Goal: Task Accomplishment & Management: Use online tool/utility

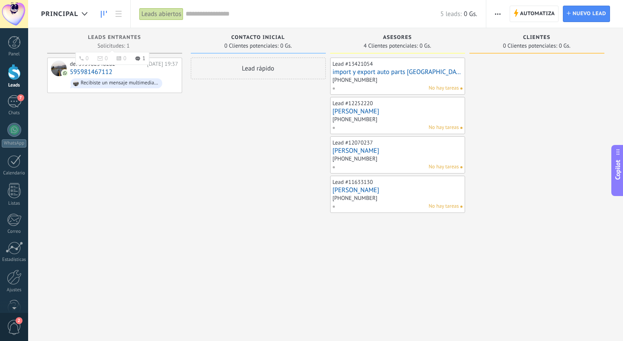
scroll to position [13, 0]
click at [77, 10] on span "Principal" at bounding box center [59, 14] width 37 height 8
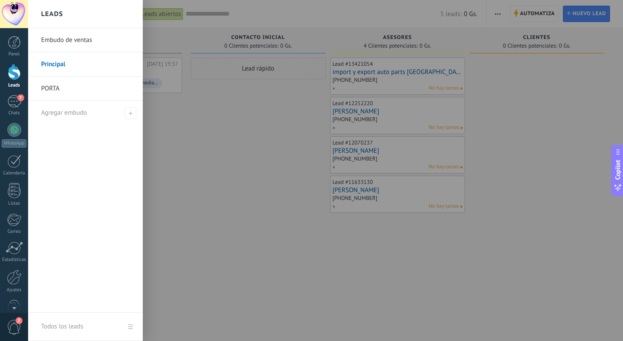
click at [213, 108] on div at bounding box center [339, 170] width 623 height 341
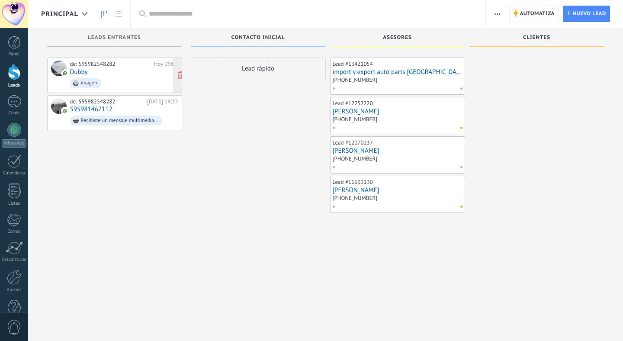
click at [81, 70] on link "Dubby" at bounding box center [79, 71] width 18 height 7
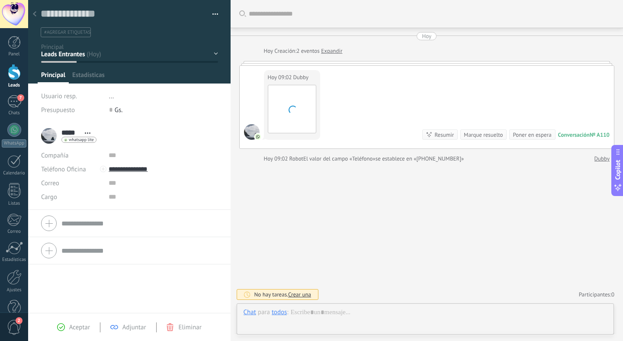
scroll to position [13, 0]
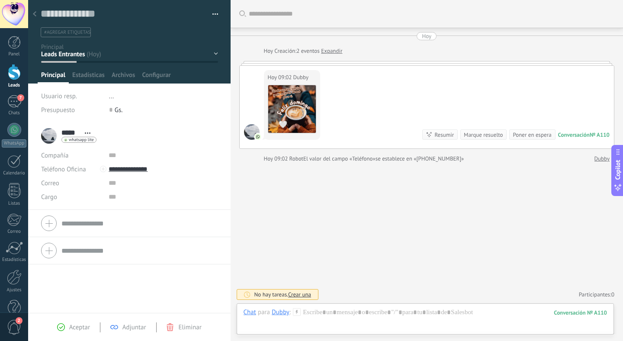
click at [35, 12] on use at bounding box center [34, 13] width 3 height 5
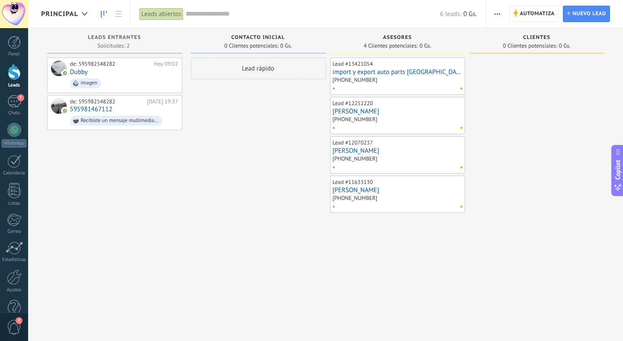
click at [65, 15] on span "Principal" at bounding box center [59, 14] width 37 height 8
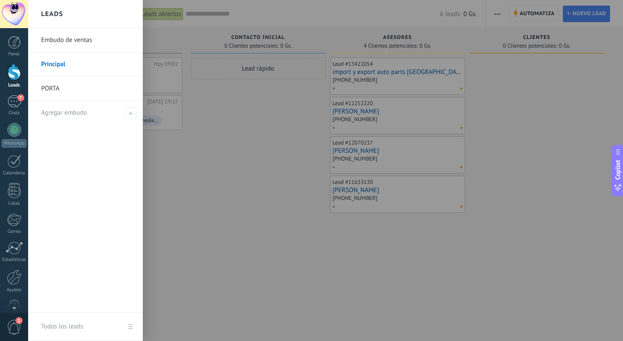
click at [51, 87] on link "PORTA" at bounding box center [87, 89] width 93 height 24
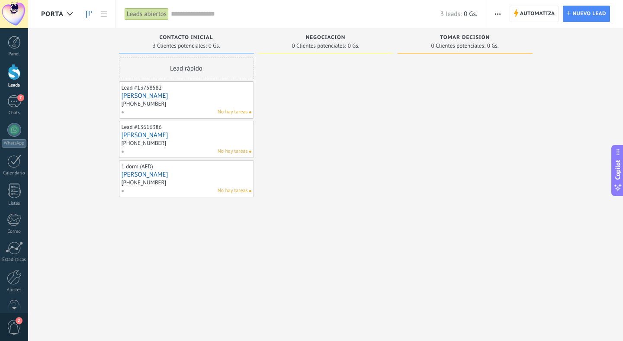
click at [163, 98] on link "[PERSON_NAME]" at bounding box center [187, 95] width 130 height 7
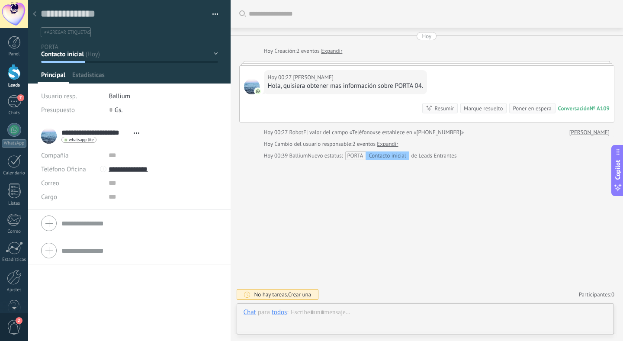
scroll to position [13, 0]
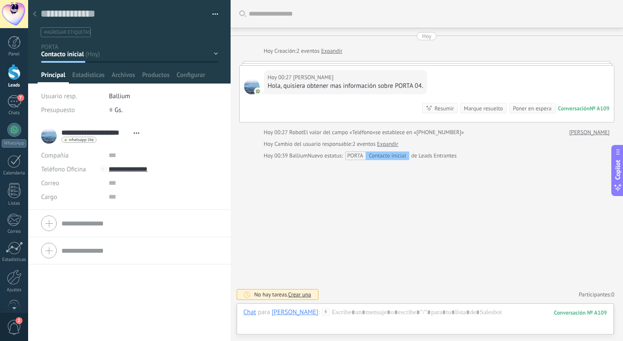
click at [35, 11] on div at bounding box center [35, 14] width 12 height 17
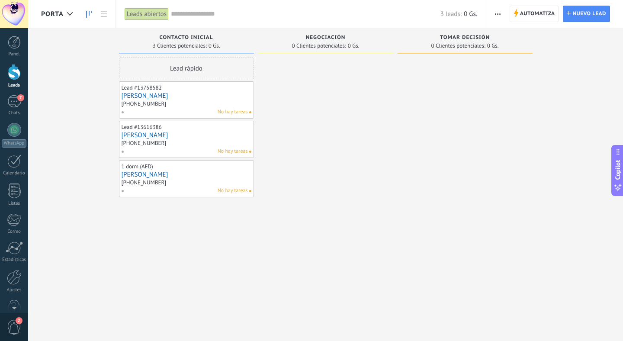
click at [141, 133] on link "[PERSON_NAME]" at bounding box center [187, 134] width 130 height 7
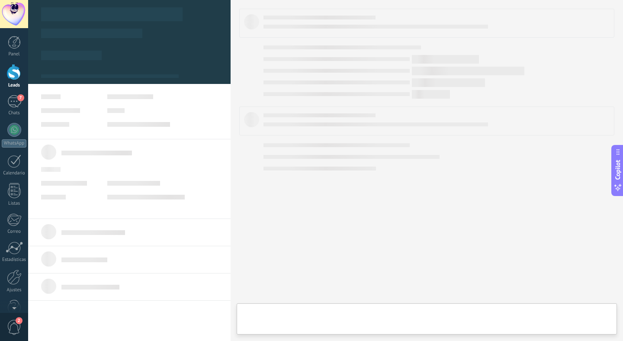
type textarea "**********"
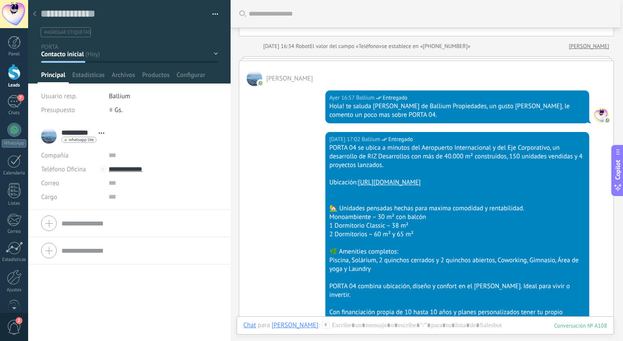
scroll to position [66, 0]
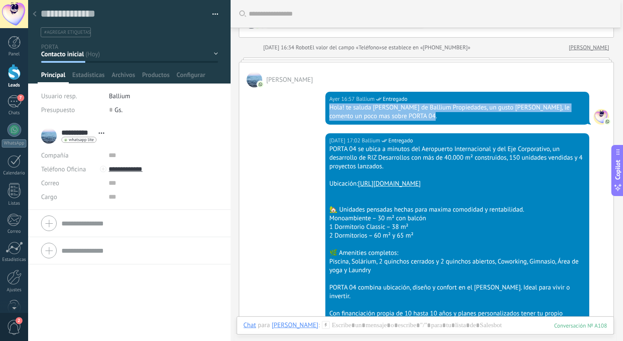
drag, startPoint x: 328, startPoint y: 107, endPoint x: 417, endPoint y: 118, distance: 89.8
click at [417, 118] on div "Ayer 16:57 Ballium Entregado Hola! te saluda Jonathan Ocampos de Ballium Propie…" at bounding box center [457, 108] width 264 height 33
copy div "Hola! te saluda Jonathan Ocampos de Ballium Propiedades, un gusto Sr. Jaime, le…"
click at [347, 326] on div at bounding box center [426, 334] width 364 height 26
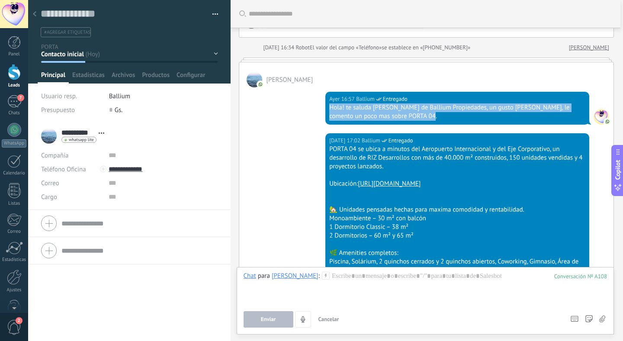
click at [322, 276] on use at bounding box center [325, 275] width 7 height 7
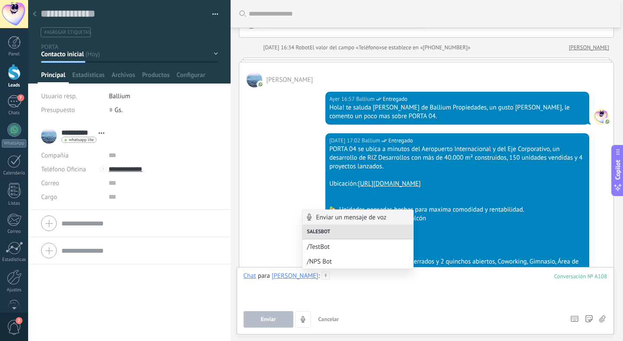
click at [327, 281] on div at bounding box center [426, 288] width 364 height 33
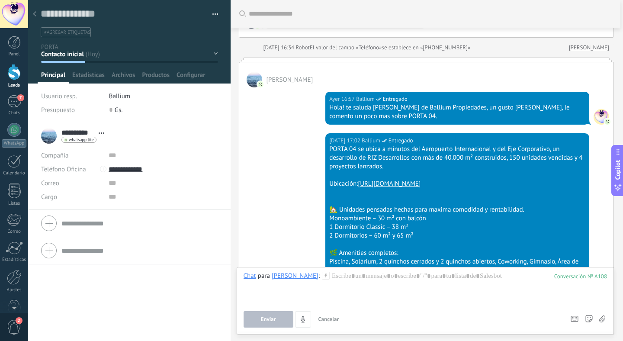
click at [322, 275] on use at bounding box center [325, 275] width 7 height 7
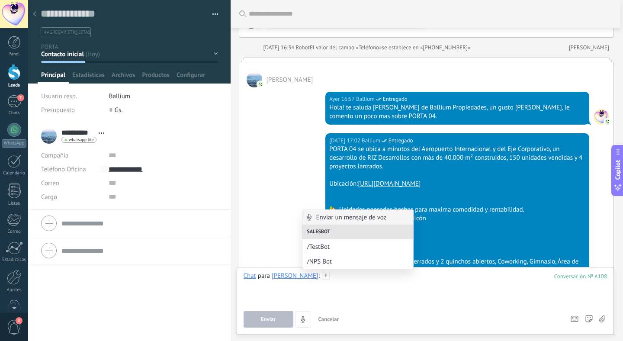
click at [329, 276] on div at bounding box center [426, 288] width 364 height 33
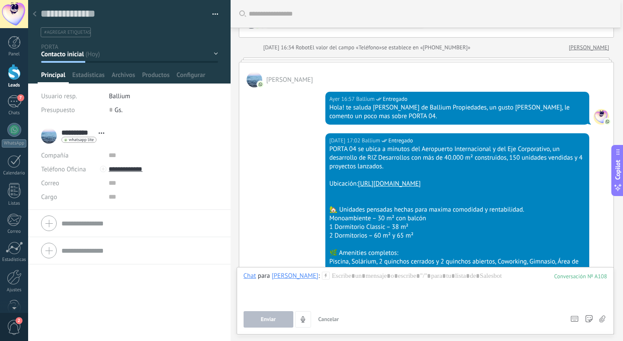
click at [221, 208] on li "**********" at bounding box center [129, 165] width 202 height 87
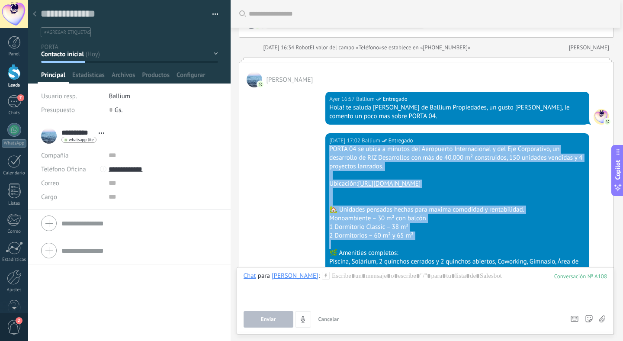
drag, startPoint x: 328, startPoint y: 148, endPoint x: 429, endPoint y: 243, distance: 138.3
click at [429, 244] on div "PORTA 04 se ubica a minutos del Aeropuerto Internacional y del Eje Corporativo,…" at bounding box center [457, 291] width 256 height 292
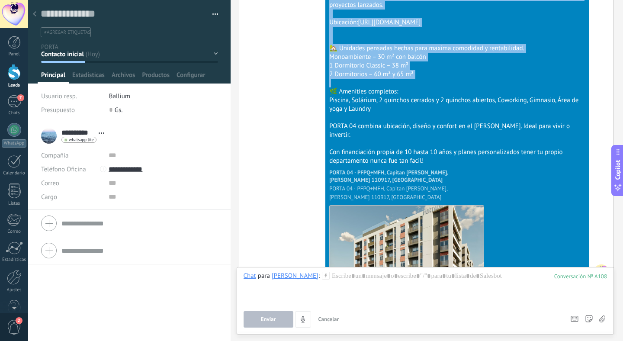
scroll to position [202, 0]
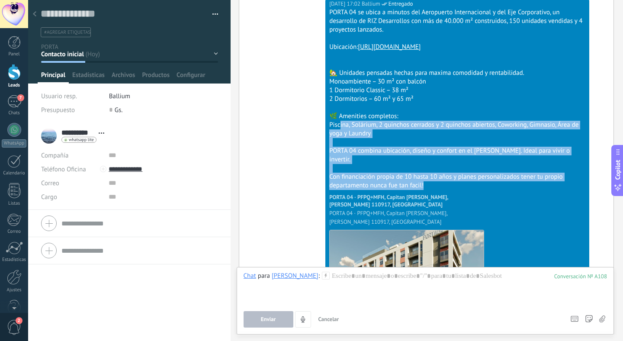
drag, startPoint x: 430, startPoint y: 182, endPoint x: 340, endPoint y: 120, distance: 109.3
click at [340, 120] on div "PORTA 04 se ubica a minutos del Aeropuerto Internacional y del Eje Corporativo,…" at bounding box center [457, 154] width 256 height 292
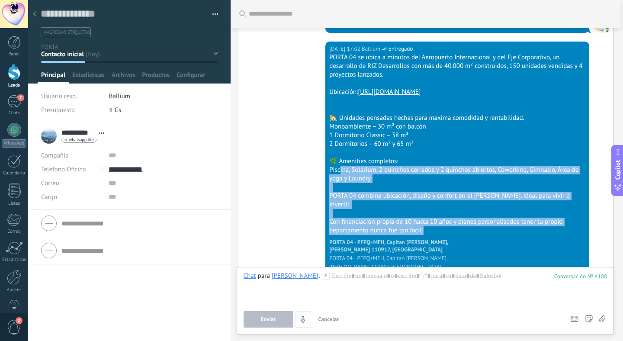
scroll to position [157, 0]
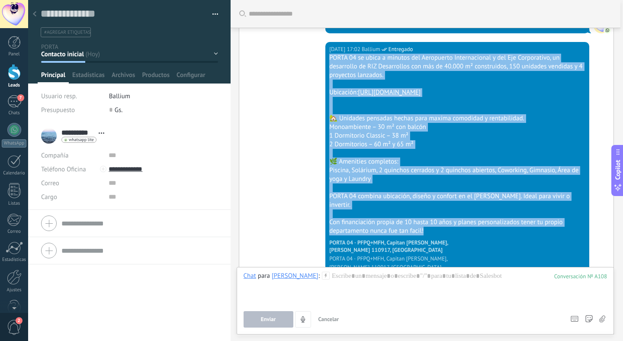
drag, startPoint x: 328, startPoint y: 58, endPoint x: 465, endPoint y: 231, distance: 221.2
click at [465, 231] on div "Ayer 17:02 Ballium Entregado PORTA 04 se ubica a minutos del Aeropuerto Interna…" at bounding box center [457, 196] width 264 height 308
copy div "PORTA 04 se ubica a minutos del Aeropuerto Internacional y del Eje Corporativo,…"
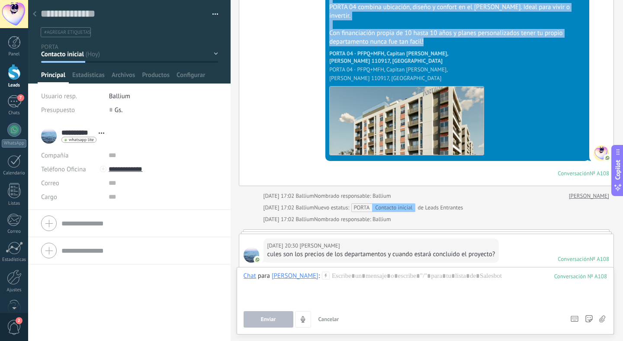
scroll to position [358, 0]
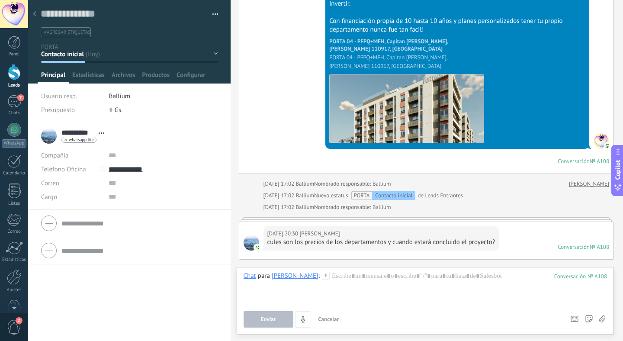
click at [306, 146] on div "Ayer 17:02 Ballium Entregado PORTA 04 se ubica a minutos del Aeropuerto Interna…" at bounding box center [426, 7] width 375 height 333
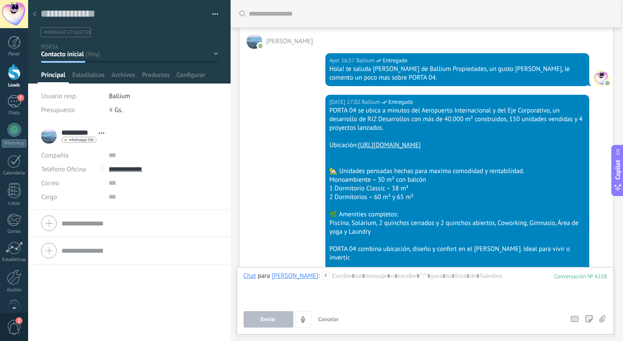
scroll to position [98, 0]
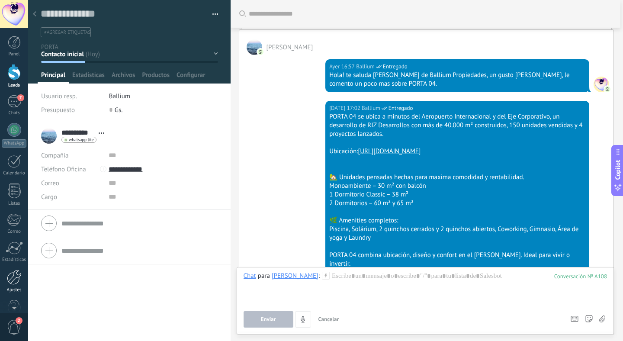
click at [11, 278] on div at bounding box center [14, 276] width 15 height 15
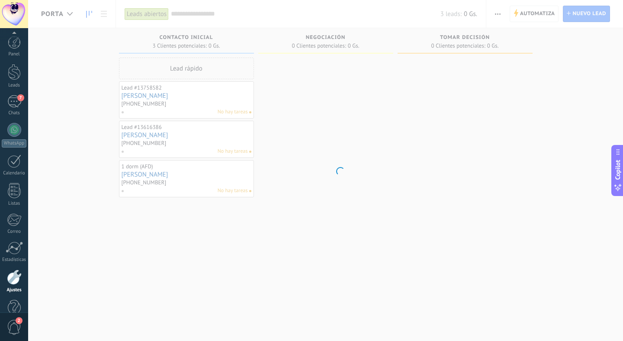
scroll to position [19, 0]
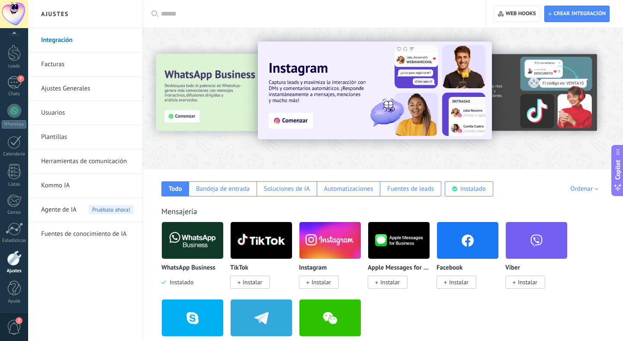
click at [56, 136] on link "Plantillas" at bounding box center [87, 137] width 93 height 24
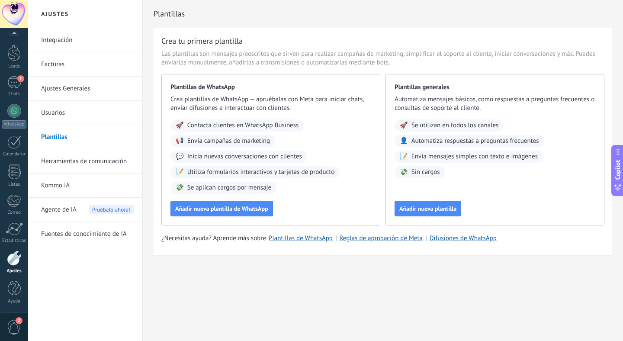
click at [67, 161] on link "Herramientas de comunicación" at bounding box center [87, 161] width 93 height 24
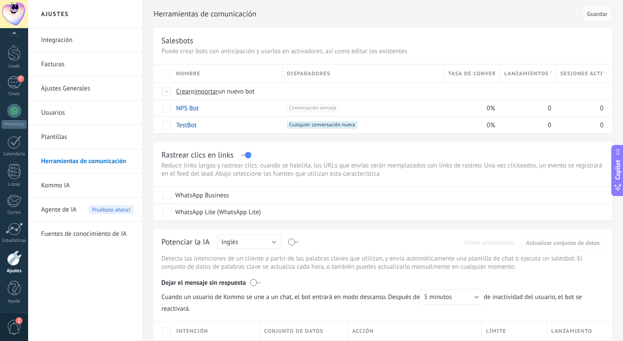
click at [146, 167] on div "Herramientas de comunicación Cancelar Guardar Salesbots Puede crear bots con an…" at bounding box center [383, 324] width 480 height 648
click at [60, 135] on link "Plantillas" at bounding box center [87, 137] width 93 height 24
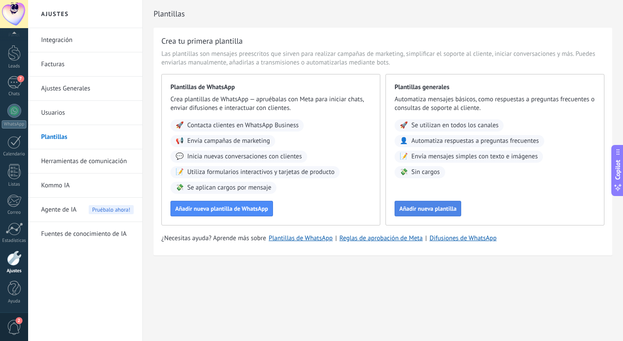
click at [430, 206] on span "Añadir nueva plantilla" at bounding box center [427, 208] width 57 height 6
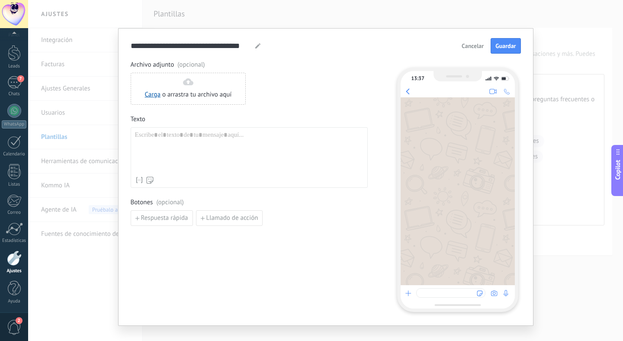
click at [294, 143] on div at bounding box center [249, 151] width 228 height 41
paste div
click at [185, 146] on div at bounding box center [249, 151] width 228 height 41
click at [187, 141] on div at bounding box center [249, 151] width 228 height 41
click at [182, 138] on div at bounding box center [249, 151] width 228 height 41
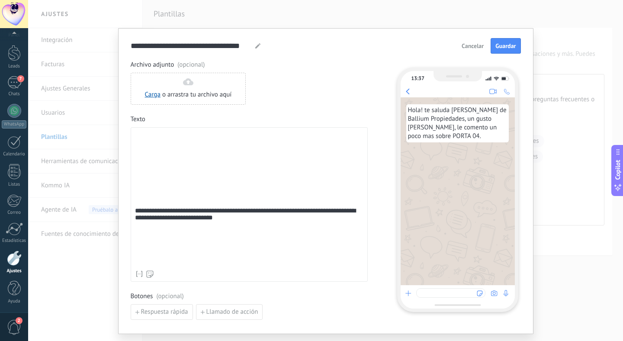
click at [132, 228] on div "**********" at bounding box center [249, 204] width 237 height 154
click at [135, 227] on div "**********" at bounding box center [249, 198] width 228 height 135
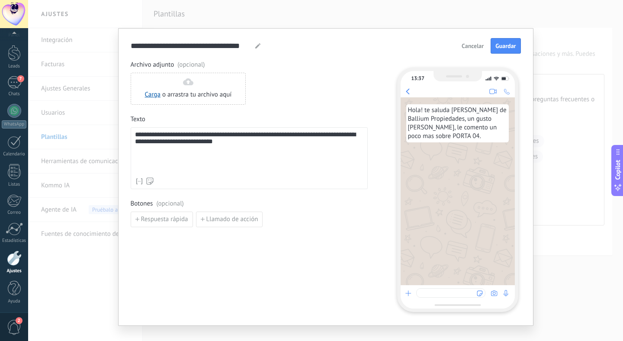
click at [144, 165] on div "**********" at bounding box center [249, 152] width 228 height 42
click at [324, 135] on div "**********" at bounding box center [249, 151] width 228 height 41
drag, startPoint x: 332, startPoint y: 135, endPoint x: 347, endPoint y: 138, distance: 15.7
click at [347, 138] on div "**********" at bounding box center [249, 151] width 228 height 41
click at [244, 145] on div "**********" at bounding box center [249, 151] width 228 height 41
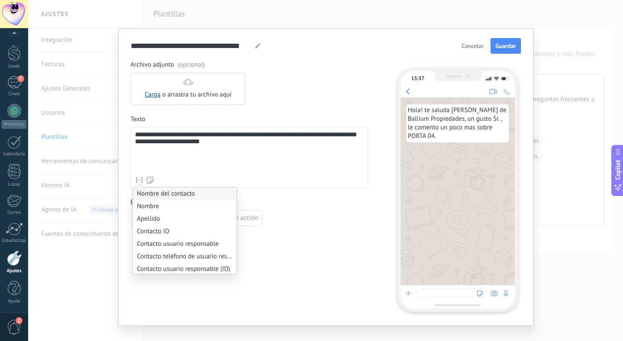
click at [167, 192] on li "Nombre del contacto" at bounding box center [185, 193] width 104 height 13
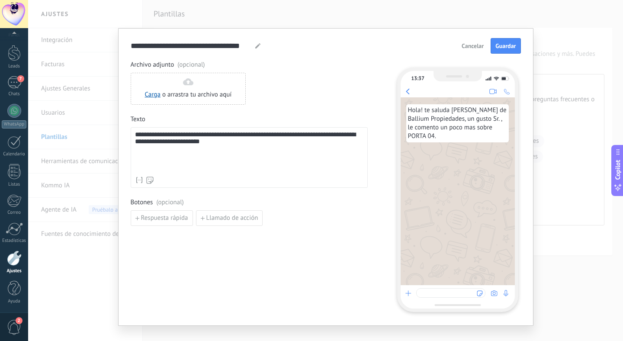
click at [332, 136] on div "**********" at bounding box center [249, 151] width 228 height 41
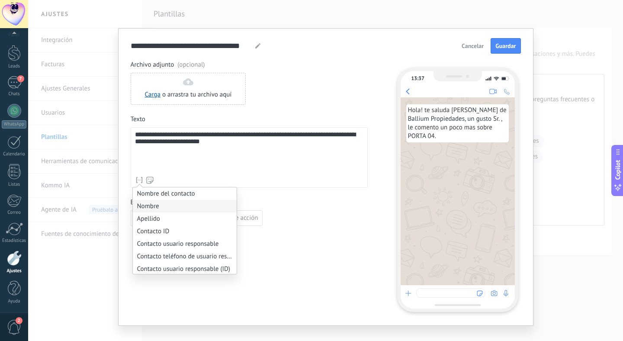
click at [145, 207] on li "Nombre" at bounding box center [185, 206] width 104 height 13
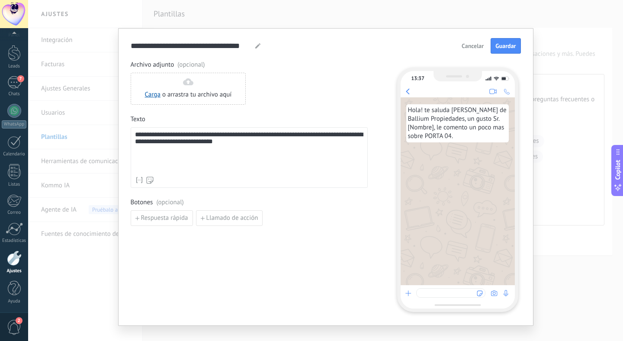
click at [298, 141] on div "**********" at bounding box center [249, 151] width 228 height 41
click at [262, 143] on div "**********" at bounding box center [249, 151] width 228 height 41
click at [499, 45] on span "Guardar" at bounding box center [505, 46] width 20 height 6
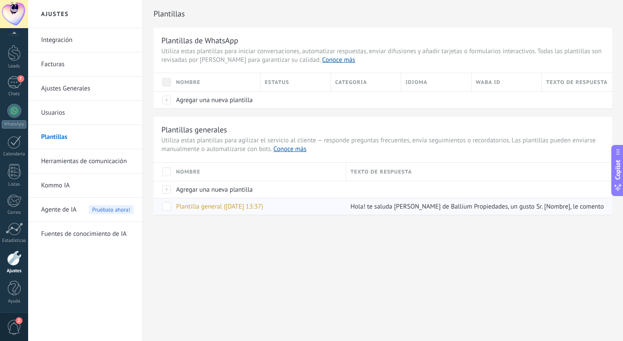
click at [231, 206] on span "Plantilla general (12.10.2025 13:37)" at bounding box center [219, 206] width 87 height 8
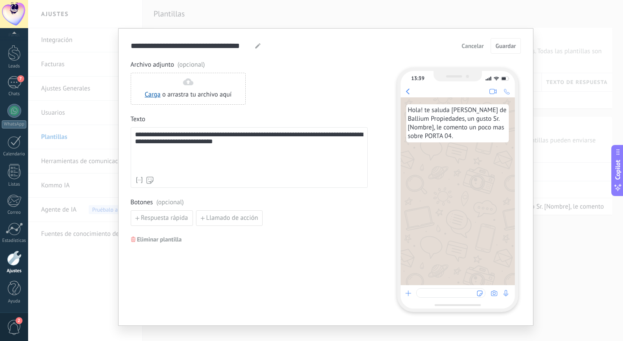
click at [256, 45] on use at bounding box center [257, 45] width 5 height 5
click at [199, 48] on input "**********" at bounding box center [192, 46] width 122 height 10
type input "**********"
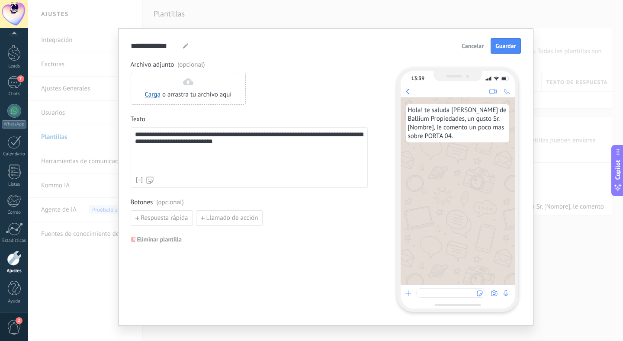
click at [303, 58] on form "**********" at bounding box center [326, 174] width 390 height 273
click at [503, 50] on button "Guardar" at bounding box center [505, 46] width 30 height 16
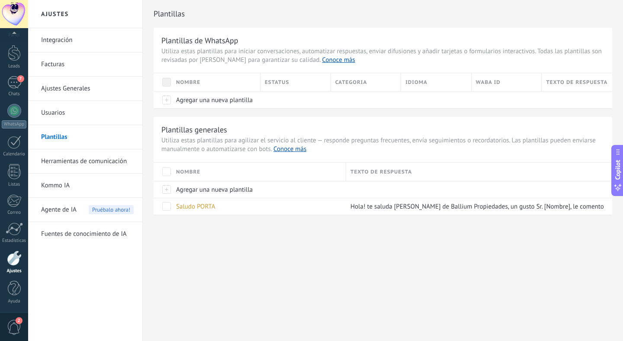
click at [201, 222] on div "Plantillas Plantillas de WhatsApp Utiliza estas plantillas para iniciar convers…" at bounding box center [383, 125] width 480 height 251
click at [152, 133] on div "Plantillas Plantillas de WhatsApp Utiliza estas plantillas para iniciar convers…" at bounding box center [383, 125] width 480 height 251
click at [52, 112] on link "Usuarios" at bounding box center [87, 113] width 93 height 24
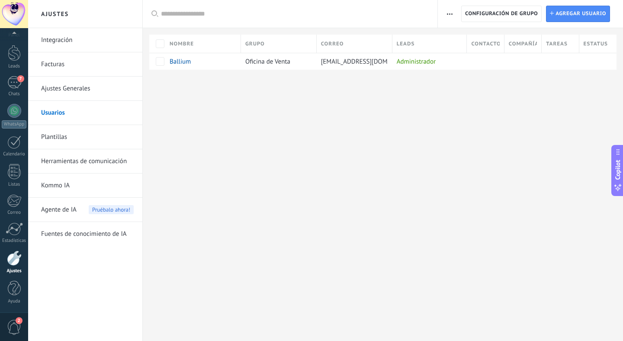
click at [65, 88] on link "Ajustes Generales" at bounding box center [87, 89] width 93 height 24
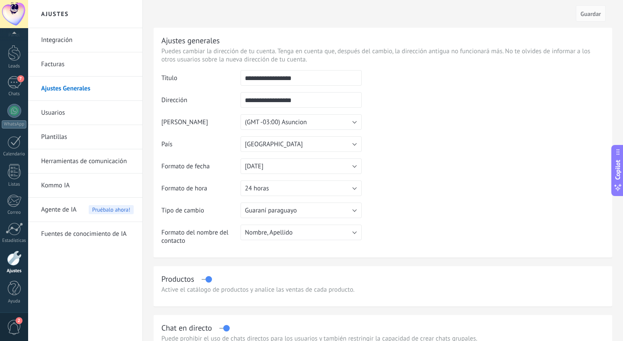
click at [58, 65] on link "Facturas" at bounding box center [87, 64] width 93 height 24
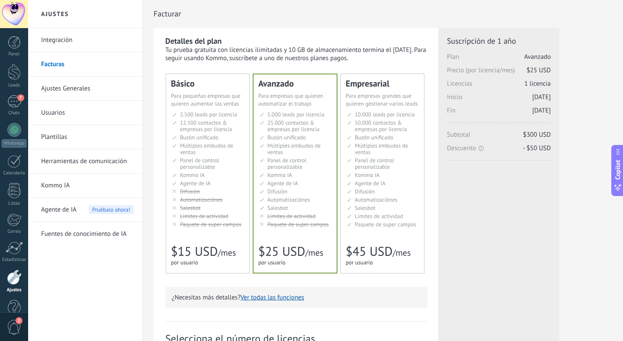
click at [60, 37] on link "Integración" at bounding box center [87, 40] width 93 height 24
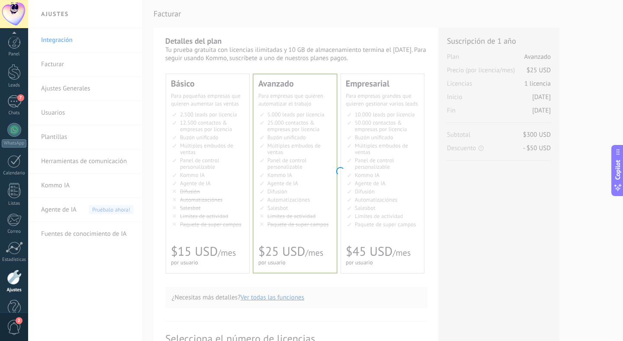
scroll to position [19, 0]
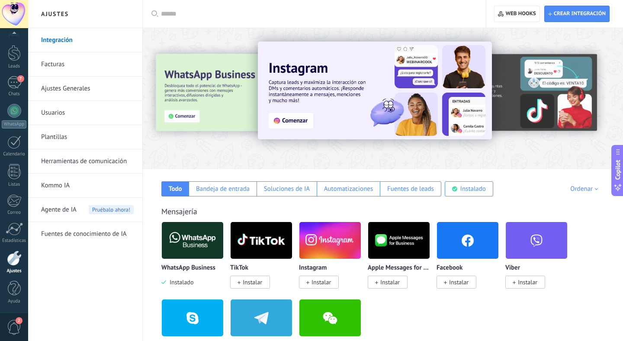
click at [77, 160] on link "Herramientas de comunicación" at bounding box center [87, 161] width 93 height 24
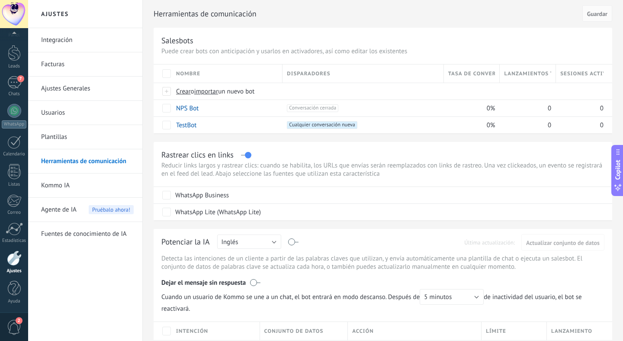
click at [59, 137] on link "Plantillas" at bounding box center [87, 137] width 93 height 24
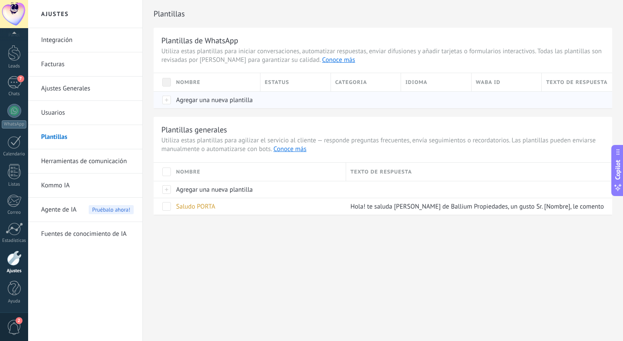
click at [229, 96] on span "Agregar una nueva plantilla" at bounding box center [214, 100] width 77 height 8
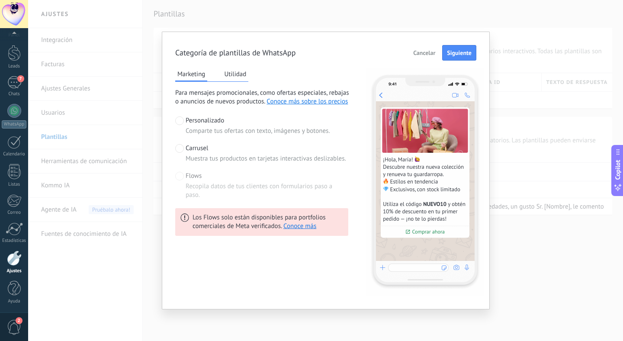
click at [240, 74] on button "Utilidad" at bounding box center [235, 73] width 26 height 13
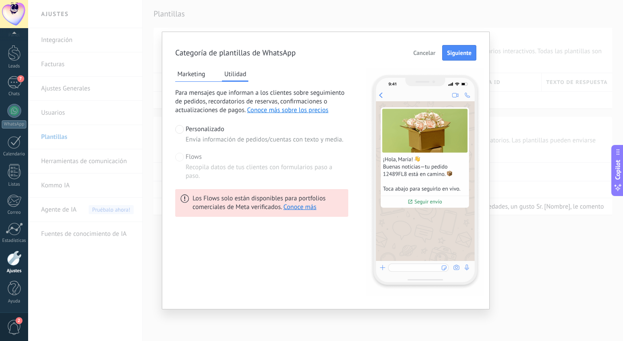
click at [196, 73] on button "Marketing" at bounding box center [191, 73] width 32 height 13
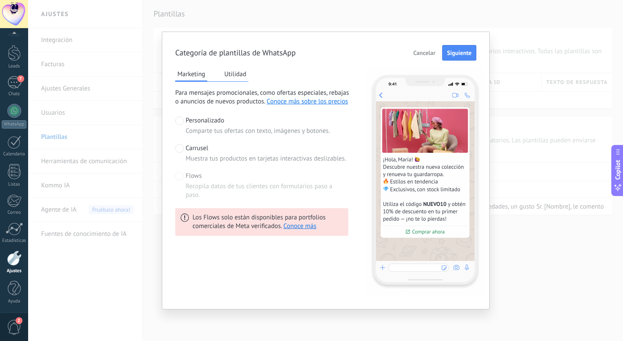
click at [198, 153] on div "Carrusel Muestra tus productos en tarjetas interactivas deslizables." at bounding box center [266, 153] width 160 height 19
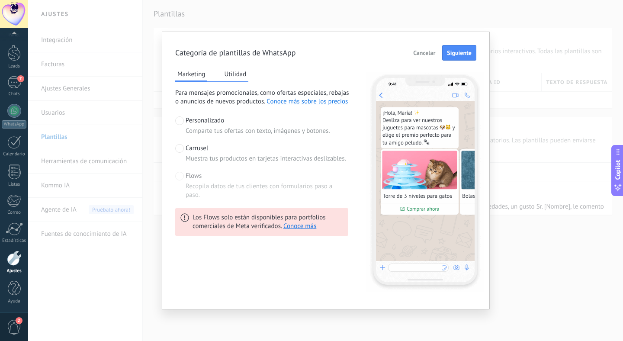
click at [423, 56] on span "Cancelar" at bounding box center [424, 53] width 22 height 6
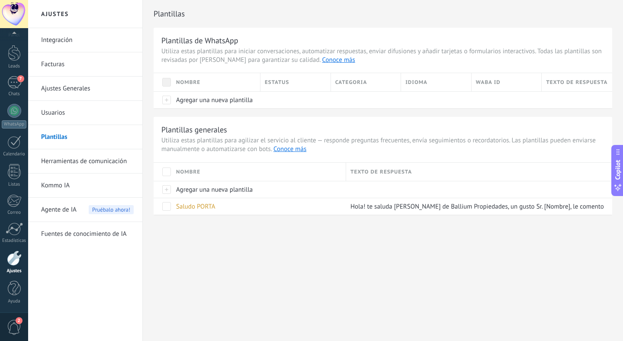
click at [73, 160] on link "Herramientas de comunicación" at bounding box center [87, 161] width 93 height 24
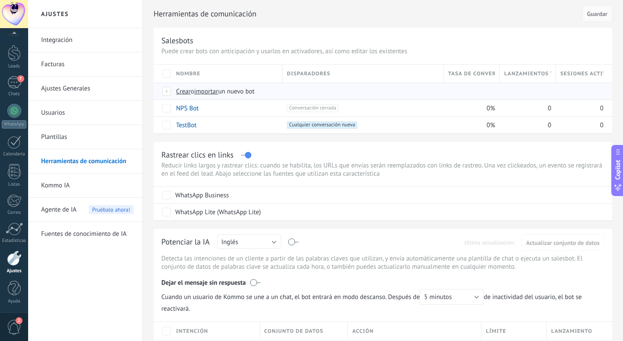
click at [188, 93] on span "Crear" at bounding box center [183, 91] width 15 height 8
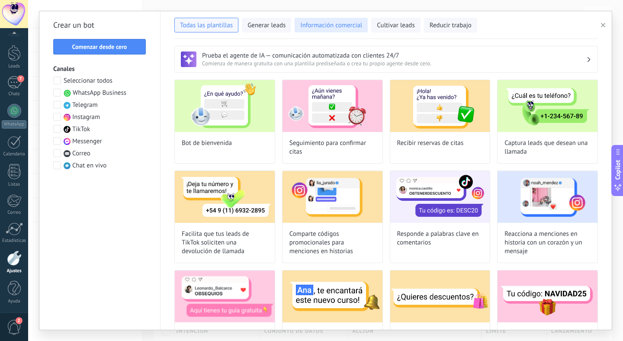
click at [321, 26] on span "Información comercial" at bounding box center [331, 25] width 62 height 9
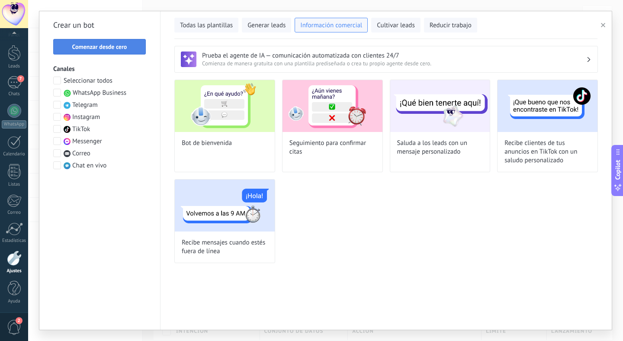
click at [122, 47] on span "Comenzar desde cero" at bounding box center [99, 47] width 55 height 6
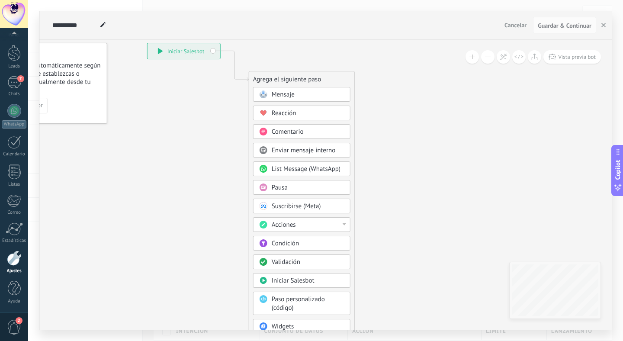
drag, startPoint x: 243, startPoint y: 188, endPoint x: 166, endPoint y: 127, distance: 97.9
click at [166, 127] on icon at bounding box center [221, 200] width 581 height 747
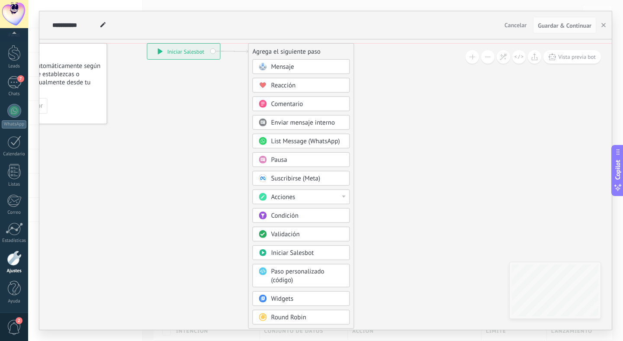
drag, startPoint x: 266, startPoint y: 81, endPoint x: 266, endPoint y: 53, distance: 27.7
click at [266, 53] on div "Agrega el siguiente paso" at bounding box center [300, 52] width 105 height 14
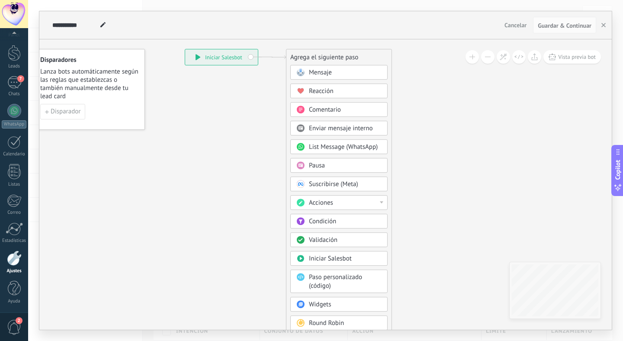
drag, startPoint x: 193, startPoint y: 131, endPoint x: 231, endPoint y: 137, distance: 38.0
click at [231, 137] on icon at bounding box center [258, 192] width 581 height 718
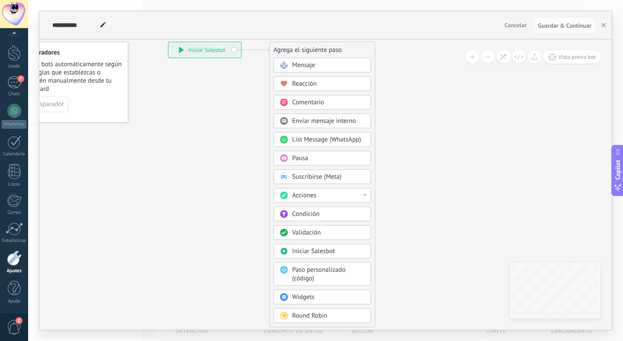
drag, startPoint x: 238, startPoint y: 154, endPoint x: 210, endPoint y: 157, distance: 28.2
click at [211, 158] on icon at bounding box center [242, 184] width 581 height 718
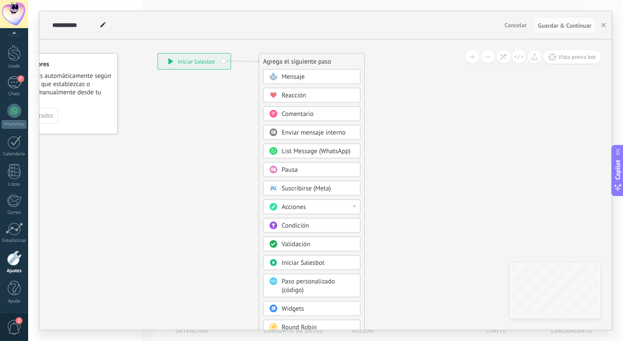
click at [309, 151] on span "List Message (WhatsApp)" at bounding box center [316, 151] width 69 height 8
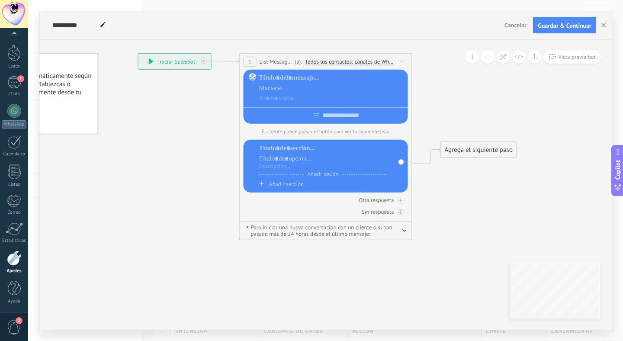
click at [336, 59] on span "Todos los contactos: canales de WhatsApp seleccionados" at bounding box center [349, 61] width 89 height 7
click at [336, 59] on button "Todos los contactos: canales de WhatsApp seleccionados" at bounding box center [367, 62] width 132 height 16
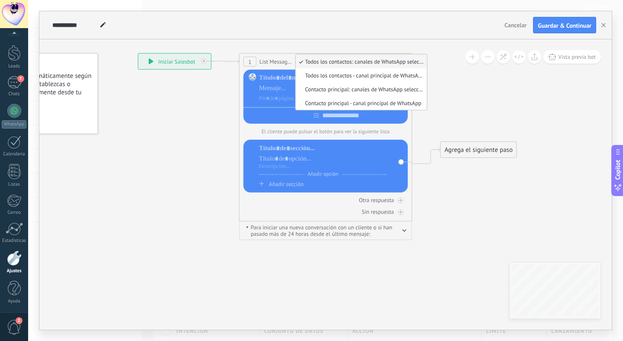
click at [215, 92] on icon at bounding box center [313, 138] width 782 height 603
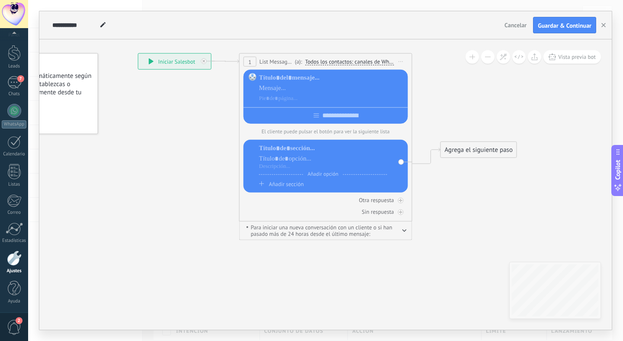
click at [404, 60] on span "Iniciar vista previa aquí Cambiar nombre Duplicar Borrar" at bounding box center [401, 61] width 14 height 13
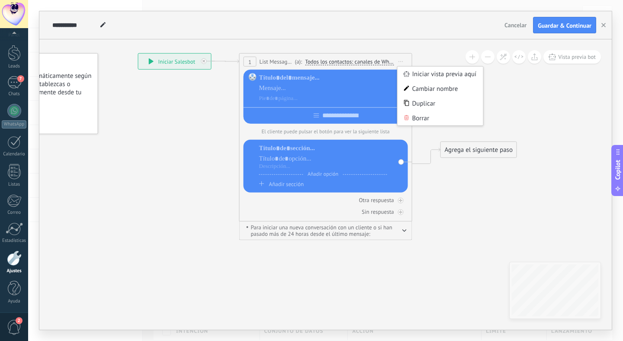
click at [403, 60] on span "Iniciar vista previa aquí Cambiar nombre Duplicar Borrar" at bounding box center [401, 61] width 14 height 13
click at [377, 60] on span "Todos los contactos: canales de WhatsApp seleccionados" at bounding box center [349, 61] width 89 height 7
click at [377, 60] on button "Todos los contactos: canales de WhatsApp seleccionados" at bounding box center [367, 62] width 132 height 16
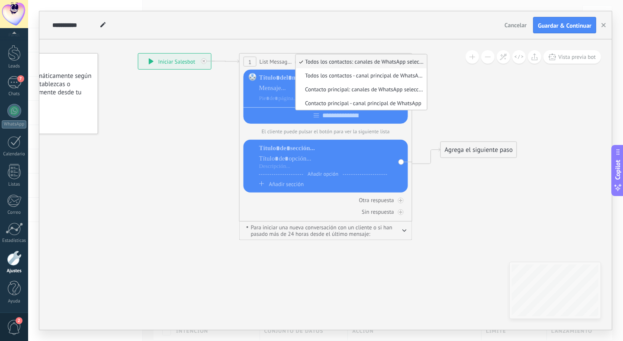
click at [275, 45] on icon at bounding box center [313, 138] width 782 height 603
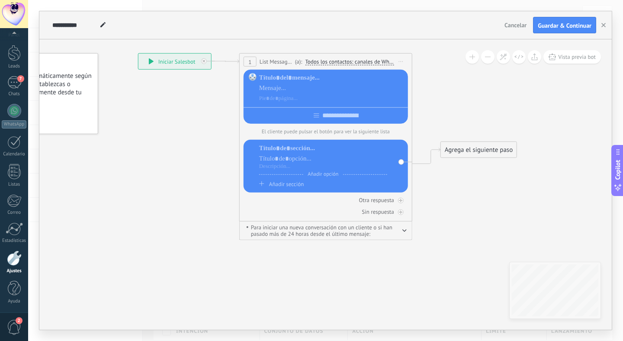
click at [404, 230] on button "button" at bounding box center [404, 230] width 4 height 6
click at [404, 230] on icon "button" at bounding box center [404, 229] width 3 height 2
click at [253, 61] on div "1" at bounding box center [250, 62] width 13 height 10
click at [402, 60] on span "Iniciar vista previa aquí Cambiar nombre Duplicar Borrar" at bounding box center [401, 61] width 14 height 13
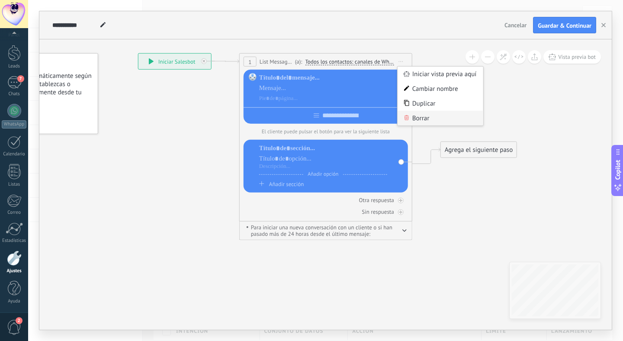
click at [419, 114] on div "Borrar" at bounding box center [440, 118] width 86 height 15
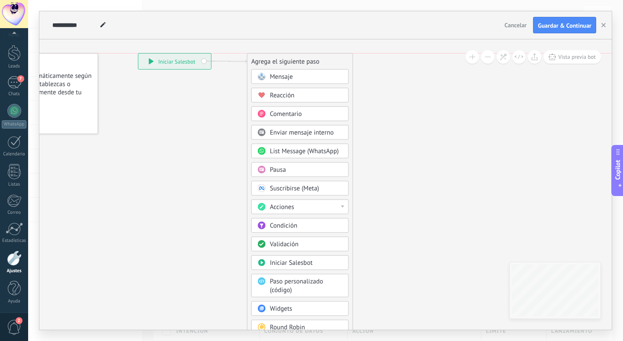
drag, startPoint x: 266, startPoint y: 87, endPoint x: 274, endPoint y: 58, distance: 29.6
click at [274, 58] on div "Agrega el siguiente paso" at bounding box center [299, 61] width 105 height 14
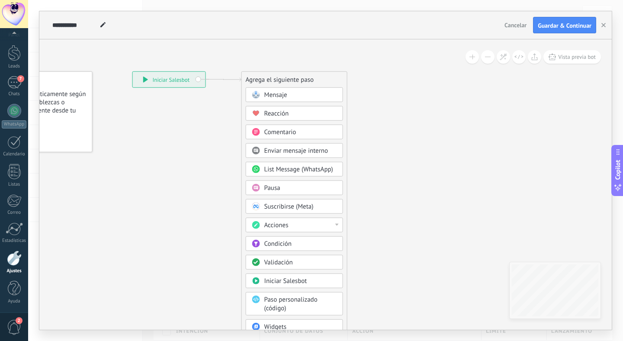
click at [263, 94] on span at bounding box center [255, 94] width 17 height 7
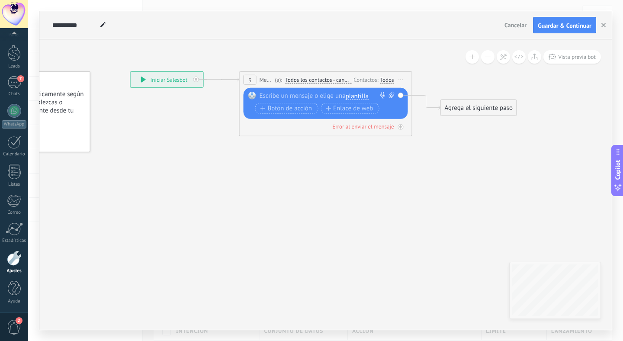
click at [385, 80] on div "Todos" at bounding box center [387, 79] width 14 height 7
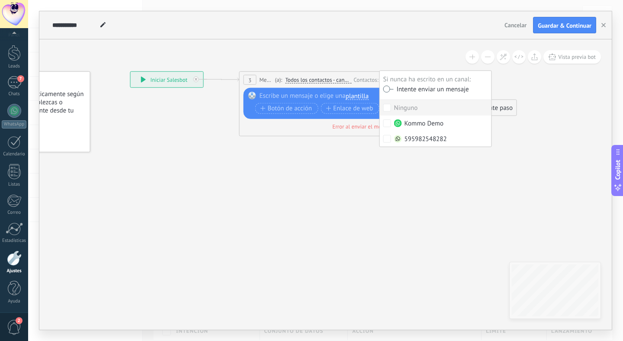
click at [385, 88] on label at bounding box center [388, 89] width 10 height 6
click at [314, 80] on span "Todos los contactos - canales seleccionados" at bounding box center [318, 80] width 66 height 7
click at [314, 80] on button "Todos los contactos - canales seleccionados" at bounding box center [335, 80] width 108 height 16
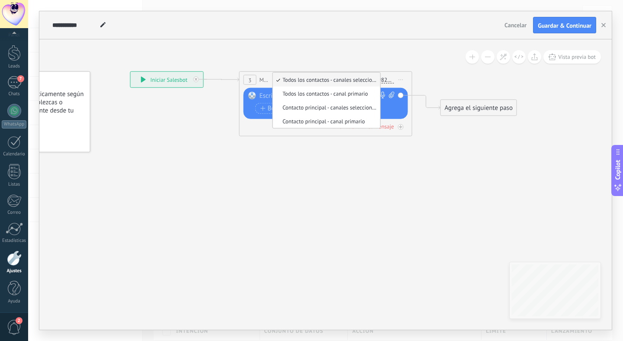
click at [314, 80] on span "Todos los contactos - canales seleccionados" at bounding box center [325, 79] width 105 height 7
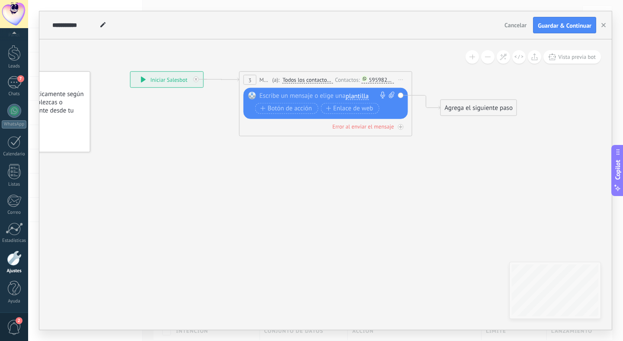
click at [321, 96] on div at bounding box center [324, 96] width 128 height 9
click at [322, 97] on div at bounding box center [324, 96] width 128 height 9
paste div
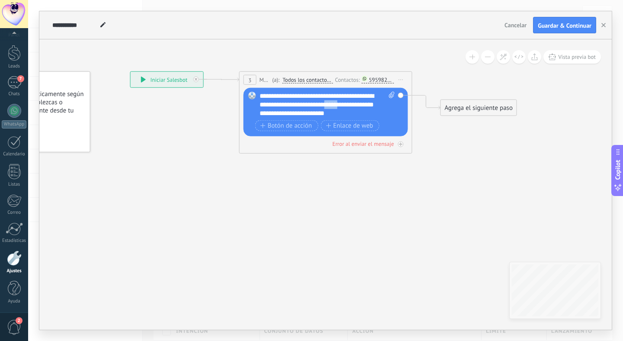
drag, startPoint x: 367, startPoint y: 105, endPoint x: 352, endPoint y: 105, distance: 15.1
click at [352, 105] on div "**********" at bounding box center [327, 105] width 135 height 26
click at [353, 105] on div "**********" at bounding box center [327, 105] width 135 height 26
drag, startPoint x: 353, startPoint y: 105, endPoint x: 345, endPoint y: 105, distance: 7.4
click at [345, 105] on div "**********" at bounding box center [327, 105] width 135 height 26
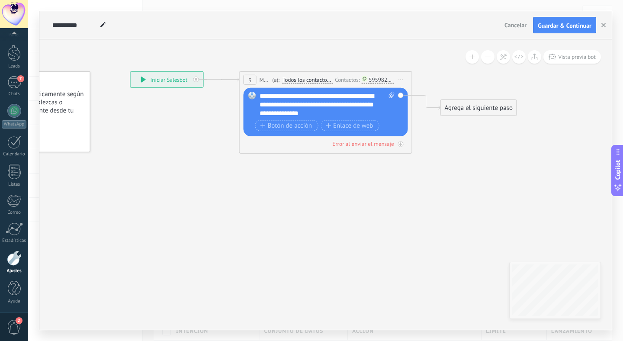
click at [343, 113] on div "**********" at bounding box center [327, 105] width 135 height 26
click at [342, 170] on icon at bounding box center [309, 98] width 790 height 486
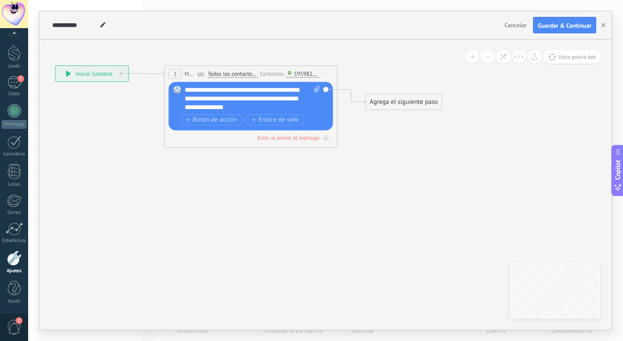
drag, startPoint x: 463, startPoint y: 150, endPoint x: 386, endPoint y: 144, distance: 77.6
click at [386, 144] on icon at bounding box center [234, 92] width 790 height 486
click at [395, 101] on div "Agrega el siguiente paso" at bounding box center [402, 102] width 76 height 14
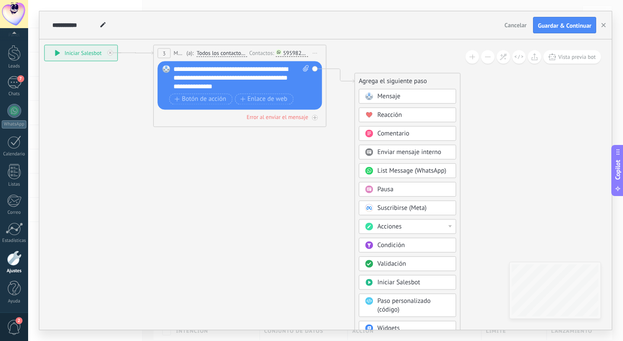
click at [387, 94] on span "Mensaje" at bounding box center [388, 96] width 23 height 8
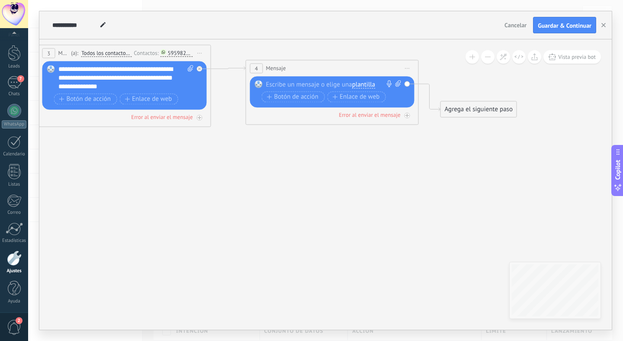
drag, startPoint x: 326, startPoint y: 84, endPoint x: 332, endPoint y: 71, distance: 14.5
click at [332, 71] on div "4 Mensaje ******* (a): Todos los contactos - canales seleccionados Todos los co…" at bounding box center [332, 68] width 172 height 16
drag, startPoint x: 479, startPoint y: 108, endPoint x: 499, endPoint y: 88, distance: 27.8
click at [499, 88] on div "Agrega el siguiente paso" at bounding box center [498, 94] width 76 height 14
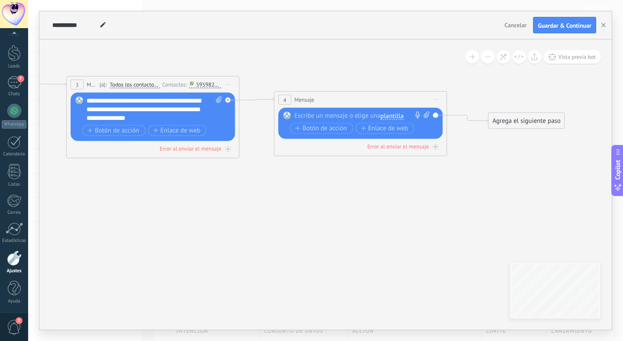
drag, startPoint x: 280, startPoint y: 186, endPoint x: 272, endPoint y: 217, distance: 32.4
click at [273, 218] on icon at bounding box center [246, 117] width 1010 height 515
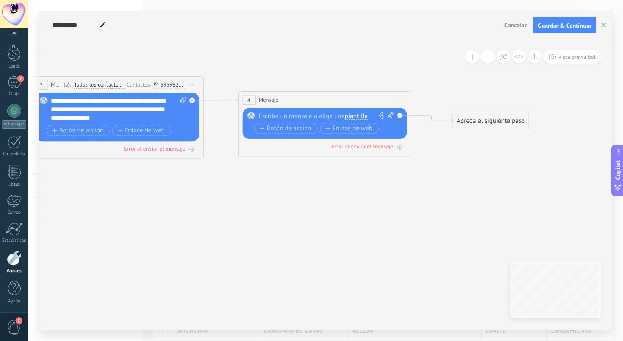
click at [401, 99] on icon at bounding box center [400, 99] width 4 height 1
click at [415, 153] on div "Borrar" at bounding box center [440, 156] width 86 height 15
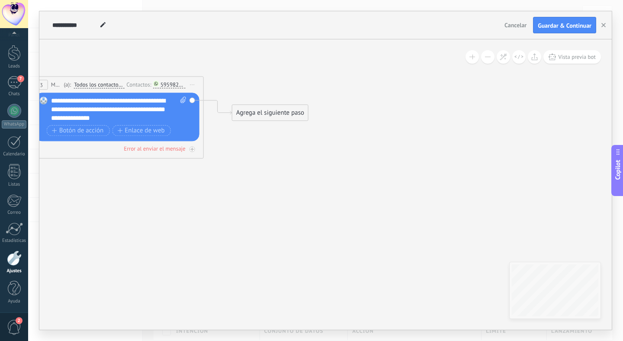
click at [269, 119] on div "Agrega el siguiente paso" at bounding box center [270, 113] width 76 height 14
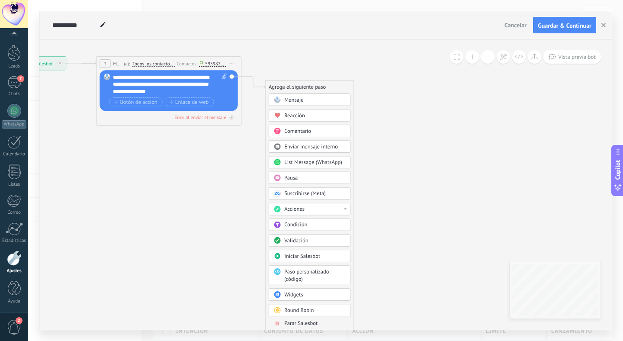
click at [310, 224] on div "Condición" at bounding box center [314, 224] width 61 height 7
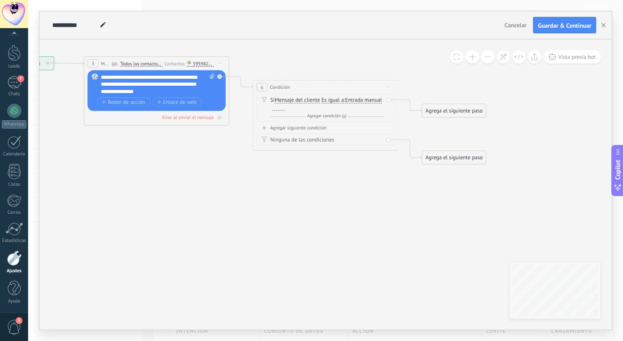
click at [294, 98] on span "Mensaje del cliente" at bounding box center [297, 100] width 45 height 6
click at [294, 98] on button "Mensaje del cliente" at bounding box center [316, 100] width 91 height 13
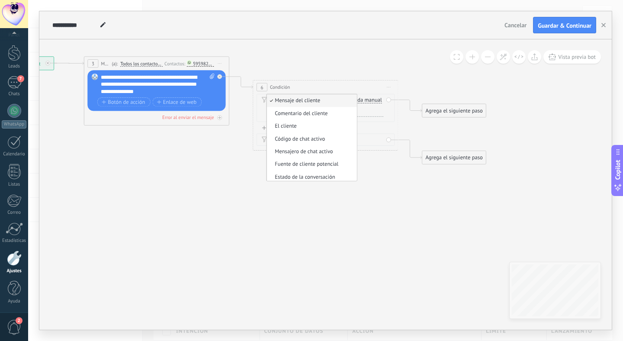
click at [317, 82] on div "6 Condición ********* Iniciar vista previa aquí Cambiar nombre Duplicar Borrar" at bounding box center [325, 86] width 144 height 13
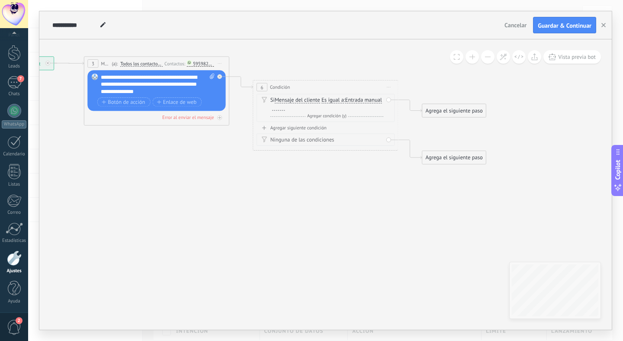
click at [388, 86] on span "Iniciar vista previa aquí Cambiar nombre Duplicar Borrar" at bounding box center [389, 87] width 12 height 10
click at [401, 132] on div "Borrar" at bounding box center [422, 134] width 72 height 13
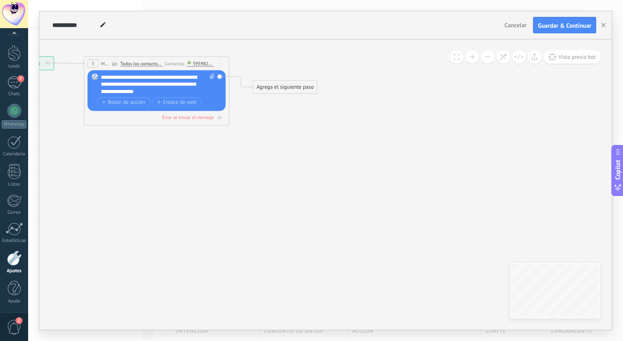
click at [288, 91] on div "Agrega el siguiente paso" at bounding box center [285, 87] width 64 height 12
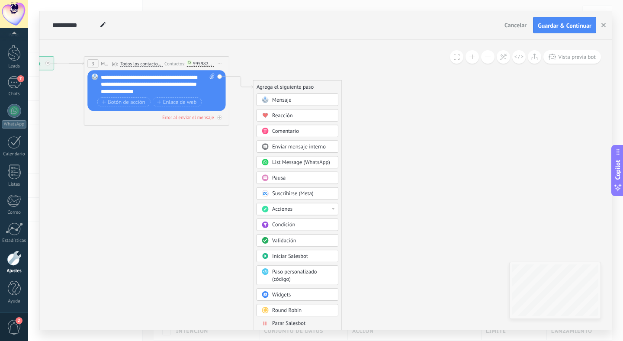
click at [290, 179] on div "Pausa" at bounding box center [302, 177] width 61 height 7
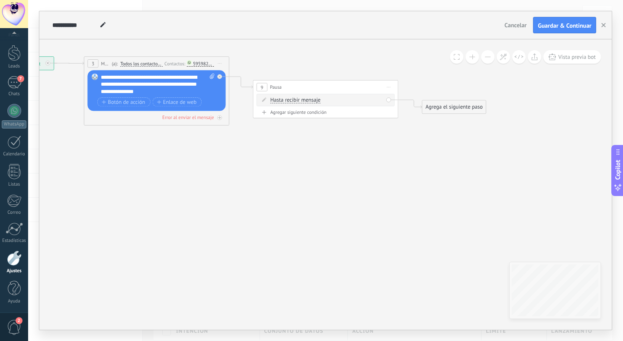
click at [297, 100] on span "Hasta recibir mensaje" at bounding box center [295, 100] width 50 height 6
click at [297, 100] on button "Hasta recibir mensaje" at bounding box center [311, 100] width 91 height 13
click at [302, 112] on span "Temporizador" at bounding box center [306, 113] width 88 height 7
click at [326, 100] on input "*" at bounding box center [324, 101] width 3 height 6
click at [340, 101] on input "*" at bounding box center [338, 101] width 3 height 6
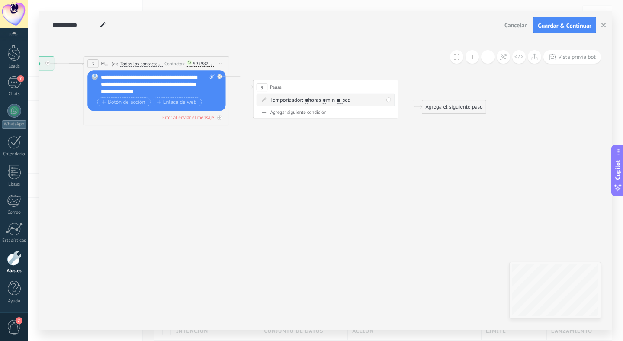
type input "**"
click at [326, 100] on input "*" at bounding box center [324, 101] width 3 height 6
click at [359, 134] on icon at bounding box center [227, 91] width 832 height 433
click at [346, 120] on icon at bounding box center [227, 91] width 832 height 433
click at [327, 102] on input "text" at bounding box center [324, 101] width 3 height 6
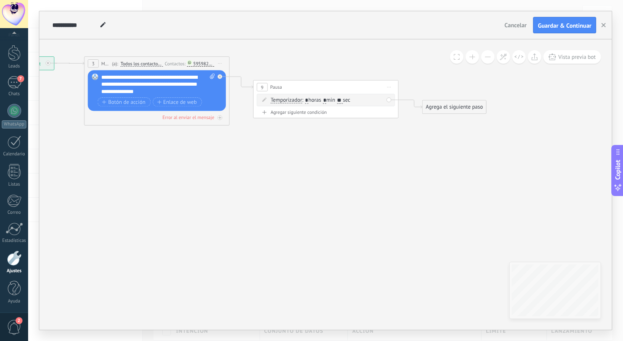
type input "*"
click at [333, 137] on icon at bounding box center [227, 91] width 832 height 433
click at [439, 107] on div "Agrega el siguiente paso" at bounding box center [455, 107] width 64 height 12
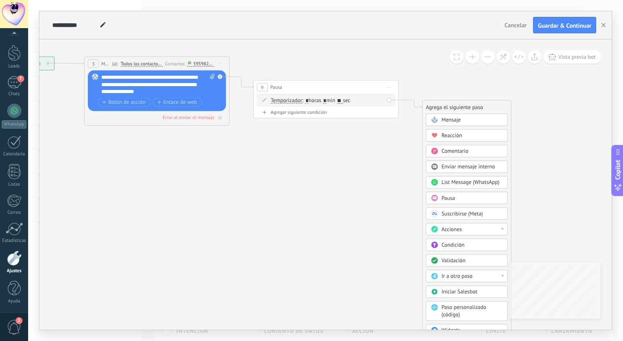
click at [380, 145] on icon at bounding box center [227, 91] width 832 height 433
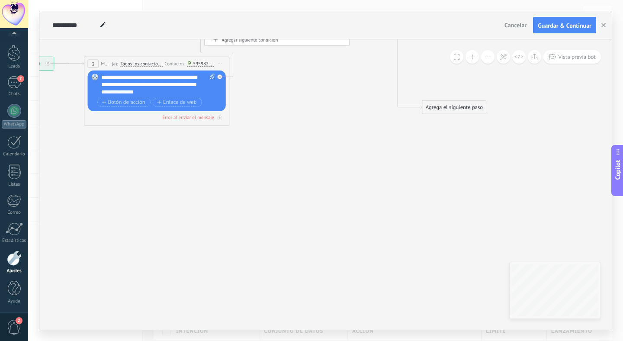
drag, startPoint x: 328, startPoint y: 87, endPoint x: 280, endPoint y: 14, distance: 87.0
click at [280, 14] on div "**********" at bounding box center [325, 170] width 572 height 318
drag, startPoint x: 446, startPoint y: 111, endPoint x: 297, endPoint y: 94, distance: 149.7
click at [297, 94] on div "Agrega el siguiente paso" at bounding box center [305, 90] width 64 height 12
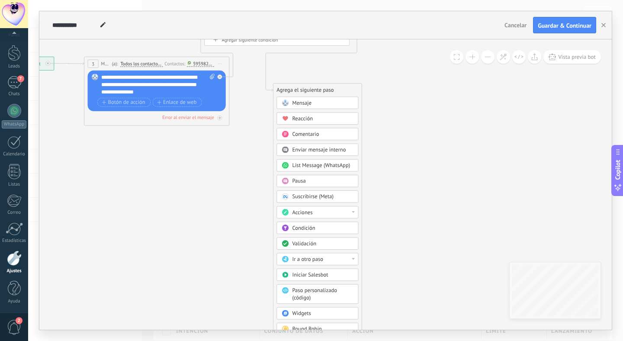
click at [311, 106] on span "Mensaje" at bounding box center [301, 102] width 19 height 7
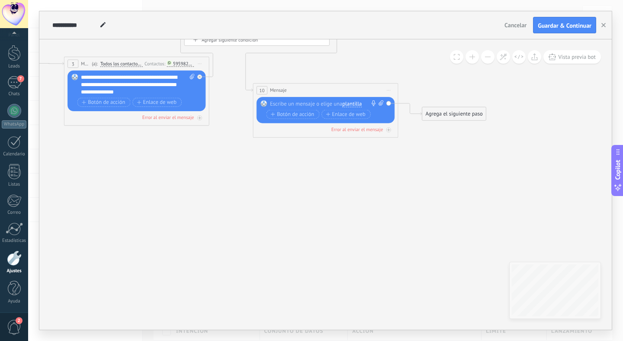
click at [315, 106] on div at bounding box center [324, 103] width 108 height 7
paste div
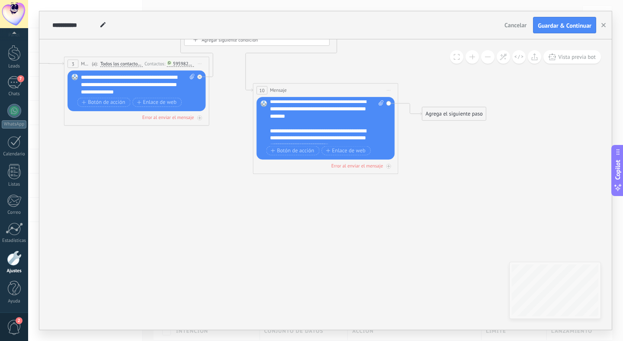
scroll to position [190, 0]
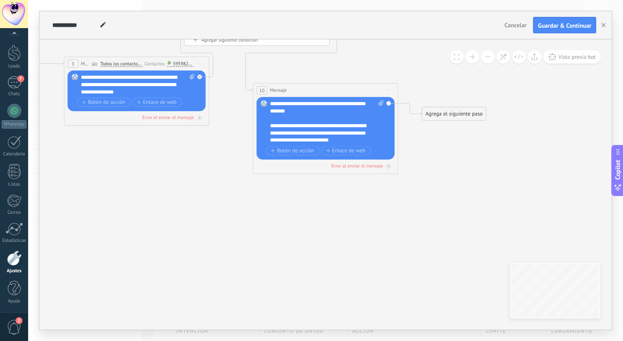
click at [360, 141] on div "**********" at bounding box center [323, 133] width 106 height 22
click at [388, 90] on icon at bounding box center [388, 90] width 3 height 1
click at [381, 90] on div "10 Mensaje ******* (a): Todos los contactos - canales seleccionados Todos los c…" at bounding box center [325, 89] width 144 height 13
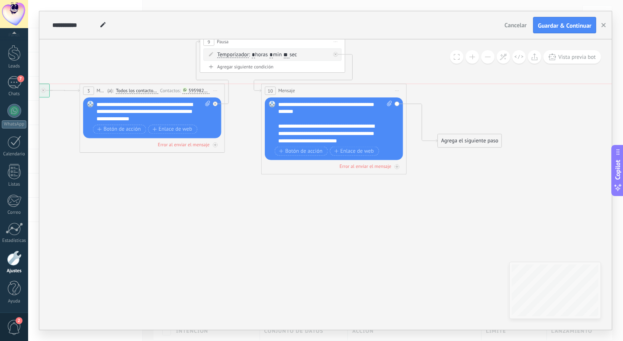
drag, startPoint x: 359, startPoint y: 114, endPoint x: 352, endPoint y: 89, distance: 26.0
click at [352, 89] on div "10 Mensaje ******* (a): Todos los contactos - canales seleccionados Todos los c…" at bounding box center [334, 90] width 144 height 13
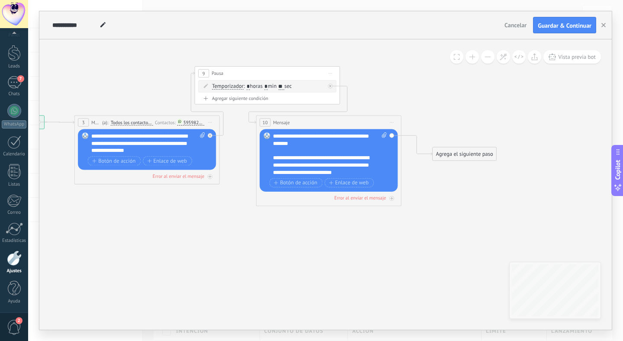
drag, startPoint x: 460, startPoint y: 169, endPoint x: 460, endPoint y: 151, distance: 17.7
click at [460, 151] on div "Agrega el siguiente paso" at bounding box center [465, 154] width 64 height 12
click at [459, 156] on div "Agrega el siguiente paso" at bounding box center [465, 155] width 64 height 12
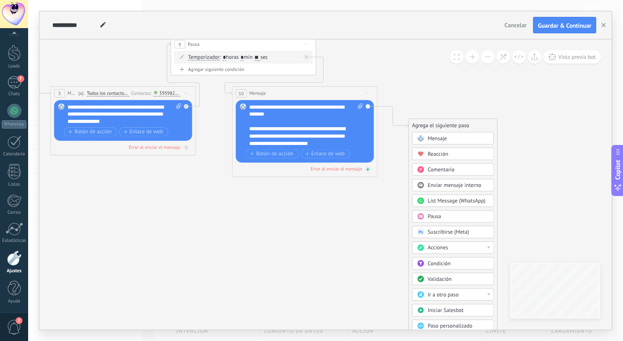
click at [366, 169] on icon at bounding box center [367, 168] width 3 height 3
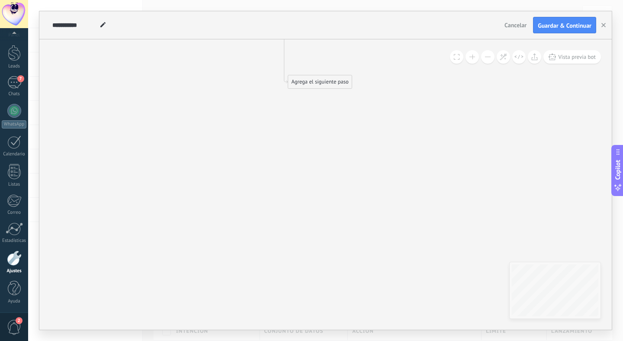
drag, startPoint x: 392, startPoint y: 143, endPoint x: 301, endPoint y: 82, distance: 108.8
click at [301, 82] on div "Agrega el siguiente paso" at bounding box center [320, 82] width 64 height 12
click at [313, 211] on div "Agrega el siguiente paso" at bounding box center [315, 212] width 64 height 12
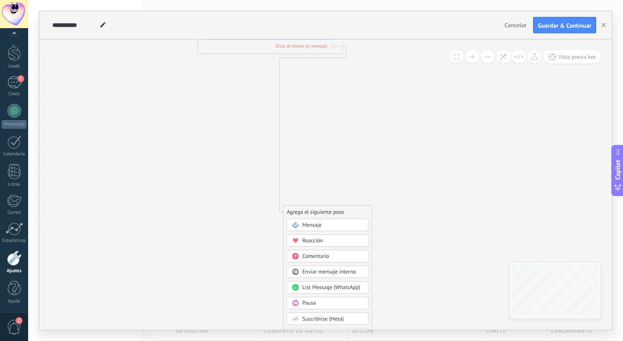
click at [313, 211] on div "Agrega el siguiente paso" at bounding box center [327, 212] width 88 height 12
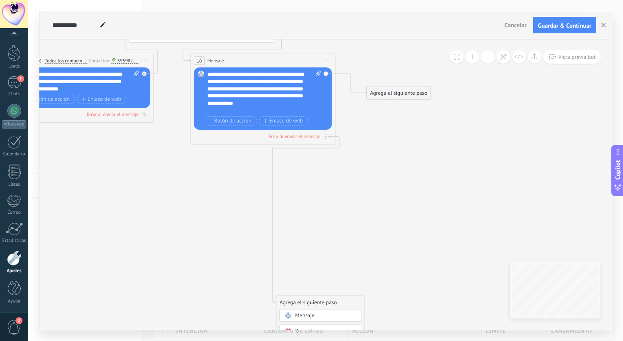
click at [338, 176] on icon at bounding box center [161, 179] width 853 height 712
click at [326, 136] on icon at bounding box center [325, 136] width 3 height 1
click at [378, 93] on div "Agrega el siguiente paso" at bounding box center [399, 93] width 64 height 12
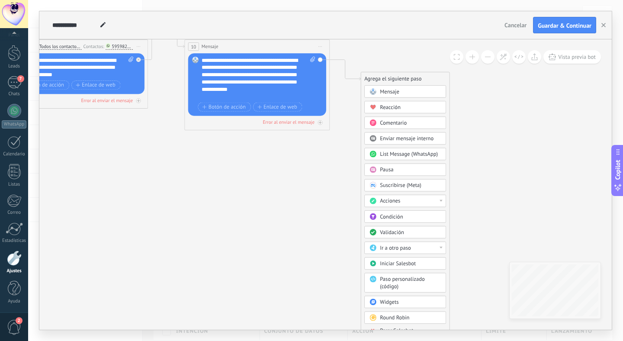
click at [392, 92] on span "Mensaje" at bounding box center [389, 91] width 19 height 7
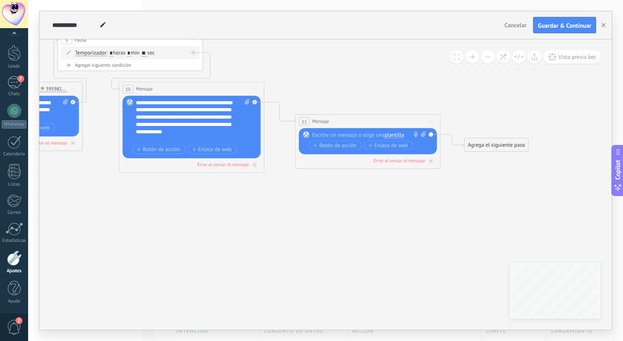
drag, startPoint x: 344, startPoint y: 147, endPoint x: 399, endPoint y: 218, distance: 90.1
click at [399, 218] on icon at bounding box center [174, 102] width 1021 height 503
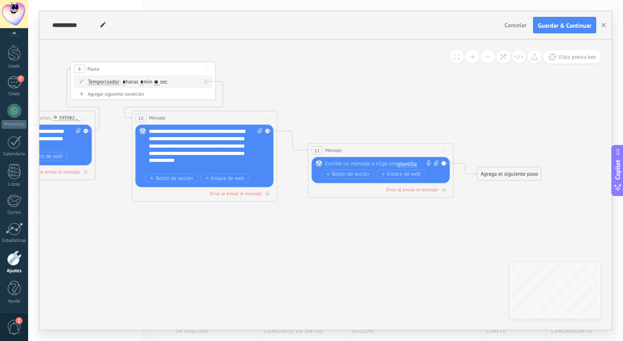
click at [437, 163] on icon at bounding box center [436, 163] width 5 height 6
click input "Subir" at bounding box center [0, 0] width 0 height 0
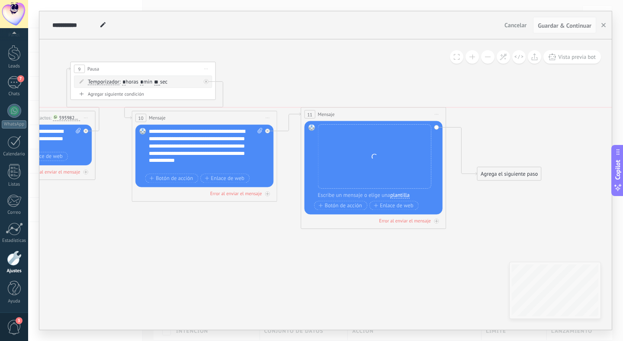
drag, startPoint x: 350, startPoint y: 148, endPoint x: 343, endPoint y: 111, distance: 38.3
click at [343, 111] on div "11 Mensaje ******* (a): Todos los contactos - canales seleccionados Todos los c…" at bounding box center [373, 113] width 144 height 13
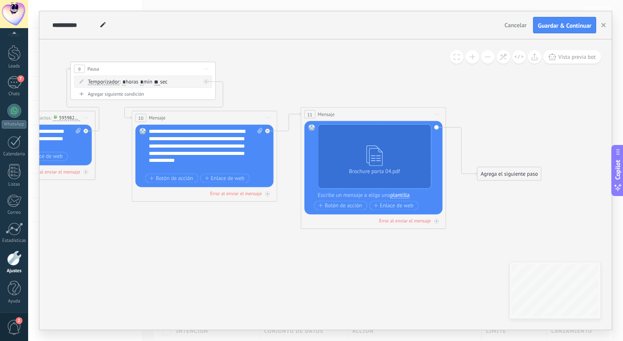
click at [372, 195] on div at bounding box center [378, 195] width 121 height 7
click at [437, 114] on icon at bounding box center [436, 114] width 3 height 1
click at [450, 161] on div "Borrar" at bounding box center [470, 161] width 72 height 13
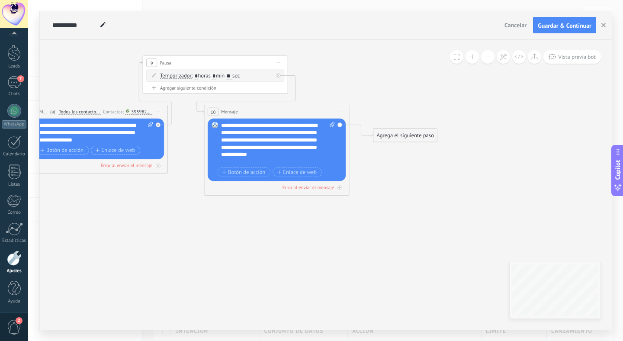
drag, startPoint x: 316, startPoint y: 176, endPoint x: 387, endPoint y: 170, distance: 71.2
click at [388, 170] on icon at bounding box center [171, 125] width 845 height 503
click at [398, 133] on div "Agrega el siguiente paso" at bounding box center [405, 135] width 64 height 12
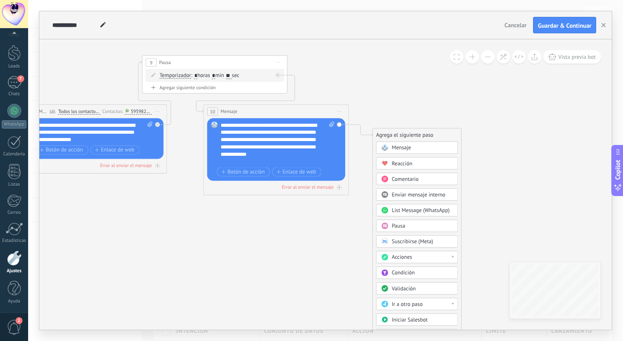
click at [407, 147] on span "Mensaje" at bounding box center [400, 147] width 19 height 7
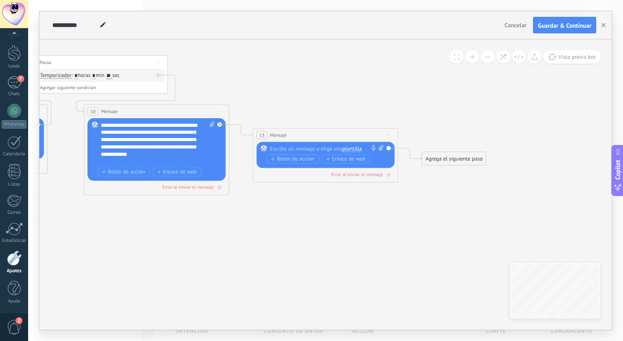
click at [321, 151] on div at bounding box center [324, 148] width 108 height 7
click at [391, 135] on span "Iniciar vista previa aquí Cambiar nombre Duplicar Borrar" at bounding box center [389, 135] width 12 height 10
click at [407, 179] on div "Borrar" at bounding box center [422, 182] width 72 height 13
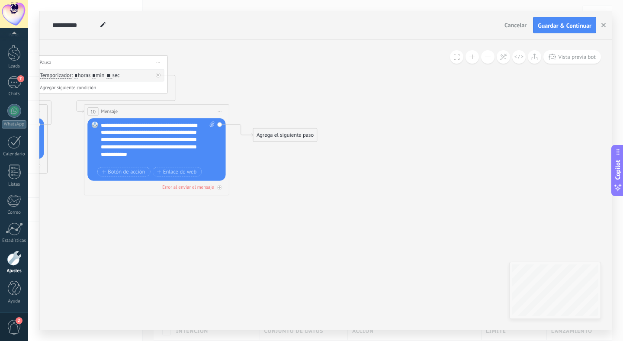
click at [283, 135] on div "Agrega el siguiente paso" at bounding box center [285, 135] width 64 height 12
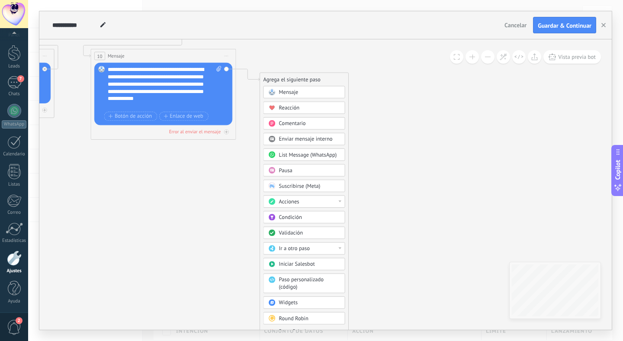
click at [298, 173] on div "Pausa" at bounding box center [309, 170] width 61 height 7
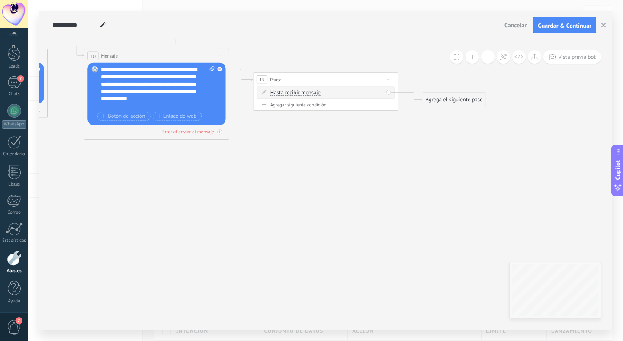
click at [302, 93] on span "Hasta recibir mensaje" at bounding box center [295, 93] width 50 height 6
click at [302, 93] on button "Hasta recibir mensaje" at bounding box center [311, 92] width 91 height 13
click at [301, 106] on span "Temporizador" at bounding box center [306, 105] width 88 height 7
click at [347, 93] on span ": * horas * min * sec" at bounding box center [324, 92] width 45 height 7
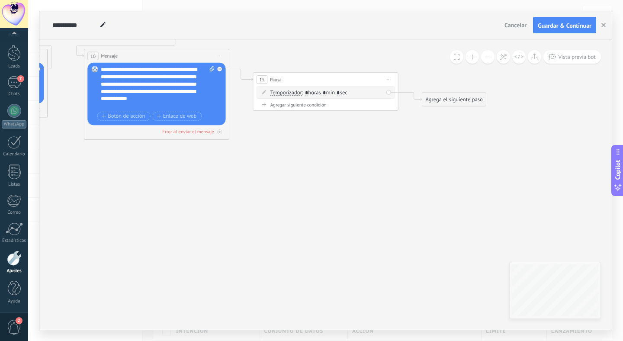
click at [340, 93] on input "*" at bounding box center [338, 93] width 3 height 6
type input "**"
click at [326, 92] on input "*" at bounding box center [324, 93] width 3 height 6
type input "*"
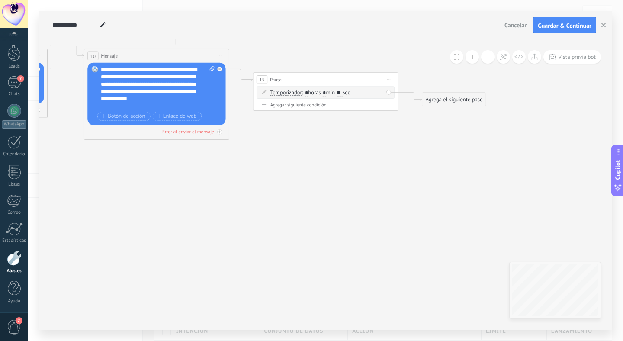
click at [331, 82] on div "15 Pausa ***** Iniciar vista previa aquí Cambiar nombre Duplicar Borrar" at bounding box center [325, 79] width 144 height 13
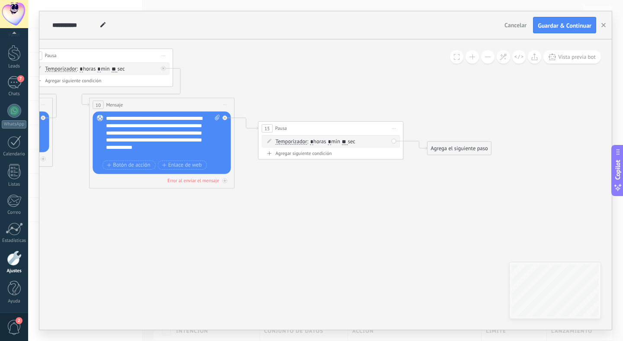
click at [336, 97] on icon at bounding box center [141, 118] width 1014 height 503
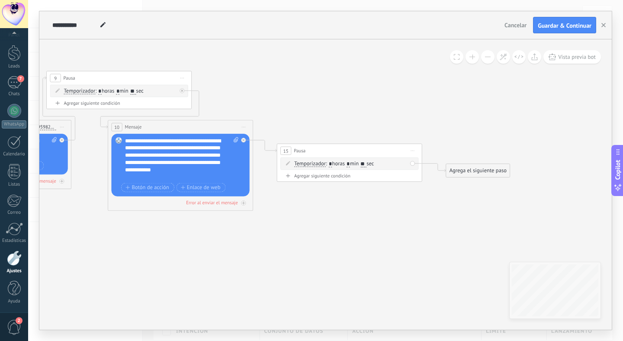
click at [414, 151] on icon at bounding box center [412, 150] width 3 height 1
click at [398, 148] on div "15 Pausa ***** Iniciar vista previa aquí Cambiar nombre Duplicar Borrar" at bounding box center [349, 150] width 144 height 13
click at [481, 170] on div "Agrega el siguiente paso" at bounding box center [478, 171] width 64 height 12
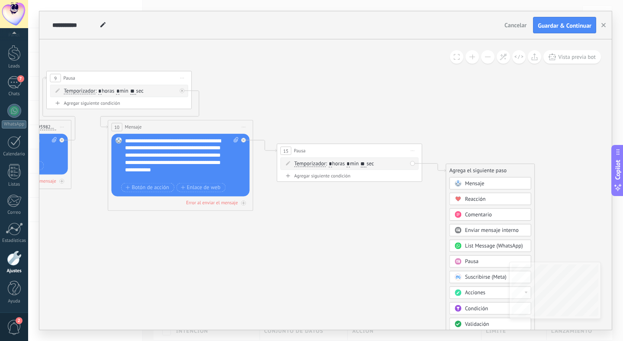
click at [465, 182] on span "Mensaje" at bounding box center [474, 183] width 19 height 7
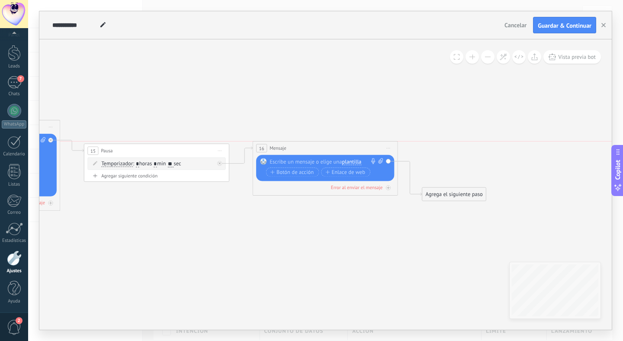
drag, startPoint x: 317, startPoint y: 167, endPoint x: 317, endPoint y: 145, distance: 22.5
click at [317, 145] on div "16 Mensaje ******* (a): Todos los contactos - canales seleccionados Todos los c…" at bounding box center [325, 147] width 144 height 13
click at [305, 165] on div at bounding box center [323, 163] width 108 height 7
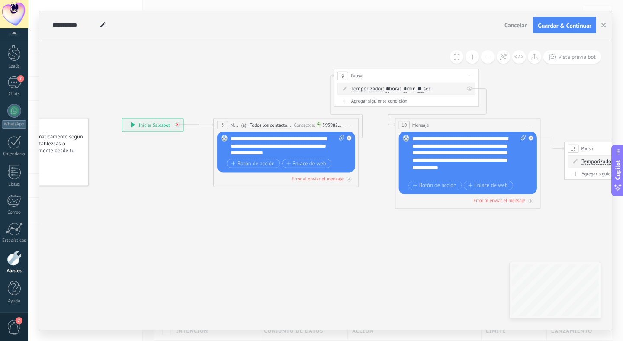
click at [176, 123] on icon at bounding box center [177, 124] width 3 height 3
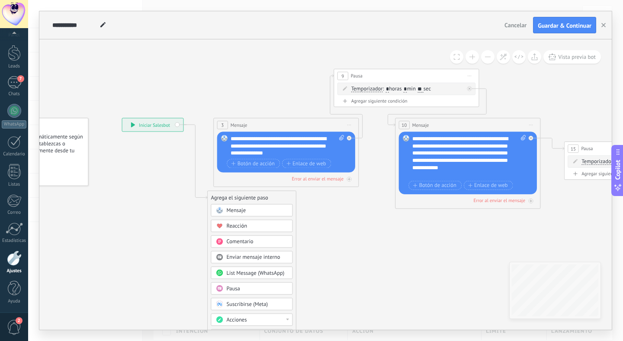
click at [248, 209] on div "Mensaje" at bounding box center [257, 210] width 61 height 7
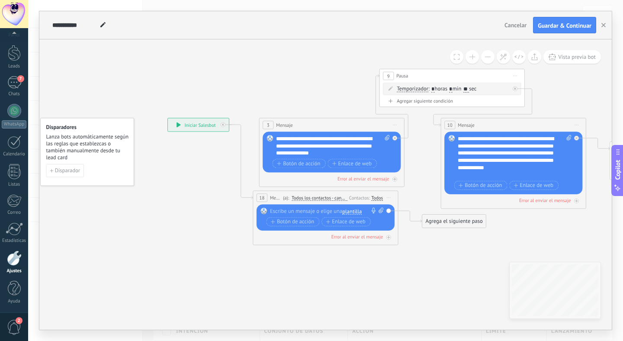
click at [390, 198] on icon at bounding box center [388, 197] width 3 height 1
click at [404, 245] on div "Borrar" at bounding box center [422, 245] width 72 height 13
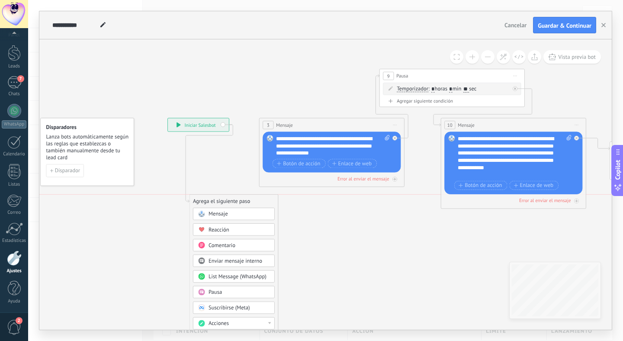
drag, startPoint x: 298, startPoint y: 200, endPoint x: 240, endPoint y: 203, distance: 58.9
click at [239, 204] on div "Agrega el siguiente paso" at bounding box center [233, 201] width 88 height 12
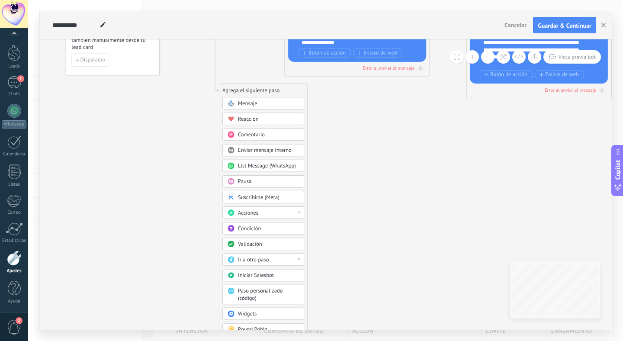
click at [248, 227] on span "Condición" at bounding box center [249, 228] width 23 height 7
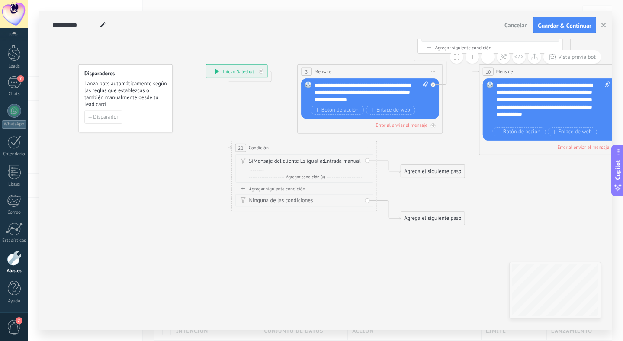
click at [324, 164] on span "Entrada manual" at bounding box center [342, 161] width 37 height 6
click at [320, 167] on button "Entrada manual" at bounding box center [365, 160] width 91 height 13
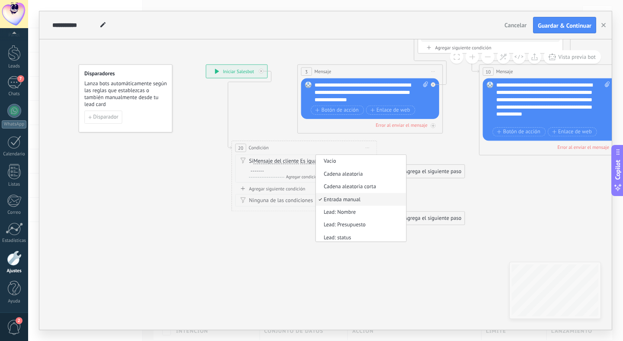
click at [316, 203] on span "Entrada manual" at bounding box center [360, 199] width 88 height 7
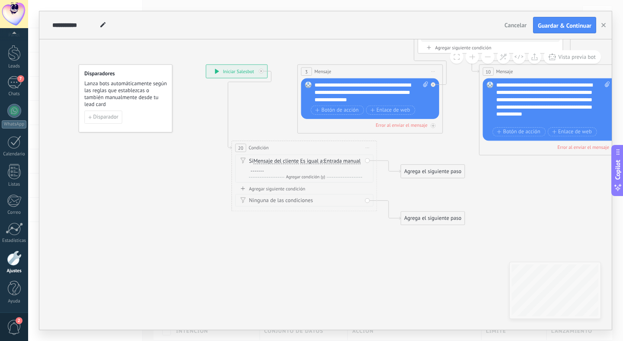
click at [263, 167] on div at bounding box center [257, 168] width 13 height 6
click at [263, 168] on div at bounding box center [257, 168] width 13 height 6
drag, startPoint x: 423, startPoint y: 173, endPoint x: 316, endPoint y: 85, distance: 138.6
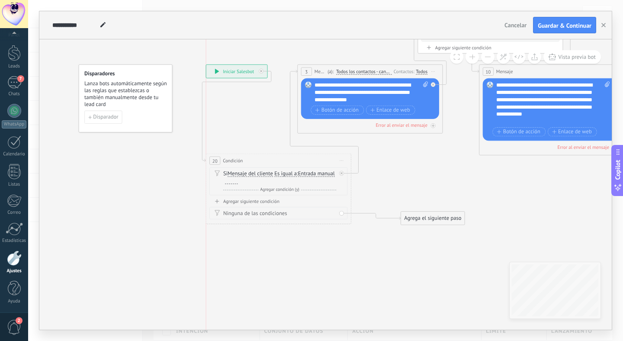
drag, startPoint x: 327, startPoint y: 150, endPoint x: 300, endPoint y: 163, distance: 29.4
click at [300, 163] on div "20 Condición ********* Iniciar vista previa aquí Cambiar nombre Duplicar Borrar" at bounding box center [278, 160] width 144 height 13
drag, startPoint x: 427, startPoint y: 221, endPoint x: 388, endPoint y: 216, distance: 39.6
click at [388, 216] on div "Agrega el siguiente paso" at bounding box center [392, 213] width 64 height 12
click at [237, 181] on div at bounding box center [231, 182] width 13 height 6
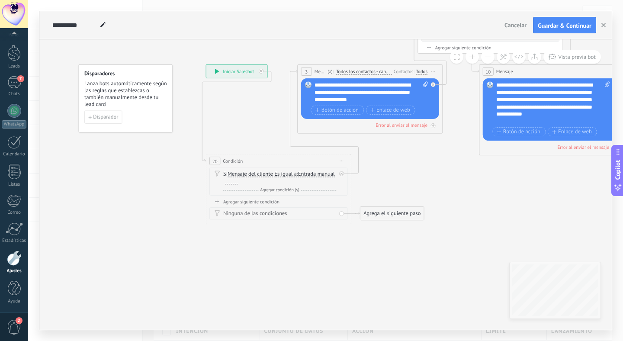
click at [282, 189] on span "Agregar condición (y)" at bounding box center [279, 190] width 43 height 6
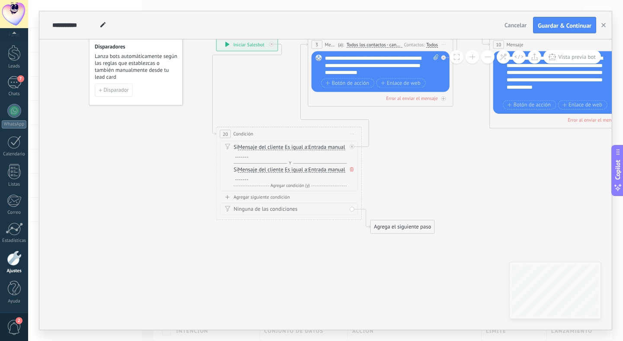
click at [276, 170] on span "Mensaje del cliente" at bounding box center [260, 170] width 45 height 6
click at [276, 170] on button "Mensaje del cliente" at bounding box center [279, 169] width 91 height 13
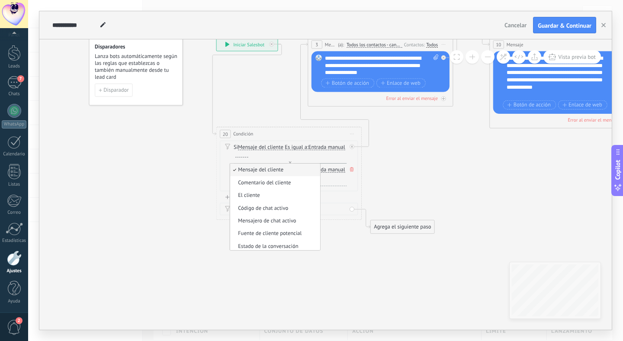
click at [335, 179] on div "Si Mensaje del cliente Mensaje del cliente Comentario del cliente El cliente Có…" at bounding box center [290, 173] width 113 height 15
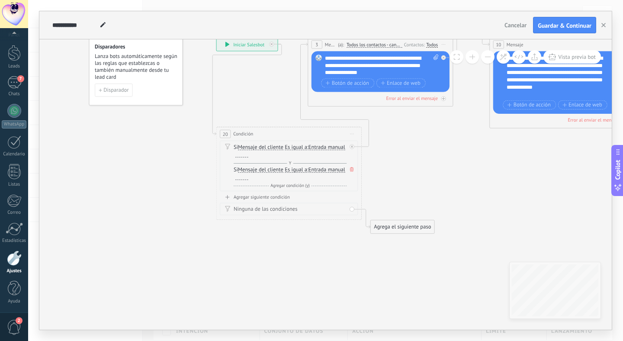
click at [299, 171] on span "Es igual a" at bounding box center [296, 170] width 22 height 6
click at [299, 171] on button "Es igual a" at bounding box center [326, 169] width 91 height 13
click at [307, 196] on span "Contiene" at bounding box center [321, 195] width 88 height 7
click at [286, 180] on div "Si Mensaje del cliente Mensaje del cliente Comentario del cliente El cliente Có…" at bounding box center [290, 173] width 113 height 15
click at [246, 176] on div at bounding box center [241, 177] width 13 height 6
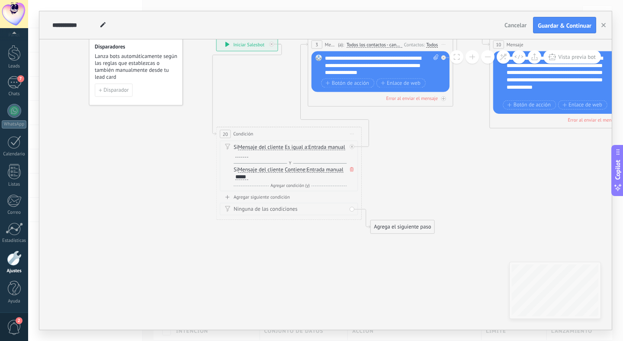
click at [214, 185] on icon at bounding box center [626, 93] width 1183 height 572
click at [248, 154] on div at bounding box center [241, 154] width 13 height 6
click at [289, 163] on span "Y" at bounding box center [290, 163] width 6 height 6
click at [237, 170] on div "Si Mensaje del cliente Mensaje del cliente Comentario del cliente El cliente Có…" at bounding box center [290, 173] width 113 height 15
click at [294, 184] on span "Agregar condición (y)" at bounding box center [290, 186] width 43 height 6
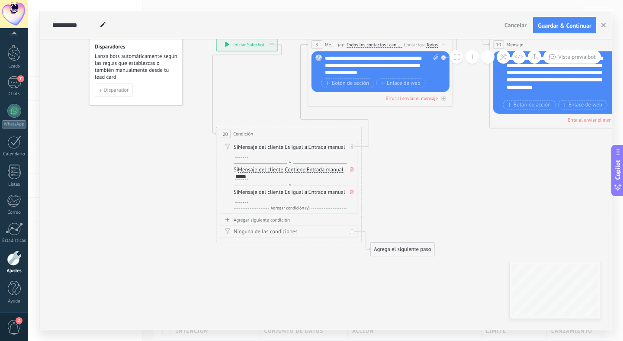
click at [348, 191] on span at bounding box center [351, 192] width 7 height 8
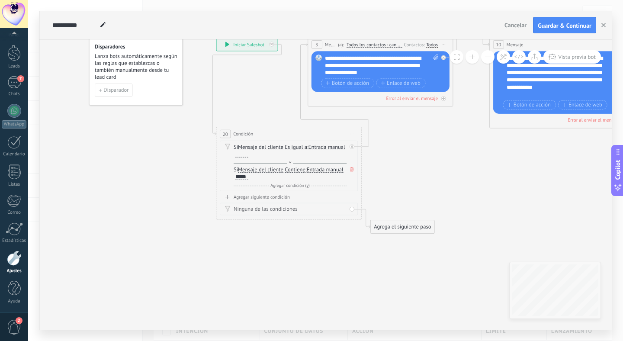
click at [267, 196] on div "Agregar siguiente condición" at bounding box center [289, 197] width 138 height 6
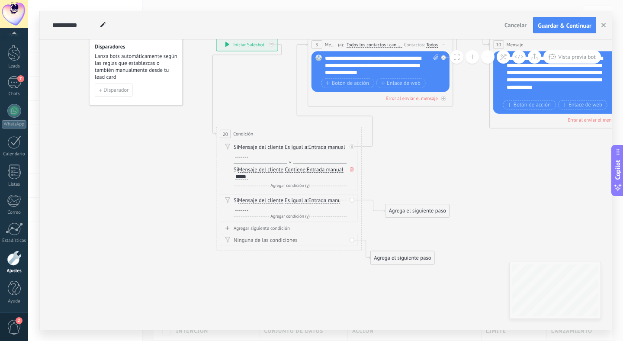
click at [344, 199] on div "Borrar" at bounding box center [344, 200] width 8 height 10
click at [350, 208] on div "Borrar" at bounding box center [355, 210] width 32 height 13
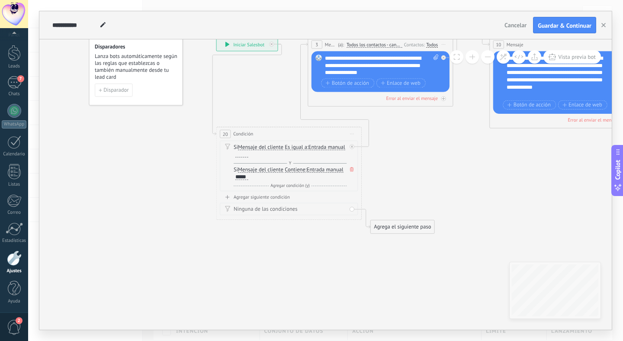
click at [259, 208] on div "Ninguna de las condiciones" at bounding box center [290, 208] width 113 height 7
click at [256, 211] on div "Ninguna de las condiciones" at bounding box center [290, 208] width 113 height 7
drag, startPoint x: 398, startPoint y: 223, endPoint x: 399, endPoint y: 201, distance: 22.1
click at [399, 221] on div "Agrega el siguiente paso" at bounding box center [403, 227] width 64 height 12
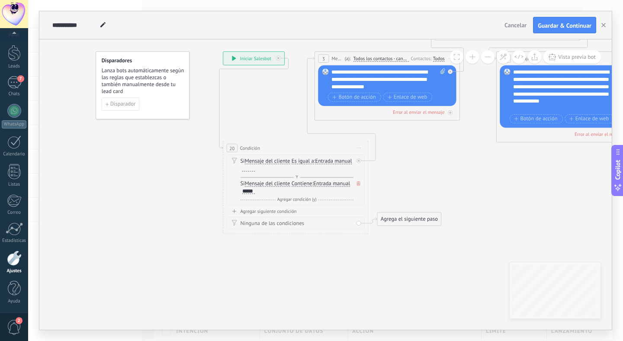
click at [357, 183] on icon at bounding box center [357, 183] width 3 height 4
click at [266, 201] on div "Ninguna de las condiciones" at bounding box center [296, 200] width 113 height 7
click at [221, 199] on icon at bounding box center [632, 118] width 1183 height 595
click at [298, 160] on span "Es igual a" at bounding box center [303, 161] width 22 height 6
click at [298, 160] on button "Es igual a" at bounding box center [333, 160] width 91 height 13
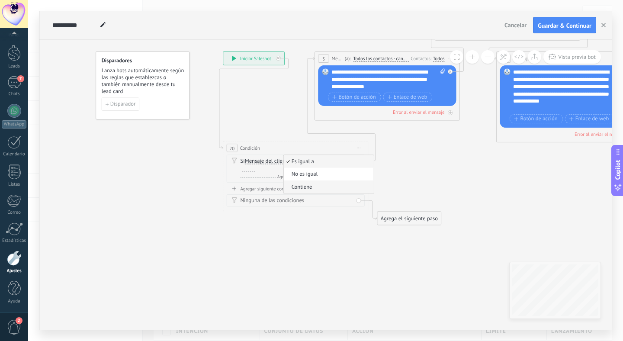
click at [303, 186] on span "Contiene" at bounding box center [327, 186] width 88 height 7
click at [244, 170] on div at bounding box center [248, 169] width 13 height 6
click at [200, 182] on icon at bounding box center [632, 118] width 1183 height 595
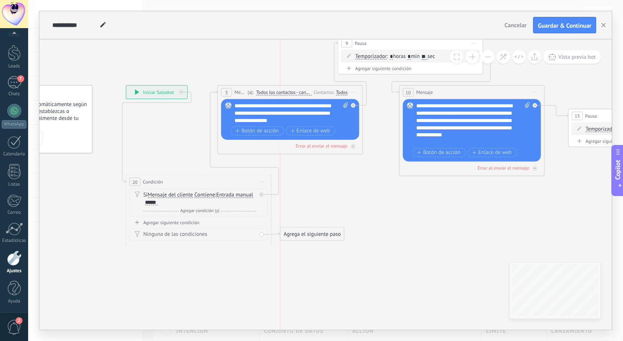
drag, startPoint x: 309, startPoint y: 252, endPoint x: 308, endPoint y: 234, distance: 17.3
click at [308, 234] on div "Agrega el siguiente paso" at bounding box center [312, 234] width 64 height 12
click at [327, 206] on icon at bounding box center [535, 140] width 1183 height 572
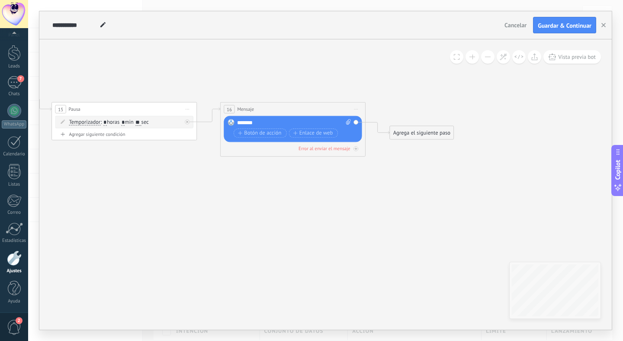
click at [276, 123] on div "*******" at bounding box center [294, 122] width 114 height 7
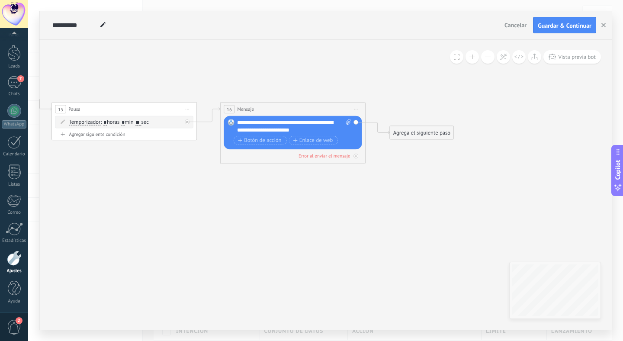
click at [307, 130] on div "**********" at bounding box center [294, 126] width 114 height 15
click at [314, 130] on div "**********" at bounding box center [294, 126] width 114 height 15
drag, startPoint x: 270, startPoint y: 130, endPoint x: 261, endPoint y: 129, distance: 8.7
click at [261, 129] on div "**********" at bounding box center [294, 126] width 114 height 15
click at [382, 172] on icon at bounding box center [19, 134] width 1183 height 572
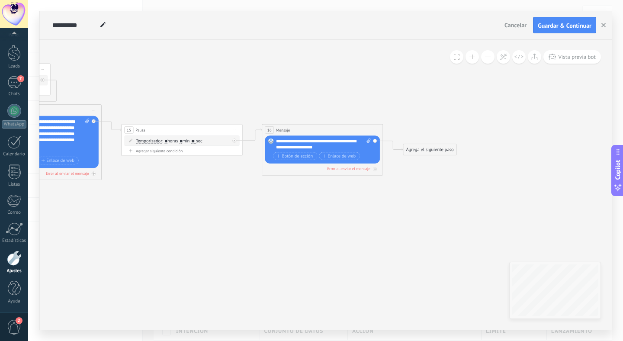
click at [426, 149] on div "Agrega el siguiente paso" at bounding box center [429, 149] width 53 height 10
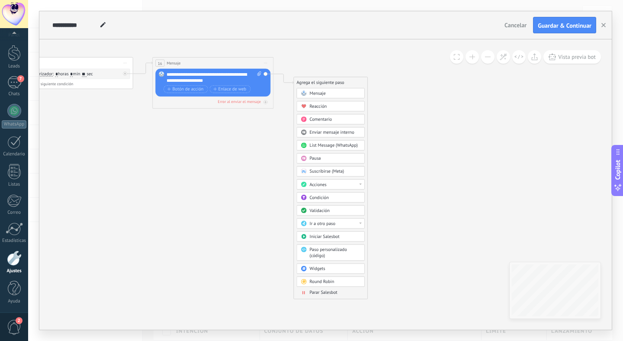
drag, startPoint x: 382, startPoint y: 200, endPoint x: 272, endPoint y: 134, distance: 128.5
click at [324, 160] on div "Pausa" at bounding box center [334, 159] width 51 height 6
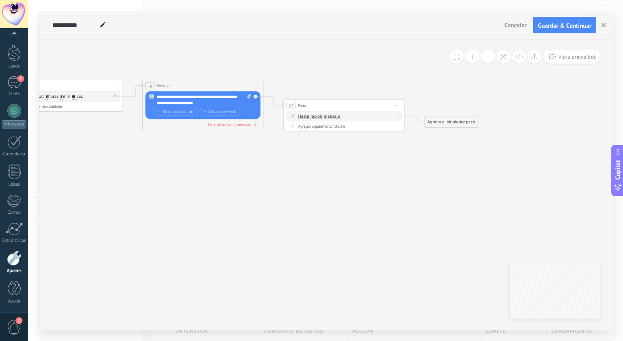
drag, startPoint x: 424, startPoint y: 122, endPoint x: 442, endPoint y: 144, distance: 28.6
click at [442, 144] on icon at bounding box center [45, 78] width 1127 height 420
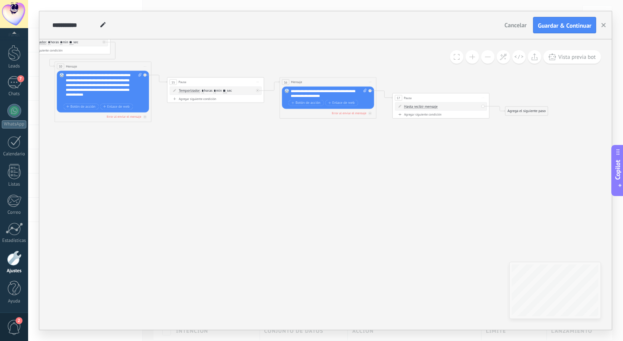
drag, startPoint x: 442, startPoint y: 145, endPoint x: 515, endPoint y: 131, distance: 73.9
click at [517, 131] on icon at bounding box center [201, 76] width 901 height 336
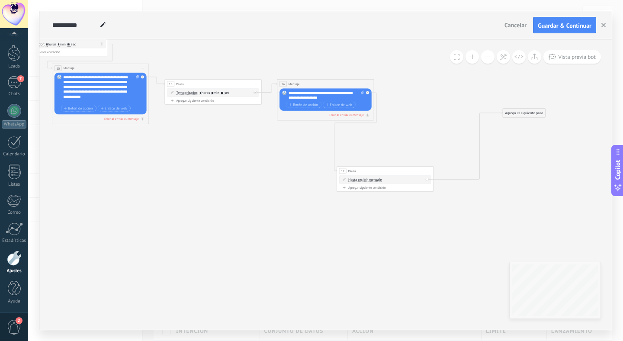
drag, startPoint x: 429, startPoint y: 98, endPoint x: 375, endPoint y: 172, distance: 91.0
click at [375, 172] on div "17 Pausa ***** Iniciar vista previa aquí Cambiar nombre Duplicar Borrar" at bounding box center [385, 171] width 96 height 9
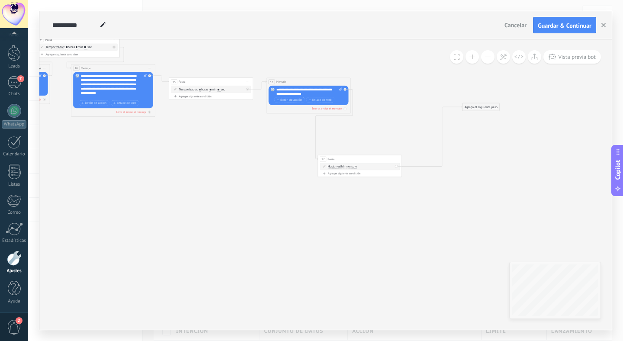
drag, startPoint x: 256, startPoint y: 157, endPoint x: 247, endPoint y: 146, distance: 14.8
click at [248, 146] on icon at bounding box center [199, 106] width 782 height 352
drag, startPoint x: 366, startPoint y: 157, endPoint x: 378, endPoint y: 171, distance: 18.4
click at [378, 170] on div "17 Pausa ***** Iniciar vista previa aquí Cambiar nombre Duplicar Borrar" at bounding box center [372, 173] width 84 height 8
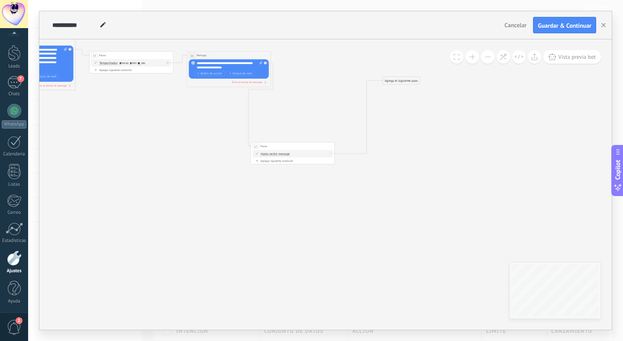
drag, startPoint x: 382, startPoint y: 147, endPoint x: 303, endPoint y: 126, distance: 81.9
click at [303, 126] on icon at bounding box center [119, 86] width 782 height 365
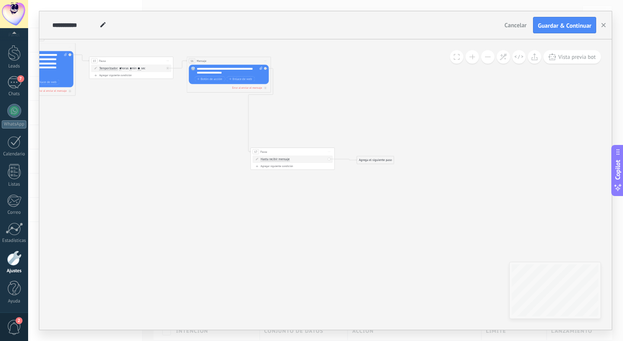
drag, startPoint x: 405, startPoint y: 87, endPoint x: 379, endPoint y: 161, distance: 78.8
click at [379, 161] on div "Agrega el siguiente paso" at bounding box center [375, 160] width 37 height 7
drag, startPoint x: 311, startPoint y: 151, endPoint x: 250, endPoint y: 116, distance: 70.0
click at [250, 116] on div "17 Pausa ***** Iniciar vista previa aquí Cambiar nombre Duplicar Borrar" at bounding box center [229, 117] width 84 height 8
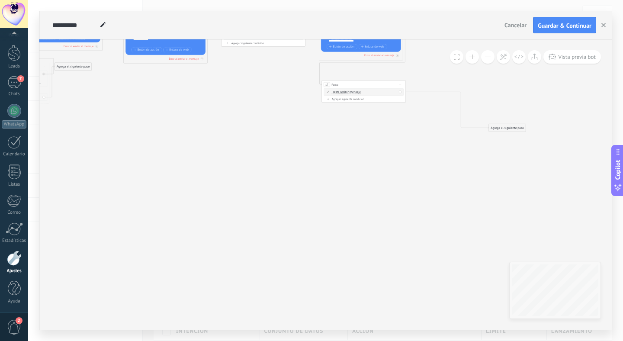
drag, startPoint x: 206, startPoint y: 171, endPoint x: 333, endPoint y: 138, distance: 131.2
click at [333, 138] on icon at bounding box center [238, 57] width 756 height 360
drag, startPoint x: 502, startPoint y: 126, endPoint x: 354, endPoint y: 131, distance: 148.4
click at [354, 131] on div "Agrega el siguiente paso" at bounding box center [358, 132] width 37 height 7
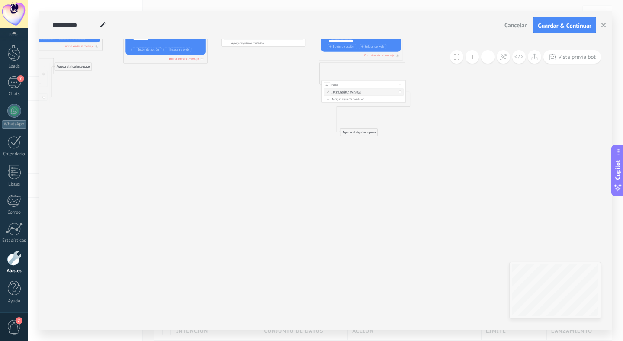
click at [357, 134] on div "Agrega el siguiente paso" at bounding box center [358, 132] width 37 height 7
click at [359, 141] on span "Mensaje" at bounding box center [356, 140] width 11 height 4
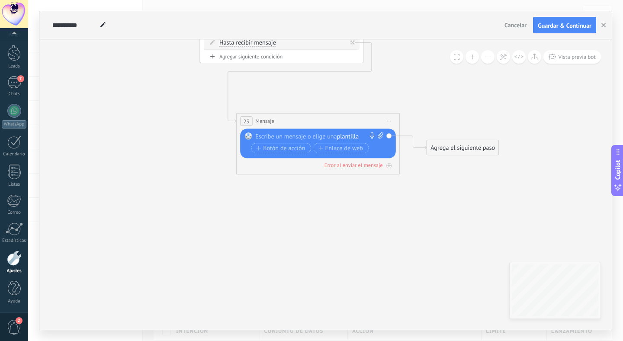
click at [323, 138] on div at bounding box center [316, 136] width 122 height 8
click at [321, 139] on div at bounding box center [316, 136] width 122 height 8
click at [379, 134] on icon at bounding box center [380, 135] width 5 height 6
click input "Subir" at bounding box center [0, 0] width 0 height 0
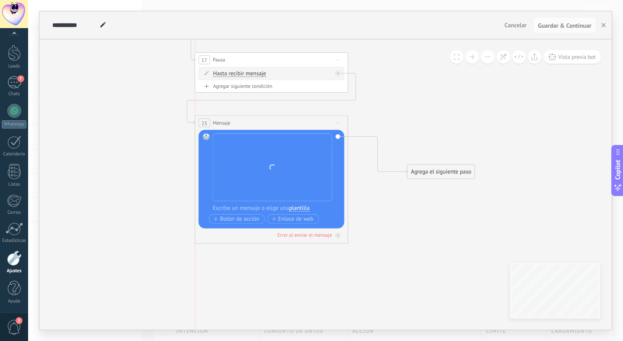
drag, startPoint x: 280, startPoint y: 144, endPoint x: 248, endPoint y: 121, distance: 39.9
click at [248, 121] on div "23 Mensaje ******* (a): Todos los contactos - canales seleccionados Todos los c…" at bounding box center [271, 122] width 153 height 14
click at [424, 173] on div "Agrega el siguiente paso" at bounding box center [440, 171] width 67 height 13
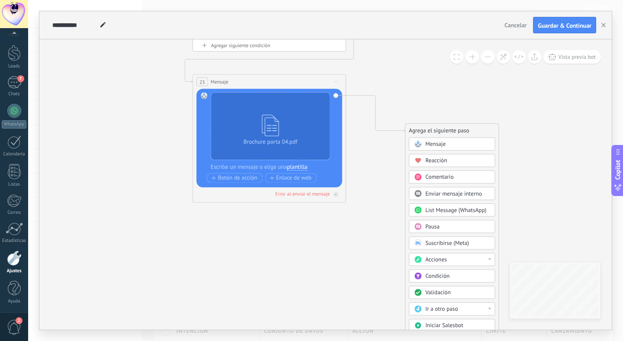
click at [440, 224] on div "Pausa" at bounding box center [457, 227] width 64 height 8
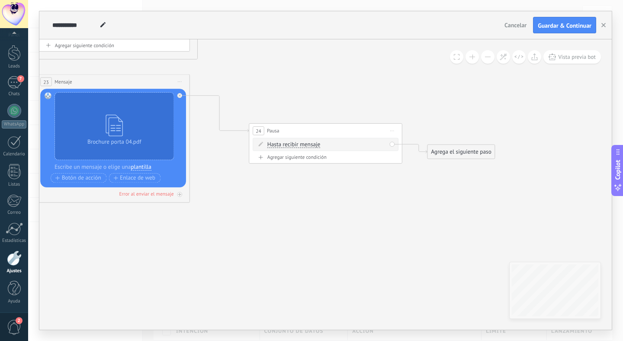
click at [311, 146] on span "Hasta recibir mensaje" at bounding box center [293, 145] width 53 height 6
click at [311, 146] on button "Hasta recibir mensaje" at bounding box center [311, 145] width 96 height 14
click at [300, 159] on span "Temporizador" at bounding box center [305, 159] width 93 height 8
click at [326, 144] on input "*" at bounding box center [324, 145] width 3 height 6
click at [341, 143] on input "*" at bounding box center [338, 145] width 3 height 6
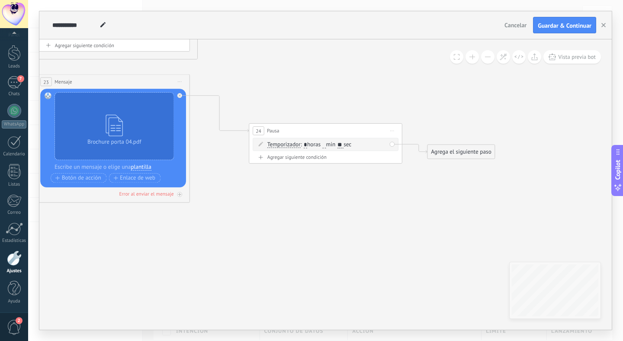
type input "**"
click at [346, 157] on div "Agregar siguiente condición" at bounding box center [326, 157] width 146 height 6
click at [326, 144] on input "text" at bounding box center [324, 145] width 3 height 6
type input "*"
click at [337, 128] on div "24 Pausa ***** Iniciar vista previa aquí Cambiar nombre Duplicar Borrar" at bounding box center [325, 131] width 153 height 14
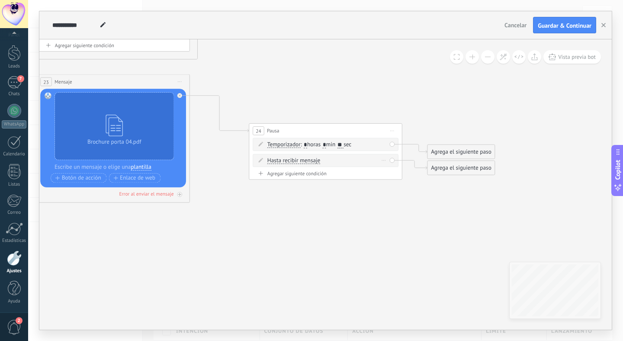
click at [385, 160] on icon at bounding box center [384, 160] width 4 height 1
click at [398, 171] on div "Borrar" at bounding box center [396, 171] width 34 height 13
click at [451, 150] on div "Agrega el siguiente paso" at bounding box center [460, 151] width 67 height 13
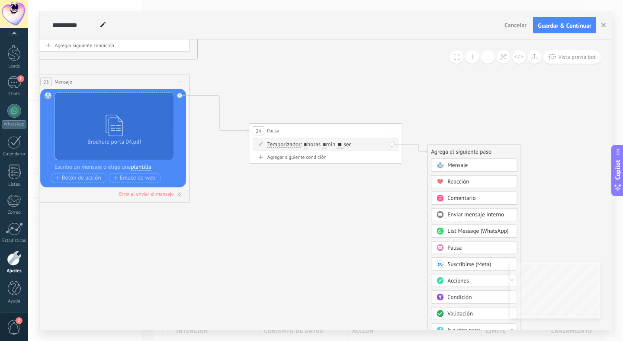
click at [461, 169] on span "Mensaje" at bounding box center [457, 165] width 20 height 7
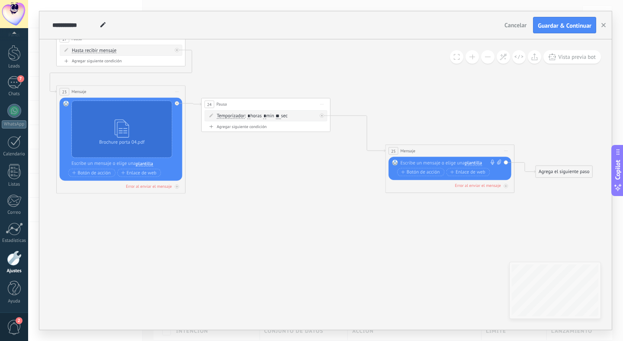
drag, startPoint x: 271, startPoint y: 131, endPoint x: 237, endPoint y: 103, distance: 44.2
click at [237, 103] on div "24 Pausa ***** Iniciar vista previa aquí Cambiar nombre Duplicar Borrar" at bounding box center [266, 104] width 128 height 12
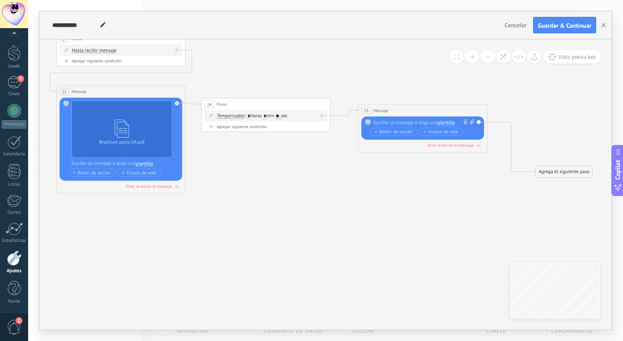
drag, startPoint x: 431, startPoint y: 145, endPoint x: 404, endPoint y: 105, distance: 48.6
click at [404, 105] on div "25 Mensaje ******* (a): Todos los contactos - canales seleccionados Todos los c…" at bounding box center [423, 110] width 128 height 12
drag, startPoint x: 555, startPoint y: 172, endPoint x: 541, endPoint y: 116, distance: 57.6
click at [541, 129] on div "Agrega el siguiente paso" at bounding box center [561, 134] width 57 height 11
click at [428, 123] on div at bounding box center [421, 122] width 96 height 6
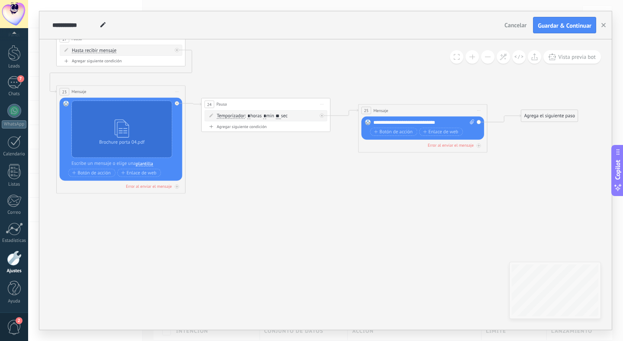
click at [433, 124] on div "**********" at bounding box center [423, 122] width 101 height 6
click at [450, 122] on div "**********" at bounding box center [423, 122] width 101 height 6
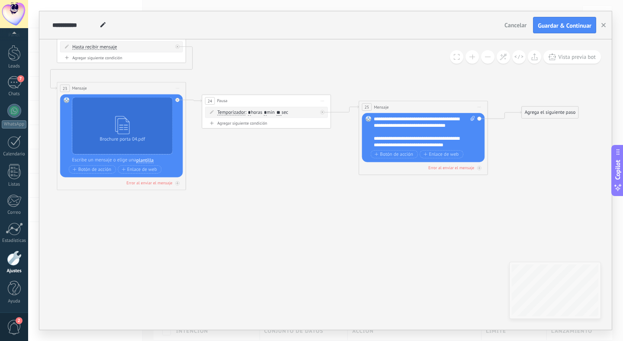
click at [466, 189] on icon at bounding box center [33, 34] width 1369 height 634
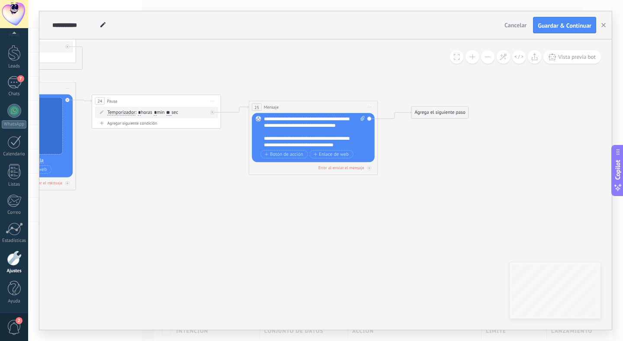
drag, startPoint x: 516, startPoint y: 166, endPoint x: 397, endPoint y: 157, distance: 120.1
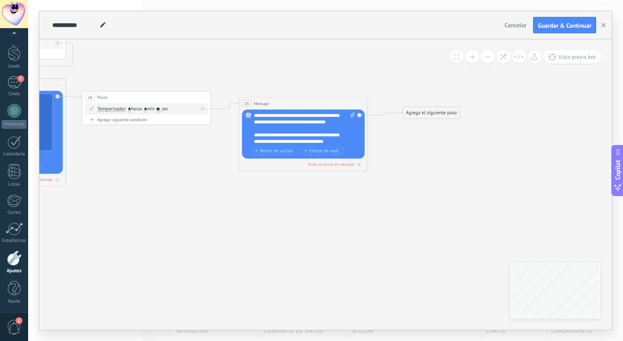
drag, startPoint x: 422, startPoint y: 111, endPoint x: 424, endPoint y: 115, distance: 4.7
click at [423, 115] on div "Agrega el siguiente paso" at bounding box center [431, 113] width 57 height 11
click at [424, 115] on div "Agrega el siguiente paso" at bounding box center [431, 113] width 57 height 11
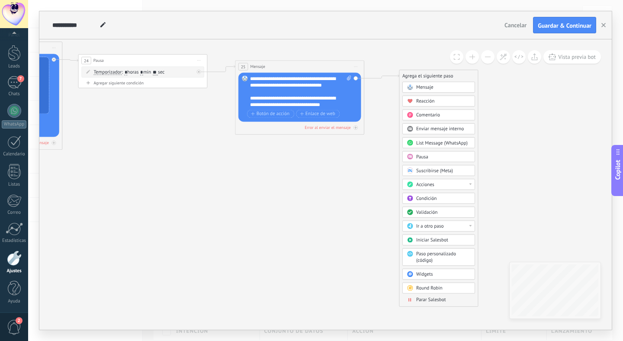
click at [431, 128] on span "Enviar mensaje interno" at bounding box center [440, 129] width 48 height 6
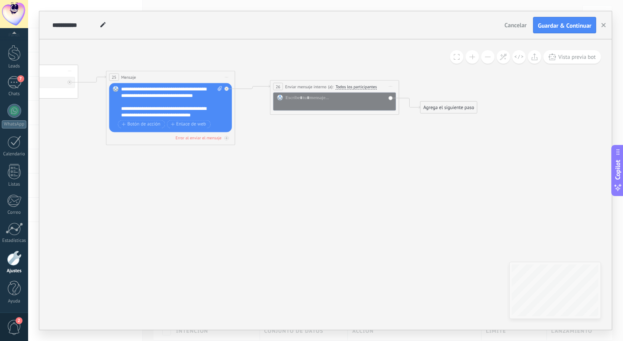
drag, startPoint x: 351, startPoint y: 115, endPoint x: 377, endPoint y: 168, distance: 59.6
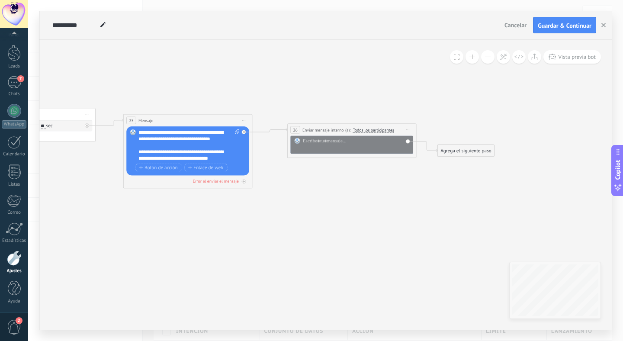
click at [376, 129] on span "Todos los participantes" at bounding box center [373, 130] width 41 height 5
click at [376, 129] on button "Todos los participantes" at bounding box center [389, 130] width 81 height 12
click at [373, 159] on span "Ballium" at bounding box center [385, 161] width 78 height 6
click at [343, 141] on div at bounding box center [356, 144] width 107 height 13
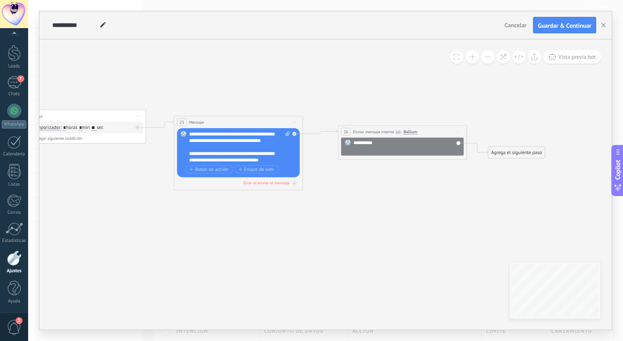
drag, startPoint x: 327, startPoint y: 190, endPoint x: 375, endPoint y: 192, distance: 47.6
click at [384, 145] on div "**********" at bounding box center [405, 146] width 107 height 13
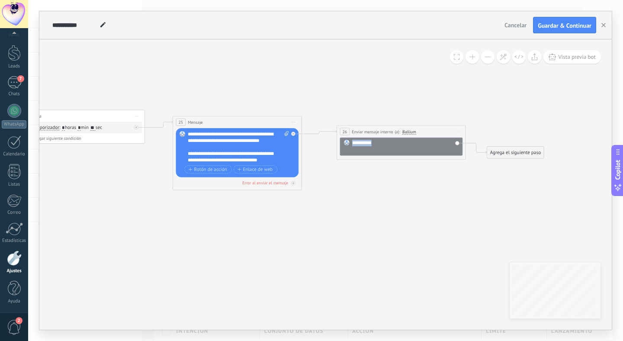
click at [384, 145] on div "**********" at bounding box center [405, 146] width 107 height 13
click at [412, 127] on div "**********" at bounding box center [401, 131] width 128 height 12
click at [410, 131] on span "Ballium" at bounding box center [409, 131] width 14 height 5
click at [410, 131] on button "Ballium" at bounding box center [439, 132] width 81 height 12
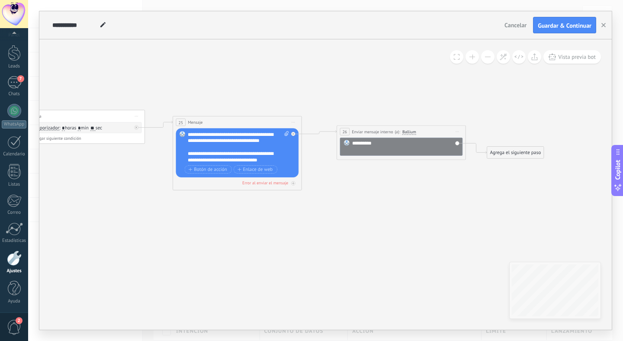
click at [457, 131] on icon at bounding box center [457, 131] width 3 height 0
click at [468, 173] on div "Borrar" at bounding box center [487, 173] width 64 height 11
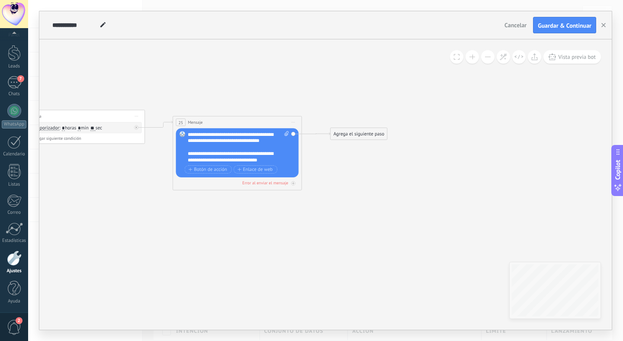
drag, startPoint x: 357, startPoint y: 142, endPoint x: 365, endPoint y: 132, distance: 12.0
click at [365, 132] on div "Agrega el siguiente paso" at bounding box center [358, 133] width 57 height 11
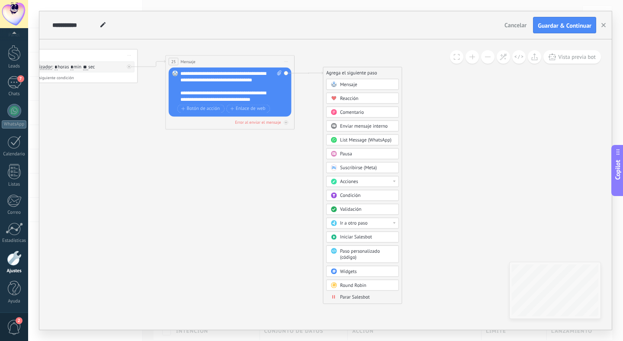
click at [394, 222] on div at bounding box center [394, 223] width 3 height 2
click at [376, 180] on div "Acciones" at bounding box center [367, 182] width 54 height 6
click at [377, 141] on span "List Message (WhatsApp)" at bounding box center [365, 140] width 51 height 6
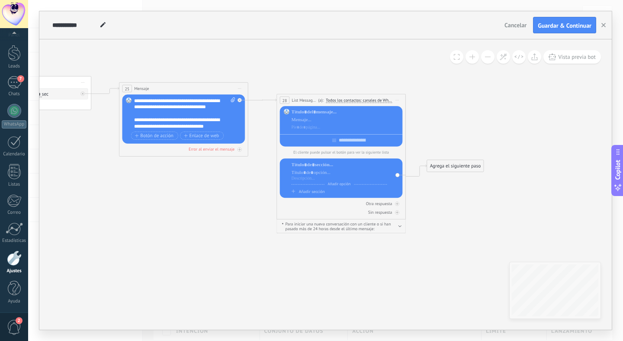
click at [347, 100] on span "Todos los contactos: canales de WhatsApp seleccionados" at bounding box center [359, 100] width 66 height 5
click at [347, 100] on button "Todos los contactos: canales de WhatsApp seleccionados" at bounding box center [372, 100] width 99 height 12
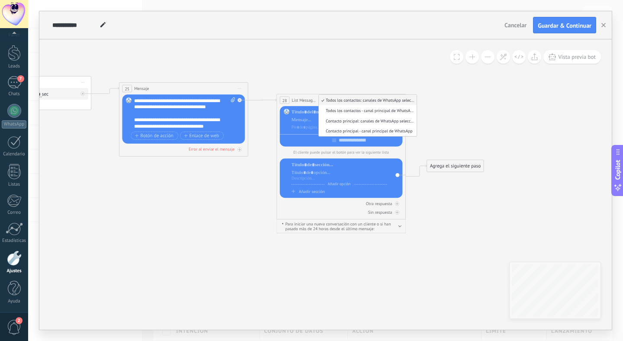
click at [331, 101] on span "Todos los contactos: canales de WhatsApp seleccionados" at bounding box center [367, 100] width 96 height 6
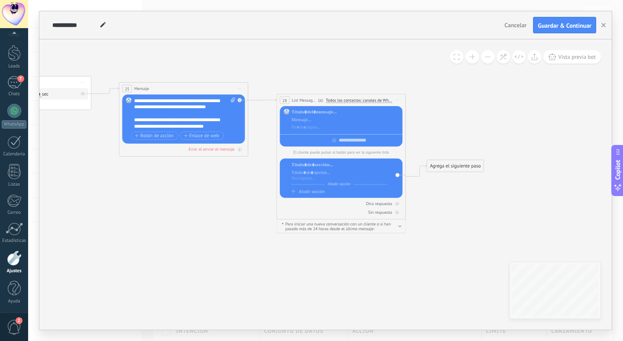
click at [376, 102] on span "Todos los contactos: canales de WhatsApp seleccionados" at bounding box center [359, 100] width 66 height 5
click at [376, 102] on button "Todos los contactos: canales de WhatsApp seleccionados" at bounding box center [372, 100] width 99 height 12
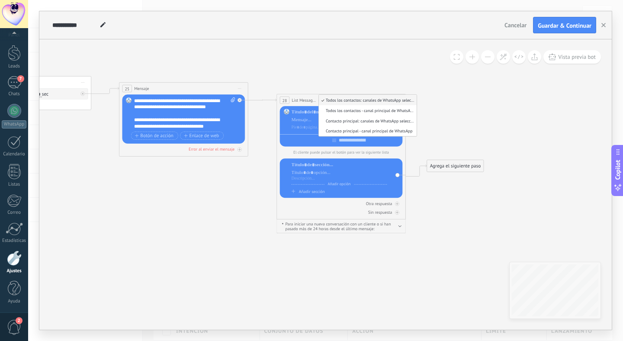
click at [376, 100] on span "Todos los contactos: canales de WhatsApp seleccionados" at bounding box center [367, 100] width 96 height 6
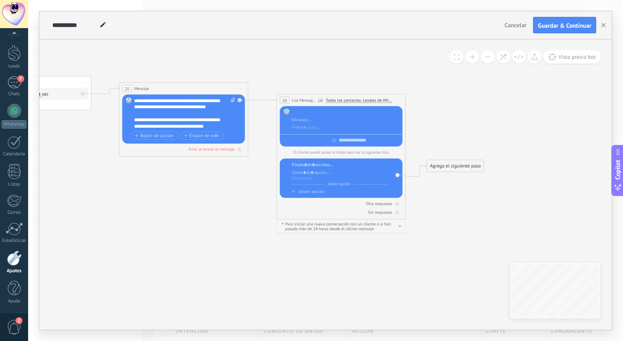
click at [336, 112] on div at bounding box center [346, 112] width 109 height 6
click at [323, 152] on p "El cliente puede pulsar el botón para ver la siguiente lista" at bounding box center [341, 152] width 123 height 5
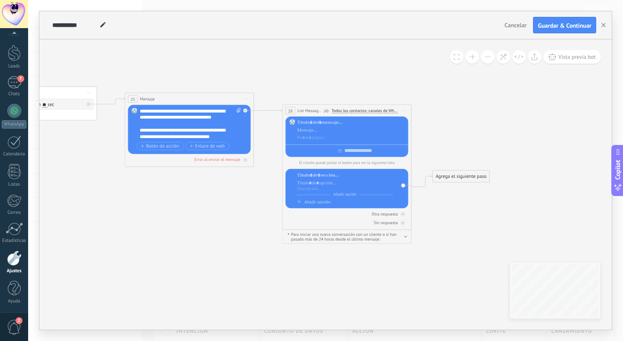
click at [404, 111] on span "Iniciar vista previa aquí Cambiar nombre Duplicar Borrar" at bounding box center [403, 111] width 10 height 10
click at [422, 151] on div "Borrar" at bounding box center [433, 152] width 64 height 11
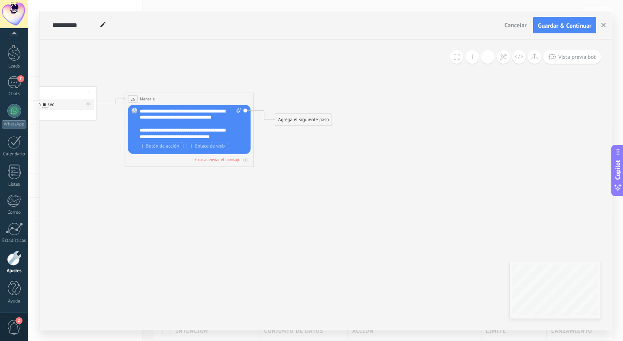
click at [300, 119] on div "Agrega el siguiente paso" at bounding box center [303, 120] width 57 height 11
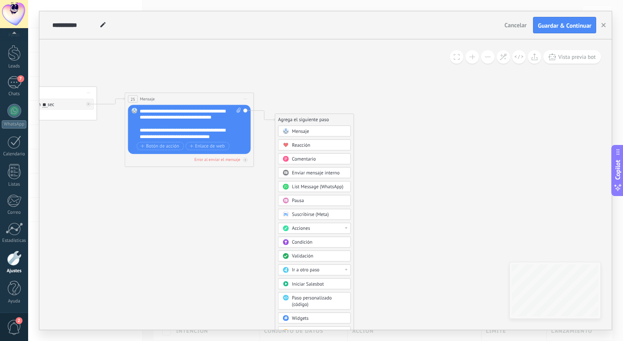
click at [326, 230] on div "Acciones" at bounding box center [319, 228] width 54 height 6
click at [322, 130] on div "Mensaje" at bounding box center [319, 131] width 54 height 6
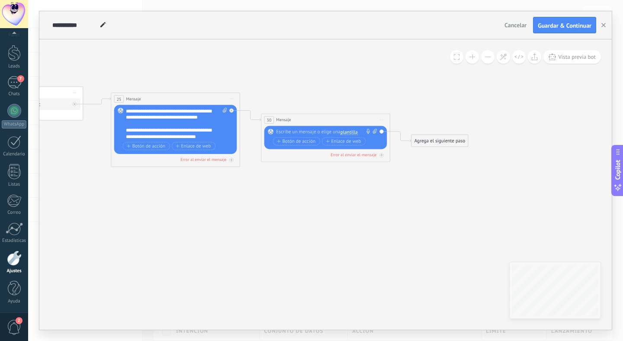
click at [379, 118] on span "Iniciar vista previa aquí Cambiar nombre Duplicar Borrar" at bounding box center [381, 120] width 10 height 10
click at [399, 163] on div "Borrar" at bounding box center [411, 162] width 64 height 11
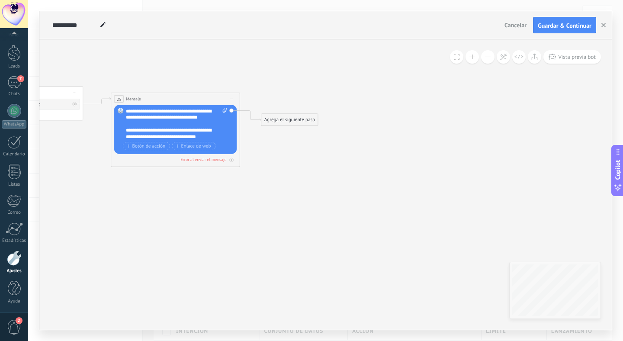
drag, startPoint x: 208, startPoint y: 165, endPoint x: 470, endPoint y: 169, distance: 261.7
click at [469, 169] on div "**********" at bounding box center [325, 184] width 572 height 290
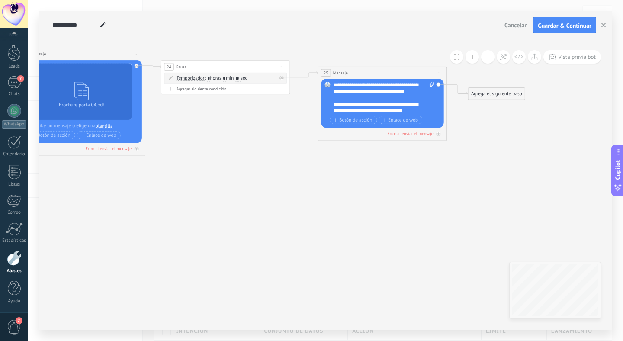
drag, startPoint x: 173, startPoint y: 216, endPoint x: 376, endPoint y: 190, distance: 205.4
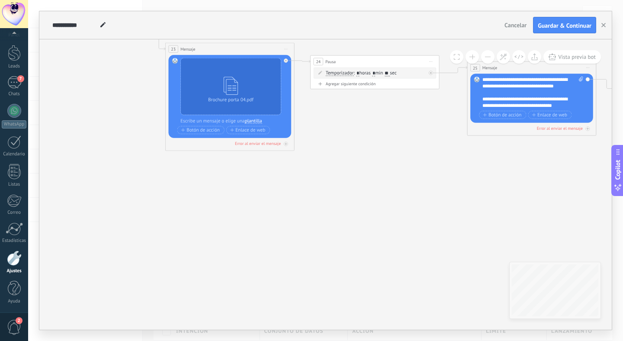
drag, startPoint x: 179, startPoint y: 178, endPoint x: 330, endPoint y: 174, distance: 151.4
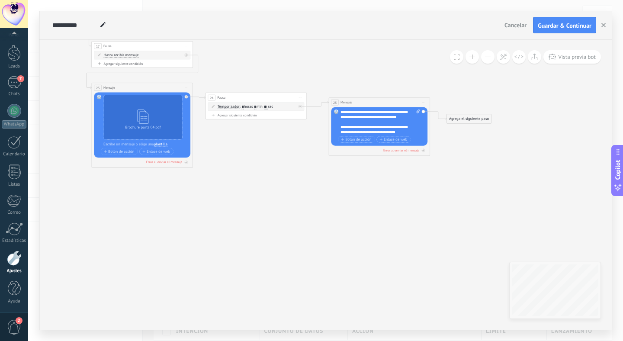
drag, startPoint x: 399, startPoint y: 156, endPoint x: 257, endPoint y: 173, distance: 143.2
click at [257, 173] on icon at bounding box center [68, 39] width 1066 height 486
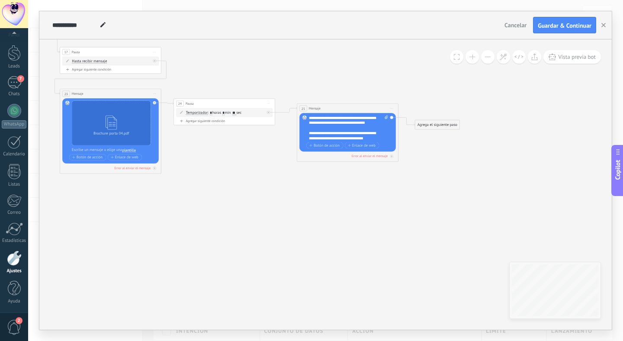
click at [433, 125] on div "Agrega el siguiente paso" at bounding box center [437, 125] width 45 height 8
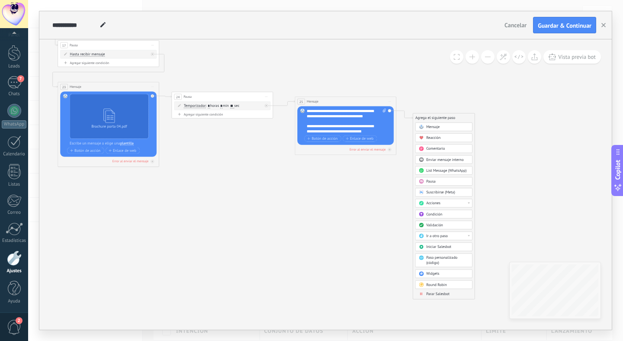
click at [459, 202] on div "Acciones" at bounding box center [447, 203] width 42 height 5
click at [388, 212] on icon at bounding box center [34, 38] width 1066 height 486
click at [439, 122] on div "Agrega el siguiente paso" at bounding box center [435, 118] width 45 height 8
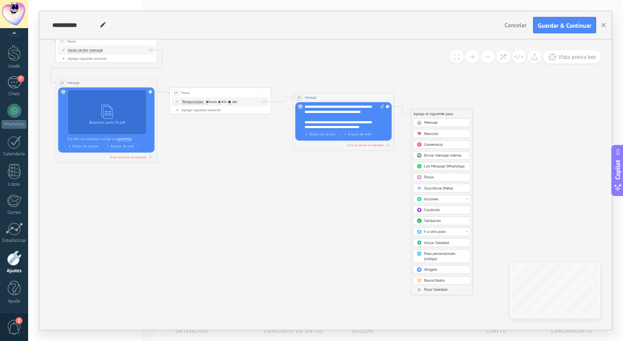
click at [431, 290] on span "Parar Salesbot" at bounding box center [435, 289] width 23 height 5
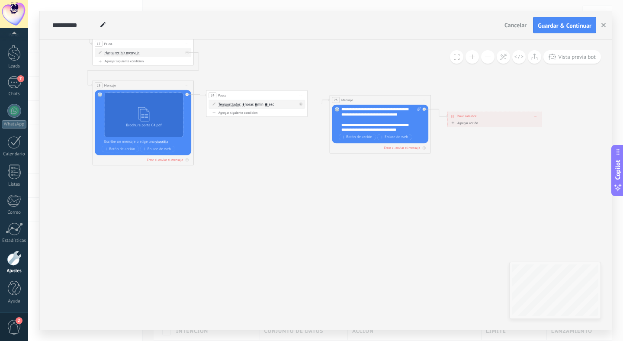
drag, startPoint x: 200, startPoint y: 193, endPoint x: 426, endPoint y: 214, distance: 227.2
click at [426, 214] on icon at bounding box center [69, 37] width 1066 height 486
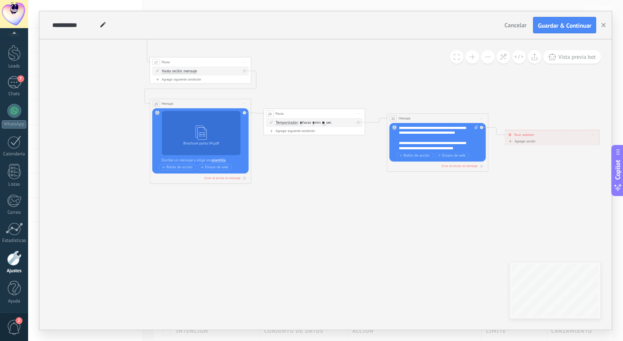
drag, startPoint x: 429, startPoint y: 189, endPoint x: 248, endPoint y: 185, distance: 181.3
click at [249, 185] on icon at bounding box center [126, 55] width 1066 height 486
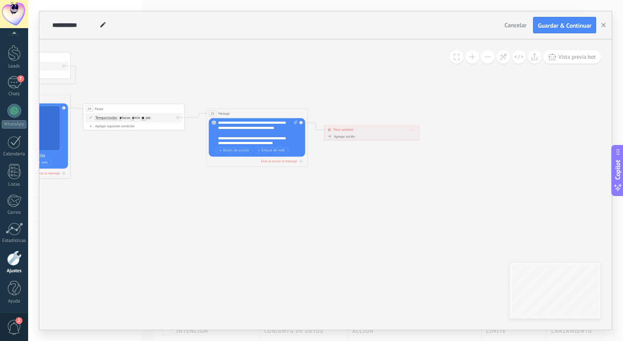
click at [344, 137] on div "Agregar acción" at bounding box center [341, 137] width 28 height 4
click at [344, 137] on button "Conversación marcada como cerrada" at bounding box center [356, 136] width 64 height 9
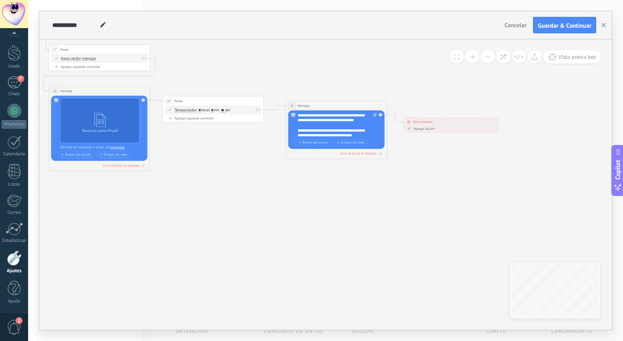
drag, startPoint x: 232, startPoint y: 193, endPoint x: 371, endPoint y: 183, distance: 138.8
click at [372, 183] on icon at bounding box center [25, 42] width 1066 height 486
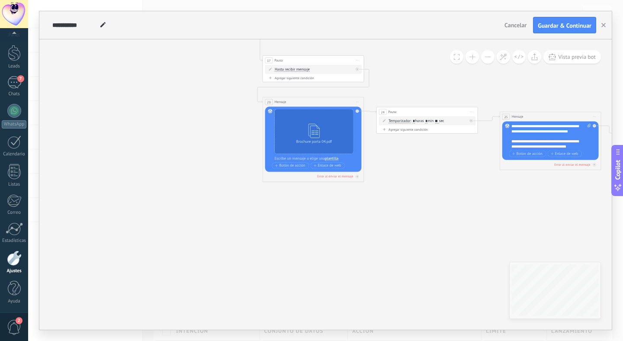
drag, startPoint x: 284, startPoint y: 161, endPoint x: 432, endPoint y: 176, distance: 148.2
click at [432, 176] on icon at bounding box center [239, 54] width 1066 height 486
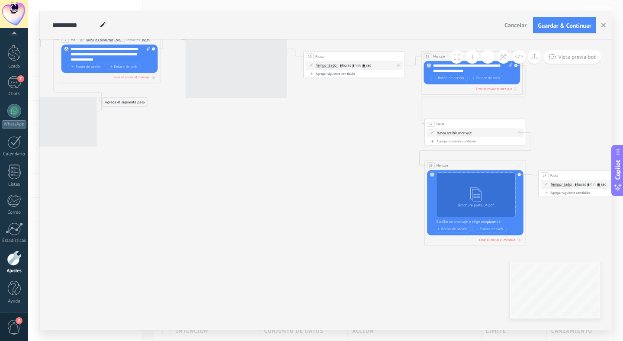
drag, startPoint x: 158, startPoint y: 113, endPoint x: 331, endPoint y: 183, distance: 186.5
click at [333, 183] on icon at bounding box center [401, 117] width 1066 height 486
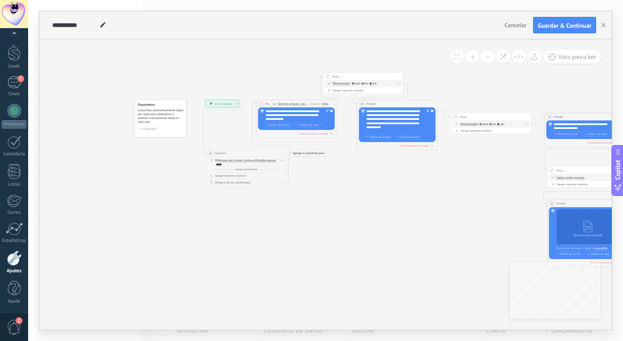
drag, startPoint x: 238, startPoint y: 145, endPoint x: 372, endPoint y: 174, distance: 137.2
click at [372, 174] on icon at bounding box center [528, 164] width 848 height 387
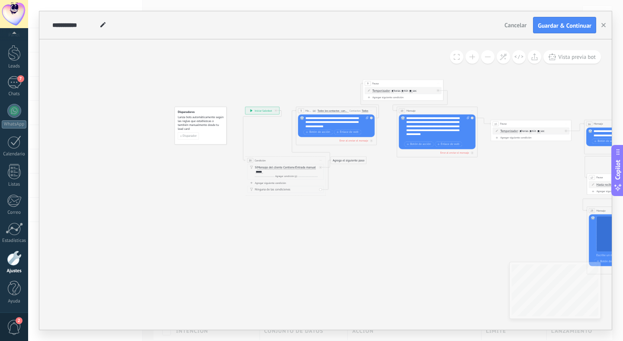
drag, startPoint x: 325, startPoint y: 179, endPoint x: 365, endPoint y: 186, distance: 40.8
click at [365, 186] on icon at bounding box center [568, 172] width 848 height 387
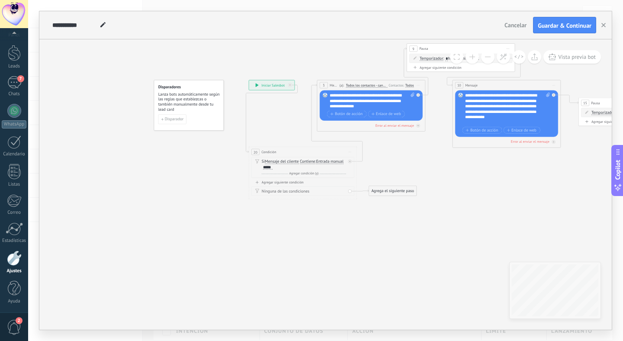
drag, startPoint x: 391, startPoint y: 152, endPoint x: 396, endPoint y: 191, distance: 39.3
click at [396, 191] on div "Agrega el siguiente paso" at bounding box center [393, 190] width 48 height 9
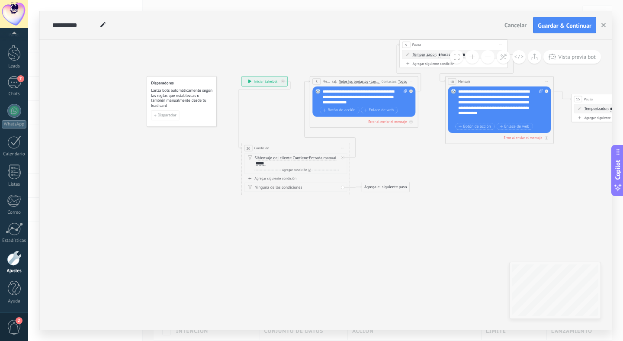
drag, startPoint x: 395, startPoint y: 215, endPoint x: 385, endPoint y: 209, distance: 11.1
click at [341, 156] on icon at bounding box center [341, 157] width 2 height 2
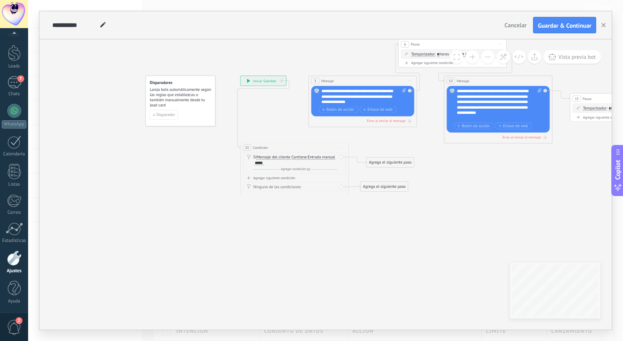
click at [385, 161] on div "Agrega el siguiente paso" at bounding box center [390, 162] width 48 height 9
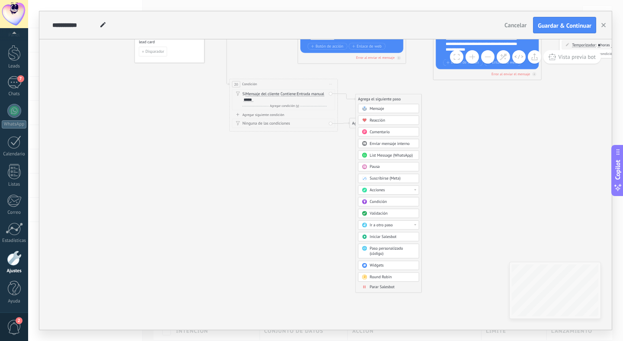
click at [399, 223] on div "Ir a otro paso" at bounding box center [392, 225] width 45 height 6
click at [400, 200] on div "Condición" at bounding box center [392, 202] width 45 height 6
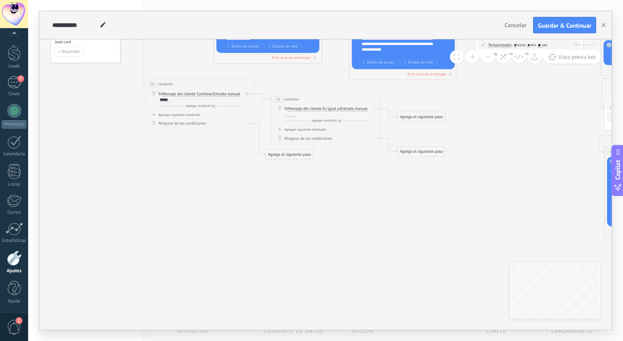
click at [373, 98] on span "Iniciar vista previa aquí Cambiar nombre Duplicar Borrar" at bounding box center [372, 99] width 9 height 8
click at [388, 137] on div "Borrar" at bounding box center [397, 134] width 54 height 9
click at [290, 100] on div "Agrega el siguiente paso" at bounding box center [296, 99] width 48 height 9
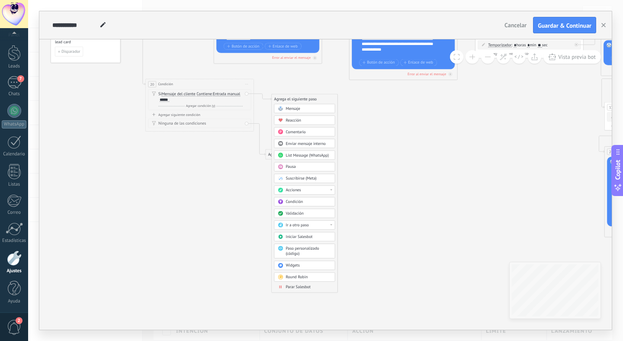
click at [314, 189] on div "Acciones" at bounding box center [307, 191] width 45 height 6
click at [312, 215] on div "Cambiar etapa del lead" at bounding box center [304, 217] width 61 height 9
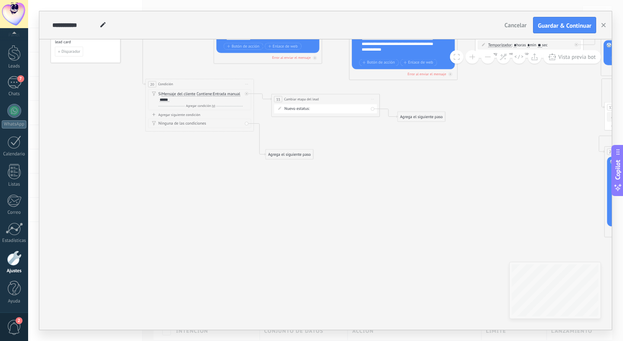
click at [0, 0] on div "Contacto inicial Negociación Debate contractual Discusión de contrato Logrado c…" at bounding box center [0, 0] width 0 height 0
click at [329, 150] on span at bounding box center [324, 146] width 16 height 7
click at [0, 0] on label "Contacto inicial" at bounding box center [0, 0] width 0 height 0
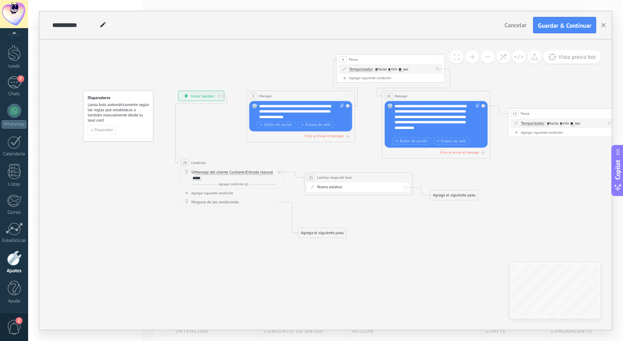
drag, startPoint x: 349, startPoint y: 143, endPoint x: 395, endPoint y: 242, distance: 108.8
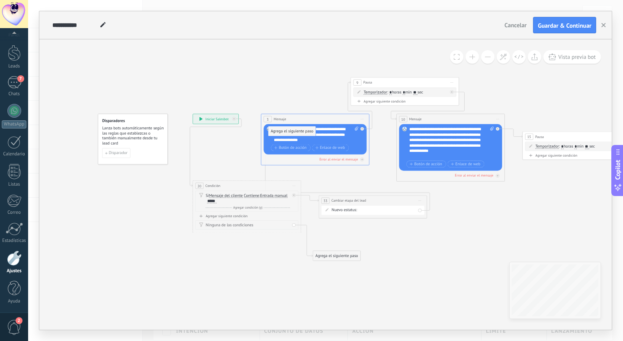
drag, startPoint x: 467, startPoint y: 218, endPoint x: 290, endPoint y: 131, distance: 197.1
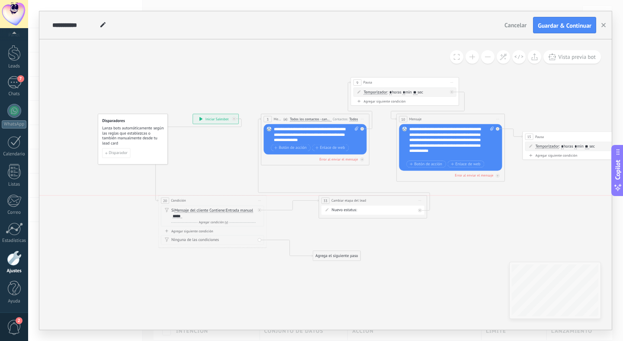
drag, startPoint x: 255, startPoint y: 183, endPoint x: 221, endPoint y: 196, distance: 36.3
click at [221, 196] on div "20 Condición ********* Iniciar vista previa aquí Cambiar nombre Duplicar Borrar" at bounding box center [212, 201] width 108 height 10
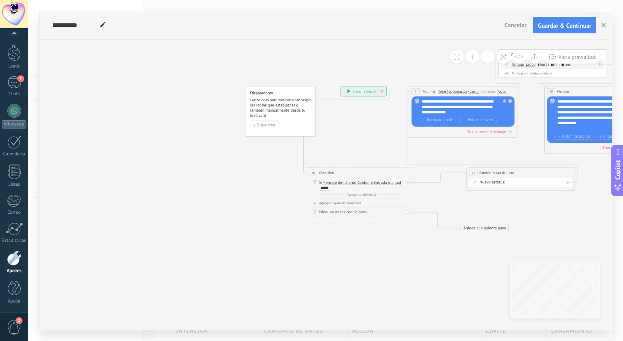
drag, startPoint x: 131, startPoint y: 183, endPoint x: 278, endPoint y: 155, distance: 150.1
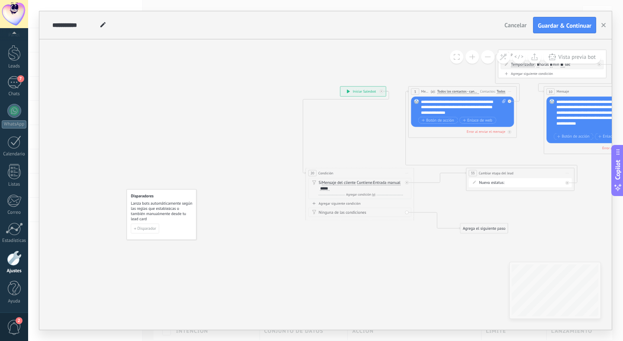
drag, startPoint x: 273, startPoint y: 105, endPoint x: 154, endPoint y: 205, distance: 155.3
click at [154, 205] on span "Lanza bots automáticamente según las reglas que establezcas o también manualmen…" at bounding box center [162, 211] width 62 height 21
drag, startPoint x: 351, startPoint y: 90, endPoint x: 188, endPoint y: 92, distance: 163.5
click at [188, 92] on div "**********" at bounding box center [198, 92] width 45 height 10
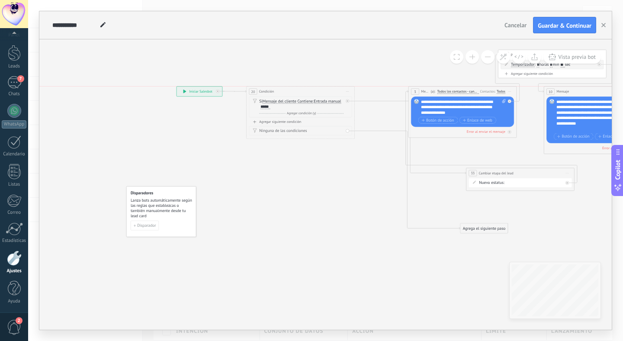
drag, startPoint x: 346, startPoint y: 175, endPoint x: 287, endPoint y: 93, distance: 101.3
click at [287, 93] on div "20 Condición ********* Iniciar vista previa aquí Cambiar nombre Duplicar Borrar" at bounding box center [301, 92] width 108 height 10
drag, startPoint x: 497, startPoint y: 178, endPoint x: 426, endPoint y: 216, distance: 80.9
click at [340, 86] on div "**********" at bounding box center [340, 86] width 0 height 0
drag, startPoint x: 525, startPoint y: 171, endPoint x: 406, endPoint y: 57, distance: 165.2
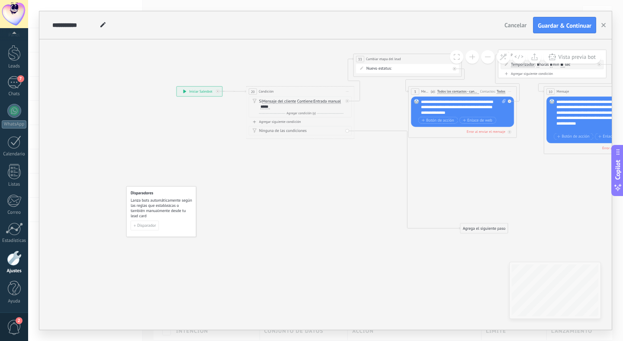
click at [407, 57] on div "**********" at bounding box center [407, 59] width 108 height 10
drag, startPoint x: 406, startPoint y: 58, endPoint x: 388, endPoint y: 56, distance: 17.8
click at [388, 56] on div "**********" at bounding box center [383, 55] width 108 height 10
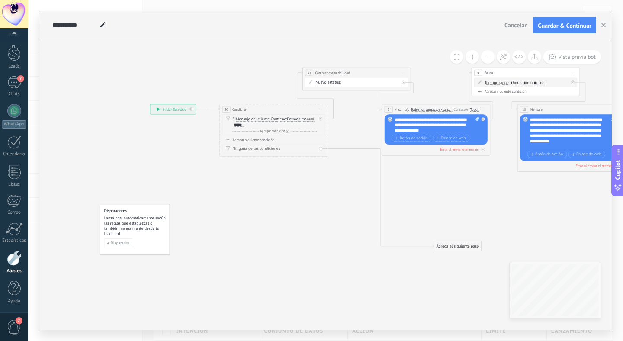
drag, startPoint x: 356, startPoint y: 161, endPoint x: 330, endPoint y: 179, distance: 31.9
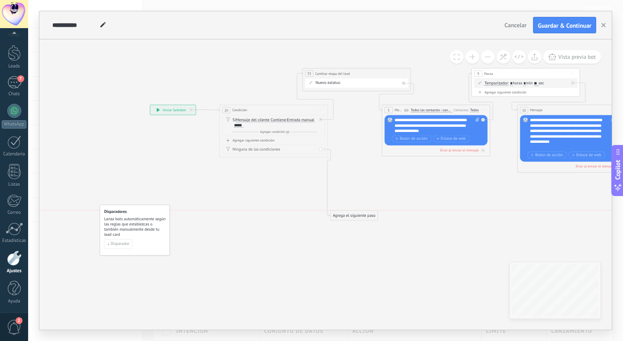
drag, startPoint x: 458, startPoint y: 243, endPoint x: 355, endPoint y: 212, distance: 107.3
click at [355, 212] on div "Agrega el siguiente paso" at bounding box center [354, 215] width 48 height 9
drag, startPoint x: 357, startPoint y: 211, endPoint x: 279, endPoint y: 187, distance: 81.9
click at [279, 187] on div "Agrega el siguiente paso" at bounding box center [268, 186] width 48 height 9
click at [295, 147] on div "Ninguna de las condiciones" at bounding box center [275, 150] width 84 height 6
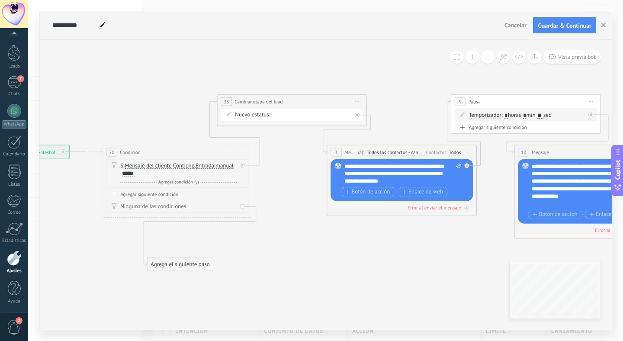
drag, startPoint x: 378, startPoint y: 138, endPoint x: 291, endPoint y: 188, distance: 101.3
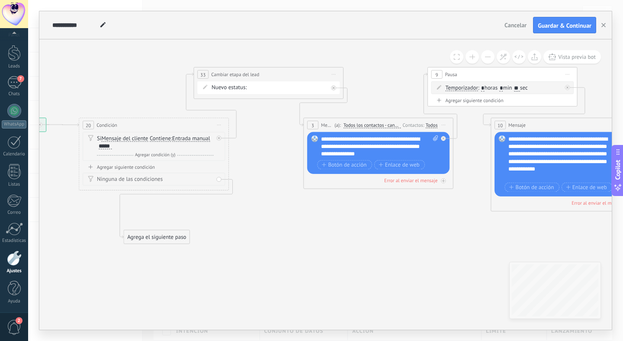
drag, startPoint x: 333, startPoint y: 220, endPoint x: 309, endPoint y: 194, distance: 35.2
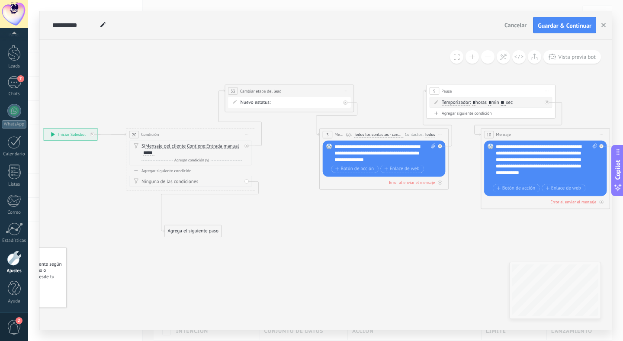
drag, startPoint x: 378, startPoint y: 195, endPoint x: 390, endPoint y: 192, distance: 12.3
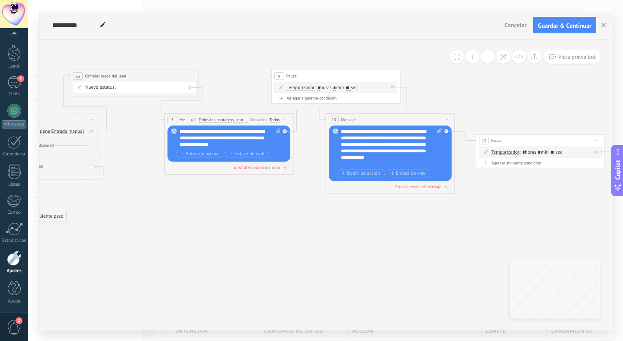
drag, startPoint x: 440, startPoint y: 213, endPoint x: 266, endPoint y: 193, distance: 175.9
click at [266, 194] on icon at bounding box center [545, 191] width 1637 height 566
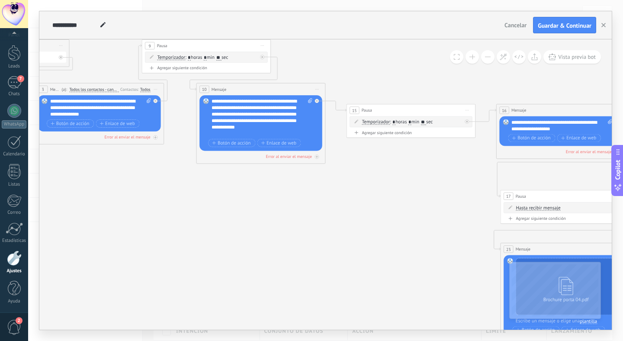
drag, startPoint x: 353, startPoint y: 220, endPoint x: 231, endPoint y: 194, distance: 125.5
click at [231, 194] on icon at bounding box center [415, 161] width 1637 height 566
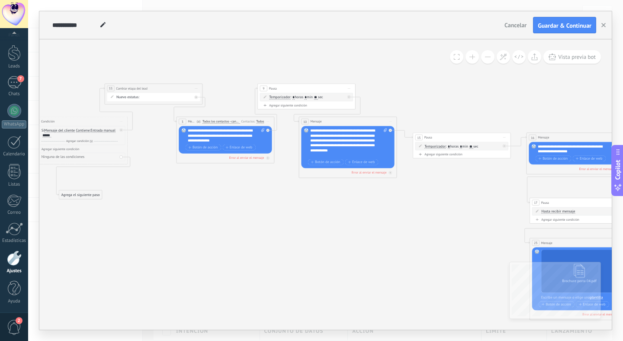
drag, startPoint x: 231, startPoint y: 194, endPoint x: 343, endPoint y: 212, distance: 114.3
click at [346, 214] on icon at bounding box center [465, 176] width 1242 height 430
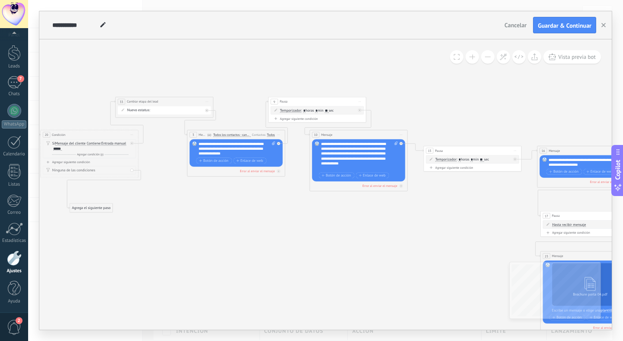
click at [206, 101] on icon at bounding box center [207, 101] width 3 height 0
click at [222, 131] on div "Borrar" at bounding box center [229, 133] width 48 height 8
drag, startPoint x: 177, startPoint y: 147, endPoint x: 215, endPoint y: 147, distance: 37.6
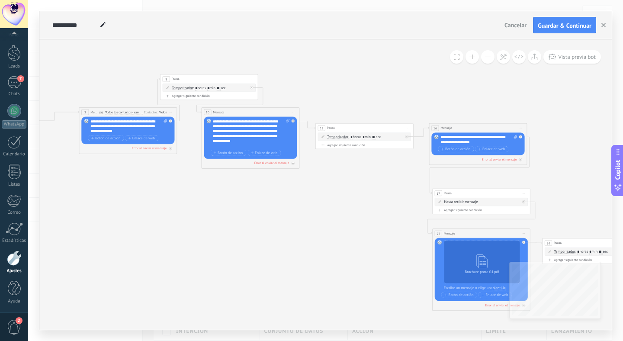
drag, startPoint x: 174, startPoint y: 190, endPoint x: 62, endPoint y: 168, distance: 114.7
click at [63, 168] on icon at bounding box center [368, 192] width 1242 height 481
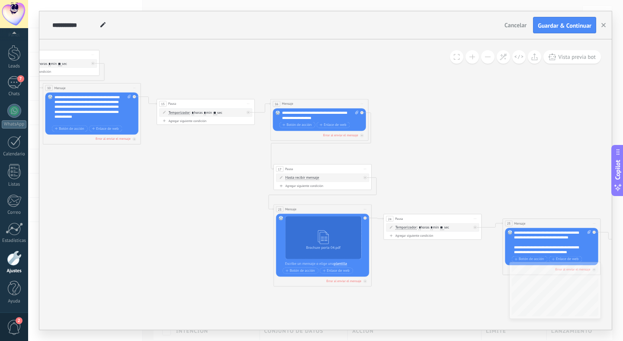
drag, startPoint x: 287, startPoint y: 200, endPoint x: 114, endPoint y: 175, distance: 174.4
click at [115, 175] on icon at bounding box center [209, 168] width 1242 height 481
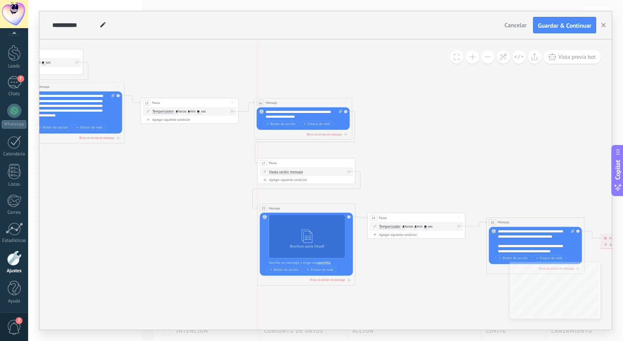
drag, startPoint x: 326, startPoint y: 171, endPoint x: 324, endPoint y: 166, distance: 5.6
click at [324, 166] on div "17 Pausa ***** Iniciar vista previa aquí Cambiar nombre Duplicar Borrar" at bounding box center [305, 162] width 97 height 9
click at [346, 110] on div at bounding box center [345, 111] width 3 height 3
click at [381, 117] on div "Agrega el siguiente paso" at bounding box center [389, 119] width 43 height 8
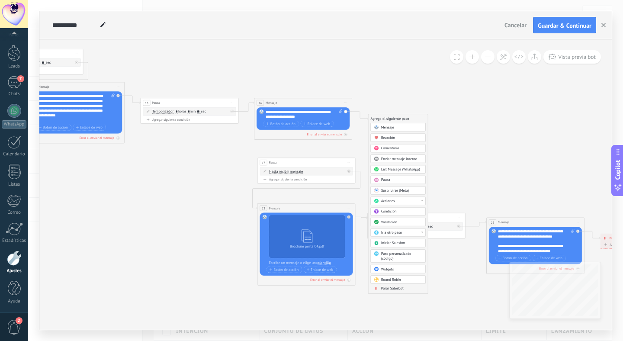
click at [397, 202] on div "Acciones" at bounding box center [401, 201] width 41 height 5
click at [396, 226] on div "Cambiar etapa del lead" at bounding box center [398, 226] width 54 height 8
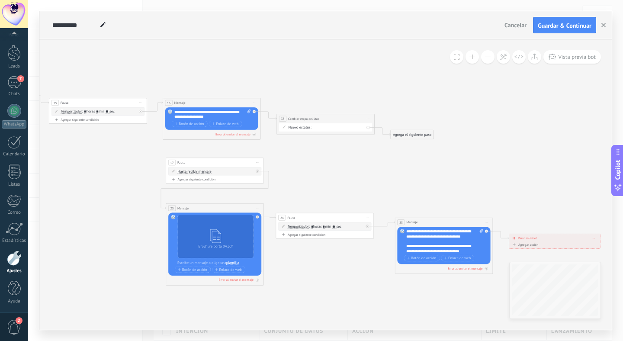
click at [0, 0] on div "Contacto inicial Negociación Debate contractual Discusión de contrato Logrado c…" at bounding box center [0, 0] width 0 height 0
click at [339, 173] on label at bounding box center [358, 165] width 91 height 15
click at [0, 0] on label "Contacto inicial" at bounding box center [0, 0] width 0 height 0
drag, startPoint x: 413, startPoint y: 135, endPoint x: 259, endPoint y: 164, distance: 156.3
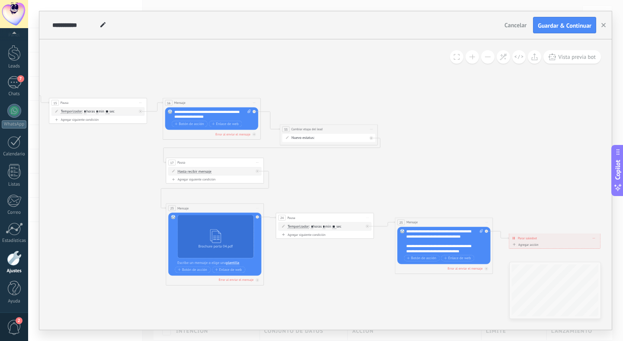
drag, startPoint x: 322, startPoint y: 117, endPoint x: 325, endPoint y: 128, distance: 11.2
click at [325, 128] on div "**********" at bounding box center [328, 129] width 97 height 9
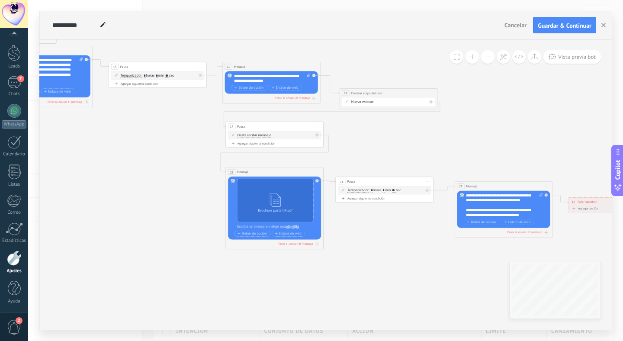
drag, startPoint x: 301, startPoint y: 163, endPoint x: 372, endPoint y: 119, distance: 83.9
click at [372, 119] on icon at bounding box center [161, 131] width 1242 height 481
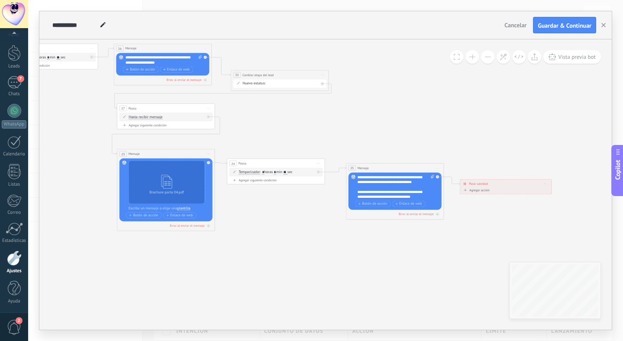
drag, startPoint x: 386, startPoint y: 138, endPoint x: 265, endPoint y: 128, distance: 121.1
click at [265, 128] on icon at bounding box center [53, 112] width 1242 height 481
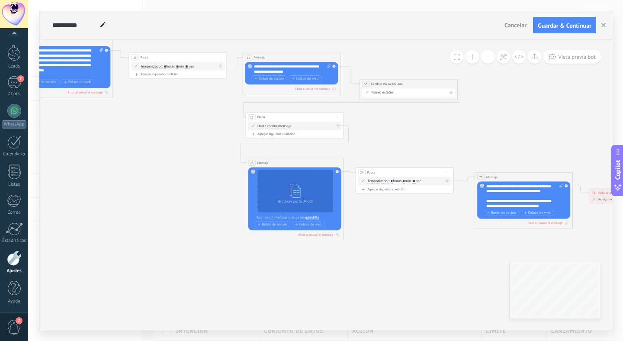
drag, startPoint x: 346, startPoint y: 242, endPoint x: 485, endPoint y: 252, distance: 138.8
click at [485, 252] on icon at bounding box center [182, 121] width 1242 height 481
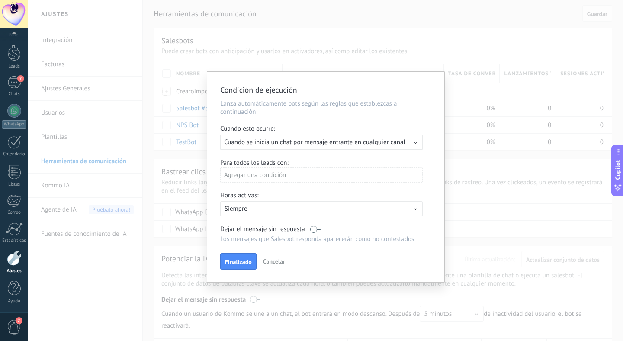
click at [369, 144] on span "Cuando se inicia un chat por mensaje entrante en cualquier canal" at bounding box center [314, 142] width 181 height 8
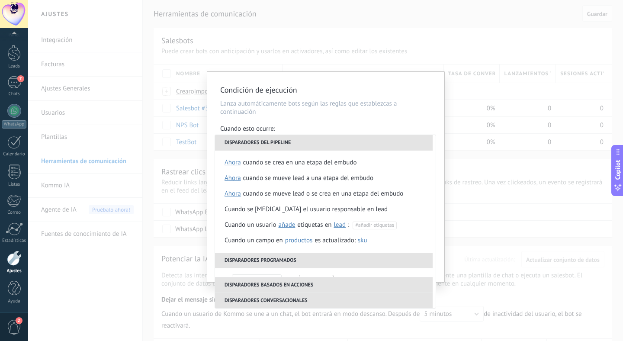
click at [352, 111] on p "Lanza automáticamente bots según las reglas que establezcas a continuación" at bounding box center [325, 107] width 211 height 16
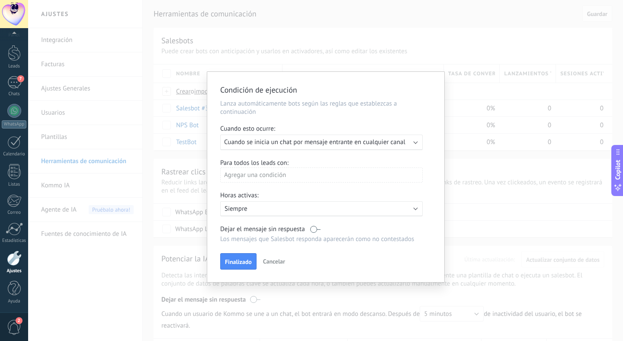
click at [349, 159] on div "Para todos los leads con: Agregar una condición" at bounding box center [325, 174] width 211 height 30
click at [313, 176] on div "Agregar una condición" at bounding box center [321, 174] width 202 height 15
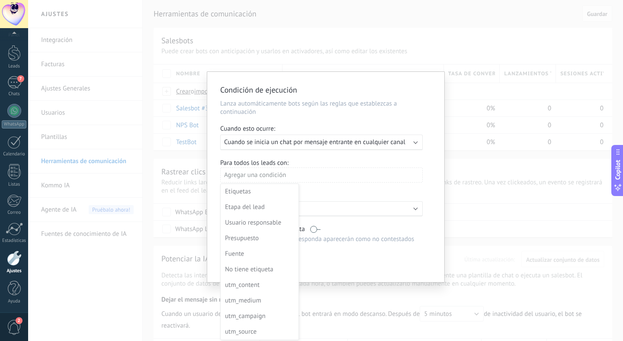
click at [329, 182] on div at bounding box center [325, 178] width 237 height 212
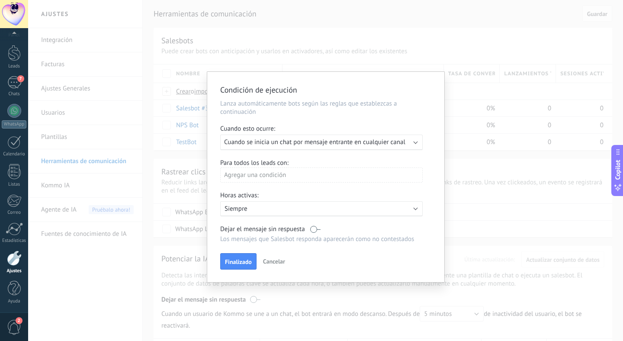
click at [313, 231] on label at bounding box center [315, 229] width 10 height 8
click at [242, 261] on span "Finalizado" at bounding box center [238, 262] width 27 height 6
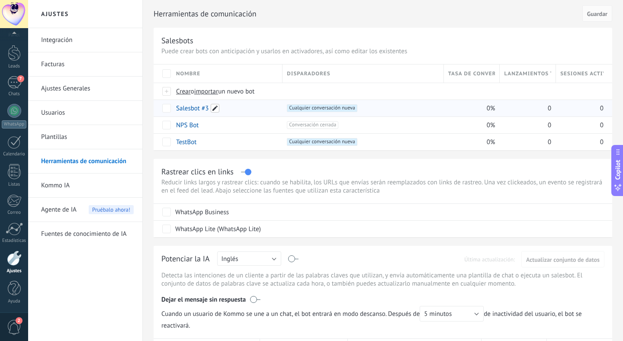
click at [216, 108] on span at bounding box center [215, 108] width 9 height 9
click at [242, 109] on input "**********" at bounding box center [226, 109] width 100 height 14
type input "*"
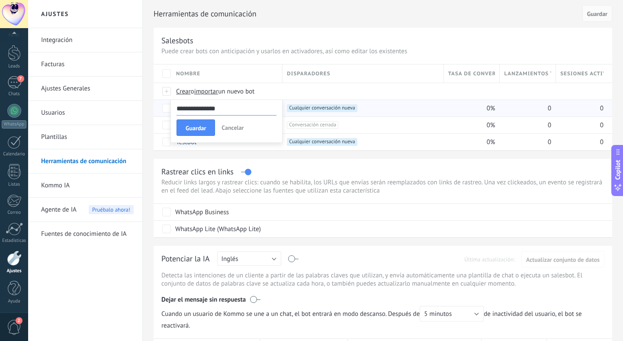
type input "**********"
click at [193, 148] on div "TestBot" at bounding box center [225, 142] width 106 height 16
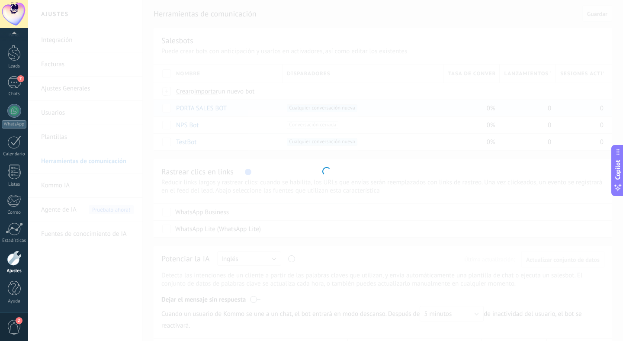
type input "*******"
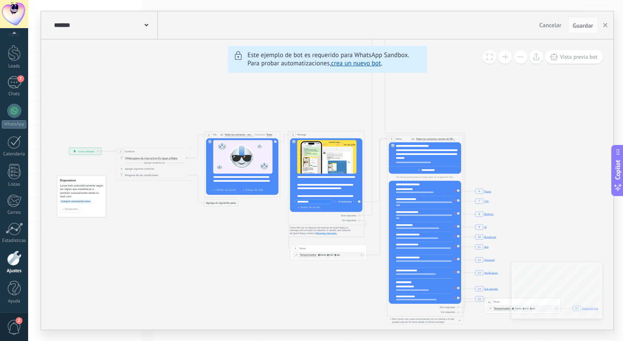
drag, startPoint x: 446, startPoint y: 124, endPoint x: 300, endPoint y: 127, distance: 146.2
click at [300, 127] on icon "6 Flows 7 List 8 Buttons 9 AI 10 Broadcast 11 Ads 12 Carousel 13 Verification 1…" at bounding box center [626, 150] width 1304 height 1119
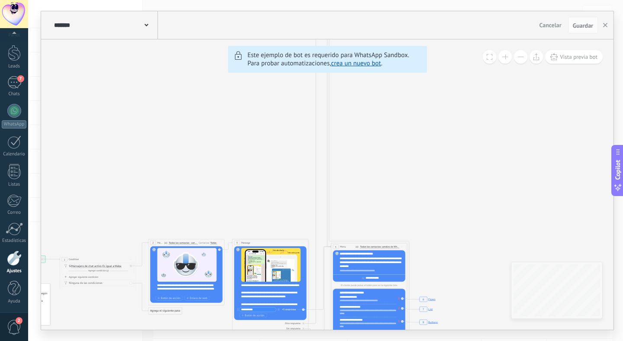
drag, startPoint x: 424, startPoint y: 187, endPoint x: 425, endPoint y: 290, distance: 102.5
click at [425, 290] on icon "6 Flows 7 List 8 Buttons 9 AI 10 Broadcast 11 Ads 12 Carousel 13 Verification 1…" at bounding box center [570, 258] width 1304 height 1119
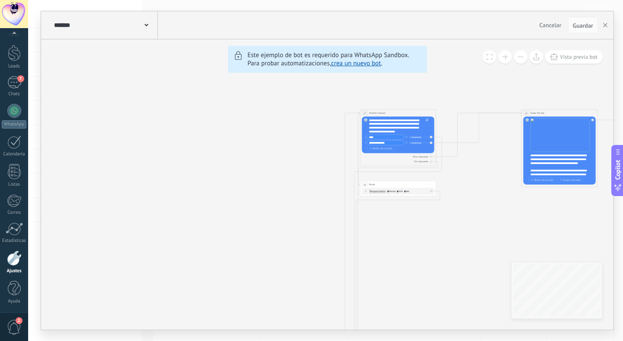
drag, startPoint x: 369, startPoint y: 103, endPoint x: 395, endPoint y: 272, distance: 171.6
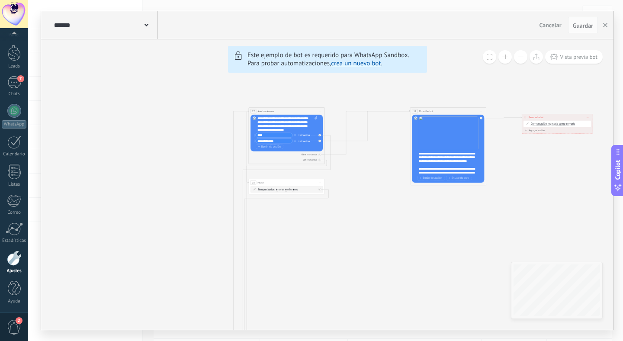
drag, startPoint x: 401, startPoint y: 255, endPoint x: 213, endPoint y: 240, distance: 188.3
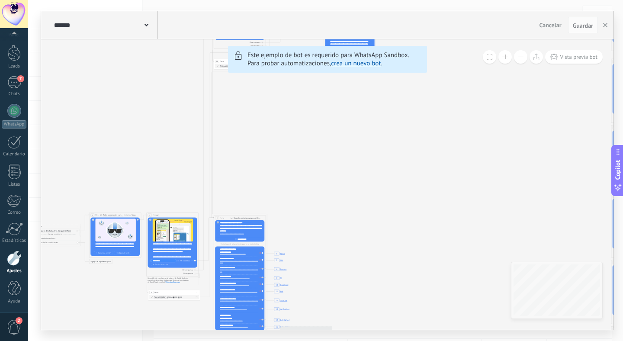
drag, startPoint x: 213, startPoint y: 240, endPoint x: 240, endPoint y: 103, distance: 139.5
click at [241, 103] on icon "6 Flows 7 List 8 Buttons 9 AI 10 Broadcast 11 Ads 12 Carousel 13 Verification 1…" at bounding box center [376, 225] width 889 height 763
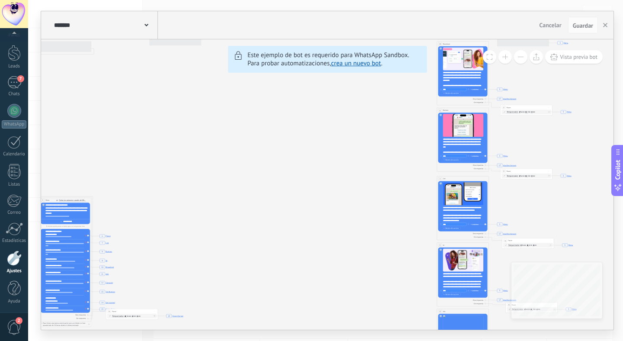
drag, startPoint x: 290, startPoint y: 214, endPoint x: 115, endPoint y: 201, distance: 175.2
click at [115, 201] on icon "6 Flows 7 List 8 Buttons 9 AI 10 Broadcast 11 Ads 12 Carousel 13 Verification 1…" at bounding box center [202, 208] width 889 height 763
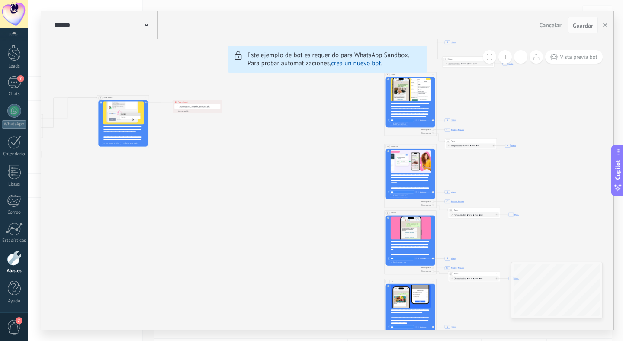
drag, startPoint x: 304, startPoint y: 197, endPoint x: 252, endPoint y: 301, distance: 116.4
click at [252, 301] on icon "6 Flows 7 List 8 Buttons 9 AI 10 Broadcast 11 Ads 12 Carousel 13 Verification 1…" at bounding box center [149, 310] width 889 height 763
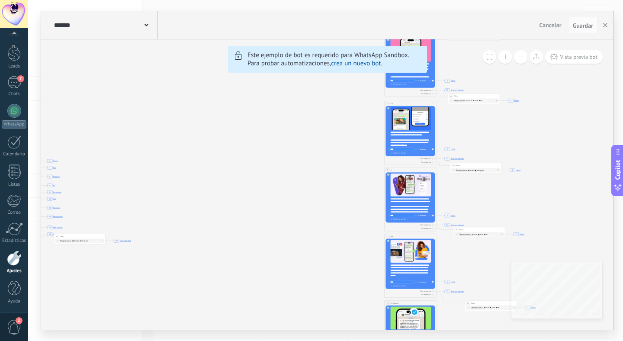
drag, startPoint x: 269, startPoint y: 269, endPoint x: 269, endPoint y: 89, distance: 179.9
click at [269, 89] on icon "6 Flows 7 List 8 Buttons 9 AI 10 Broadcast 11 Ads 12 Carousel 13 Verification 1…" at bounding box center [149, 133] width 889 height 763
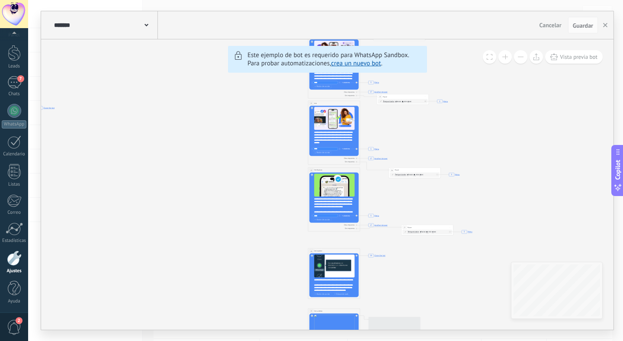
drag, startPoint x: 356, startPoint y: 247, endPoint x: 281, endPoint y: 107, distance: 158.9
click at [281, 107] on icon "6 Flows 7 List 8 Buttons 9 AI 10 Broadcast 11 Ads 12 Carousel 13 Verification 1…" at bounding box center [73, 21] width 889 height 805
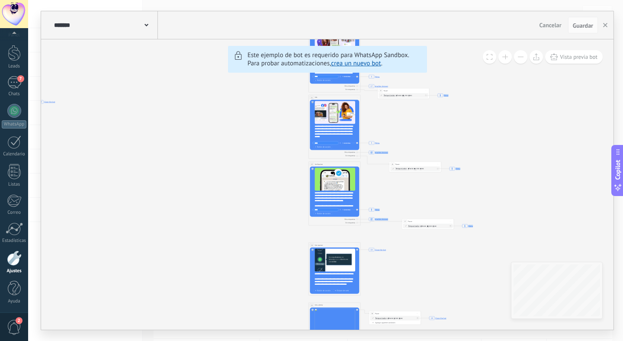
drag, startPoint x: 305, startPoint y: 240, endPoint x: 265, endPoint y: 54, distance: 191.0
click at [266, 54] on div "6 Flows 7 List 8 Buttons 9 AI 10 Broadcast 11 Ads 12 Carousel 13 Verification 1…" at bounding box center [327, 184] width 572 height 290
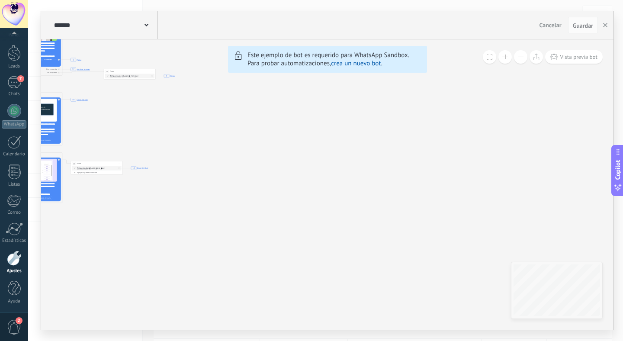
drag, startPoint x: 382, startPoint y: 163, endPoint x: 114, endPoint y: 193, distance: 269.3
drag, startPoint x: 310, startPoint y: 155, endPoint x: 450, endPoint y: 293, distance: 196.4
click at [453, 292] on div "6 Flows 7 List 8 Buttons 9 AI 10 Broadcast 11 Ads 12 Carousel 13 Verification 1…" at bounding box center [327, 184] width 572 height 290
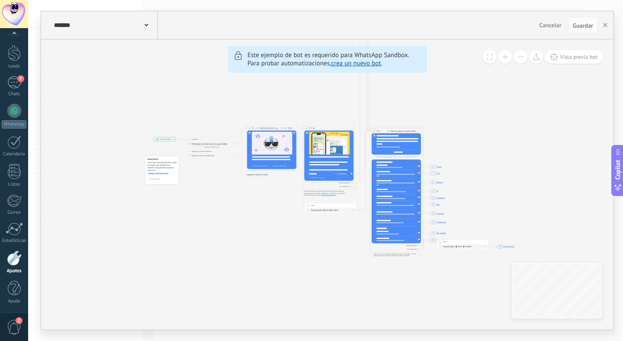
click at [276, 208] on icon "6 Flows 7 List 8 Buttons 9 AI 10 Broadcast 11 Ads 12 Carousel 13 Verification 1…" at bounding box center [533, 159] width 889 height 805
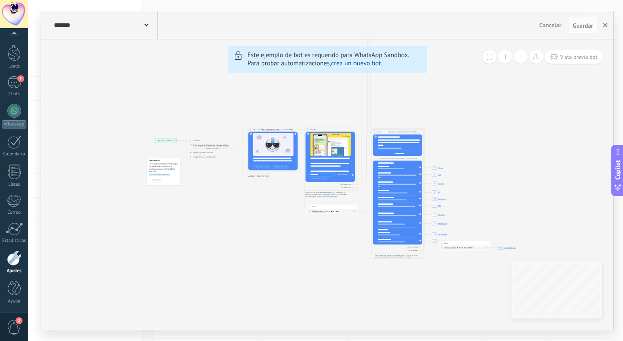
click at [604, 27] on icon "button" at bounding box center [605, 25] width 4 height 4
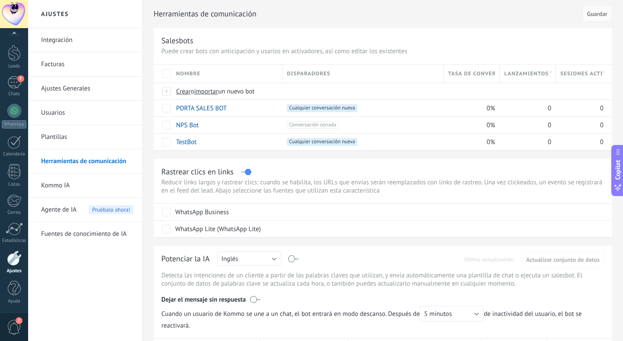
click at [52, 41] on link "Integración" at bounding box center [87, 40] width 93 height 24
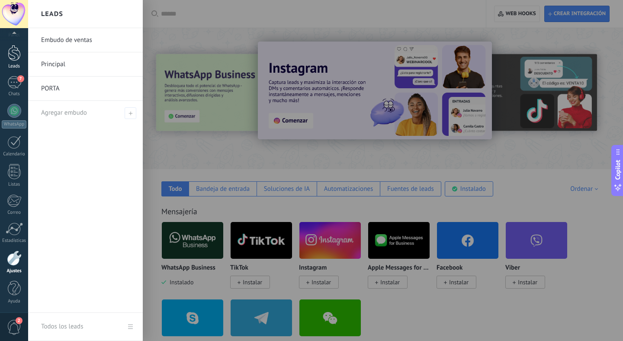
click at [14, 63] on link "Leads" at bounding box center [14, 57] width 28 height 24
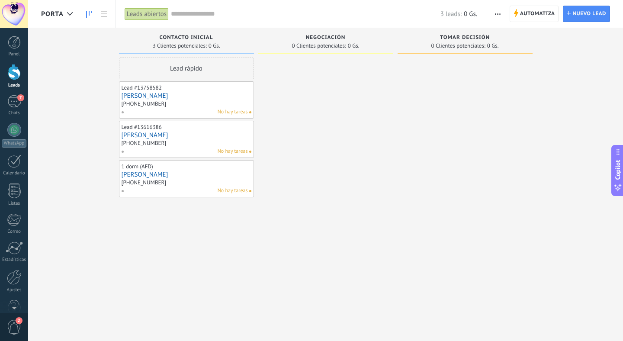
click at [152, 96] on link "[PERSON_NAME]" at bounding box center [187, 95] width 130 height 7
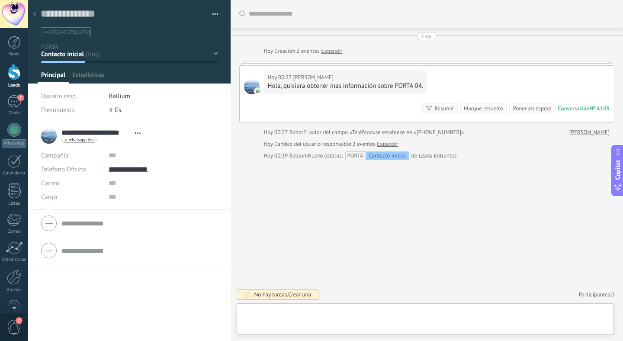
scroll to position [13, 0]
click at [330, 313] on icon at bounding box center [326, 312] width 8 height 8
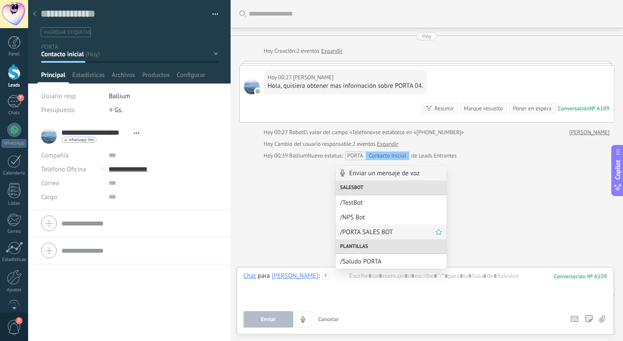
click at [365, 233] on span "/PORTA SALES BOT" at bounding box center [387, 232] width 95 height 8
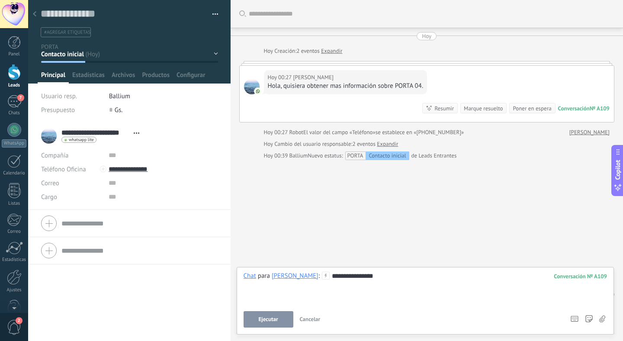
click at [267, 317] on span "Ejecutar" at bounding box center [268, 319] width 19 height 6
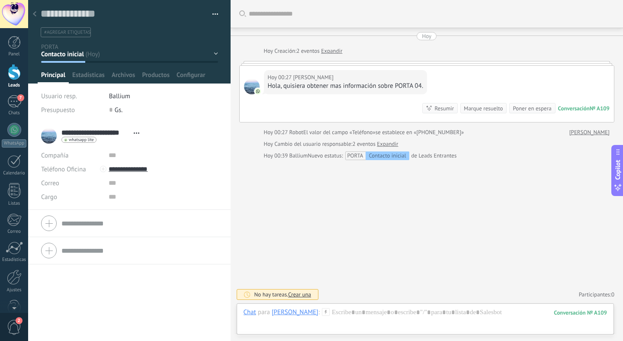
click at [594, 295] on link "Participantes: 0" at bounding box center [596, 294] width 35 height 7
click at [379, 307] on div "Chat Correo Nota Tarea Chat para Diego Gonzalez Berutti : 109 Enviar Cancelar R…" at bounding box center [426, 318] width 378 height 31
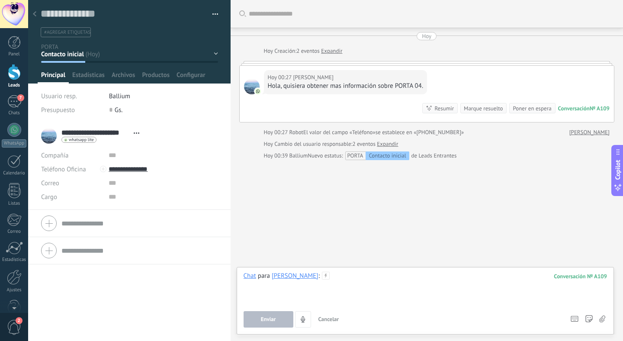
click at [394, 276] on div at bounding box center [426, 288] width 364 height 33
click at [357, 272] on div at bounding box center [426, 288] width 364 height 33
click at [330, 276] on icon at bounding box center [326, 276] width 8 height 8
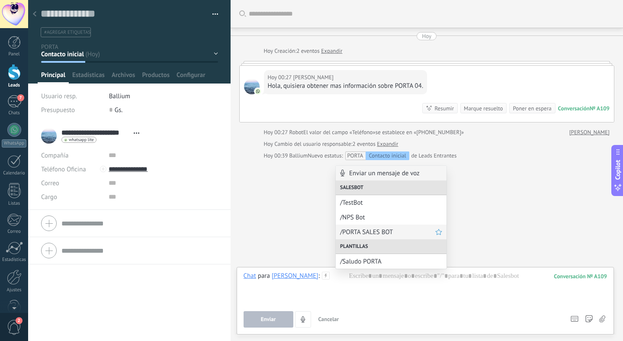
click at [372, 232] on span "/PORTA SALES BOT" at bounding box center [387, 232] width 95 height 8
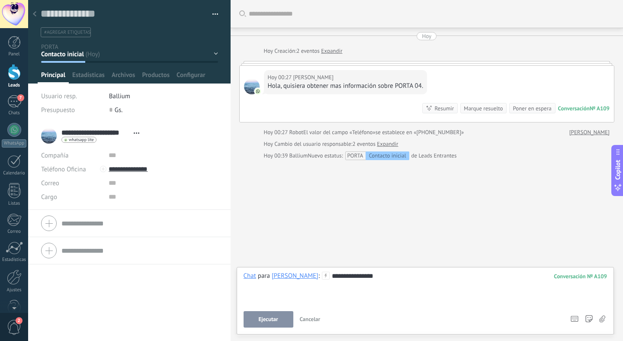
click at [274, 317] on span "Ejecutar" at bounding box center [268, 319] width 19 height 6
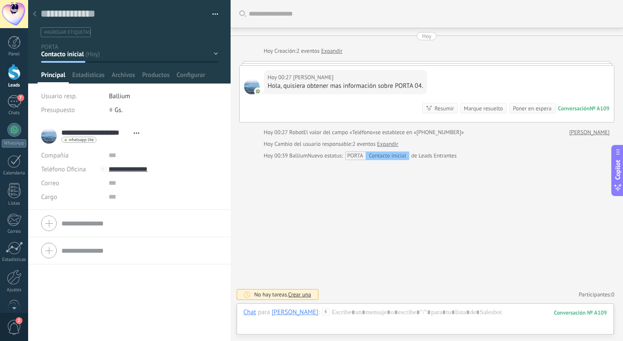
click at [302, 212] on div "Buscar Carga más Hoy Hoy Creación: 2 eventos Expandir Hoy 00:27 Diego Gonzalez …" at bounding box center [427, 170] width 393 height 341
click at [35, 16] on use at bounding box center [34, 13] width 3 height 5
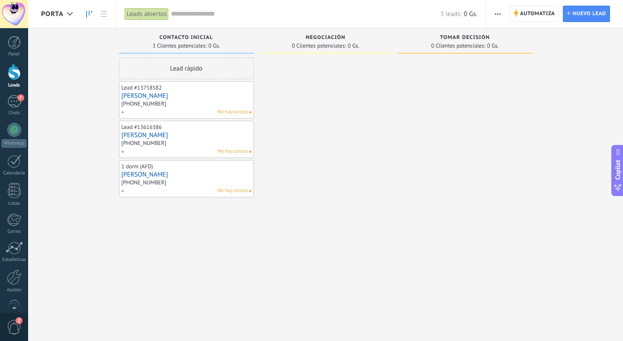
click at [146, 96] on link "[PERSON_NAME]" at bounding box center [187, 95] width 130 height 7
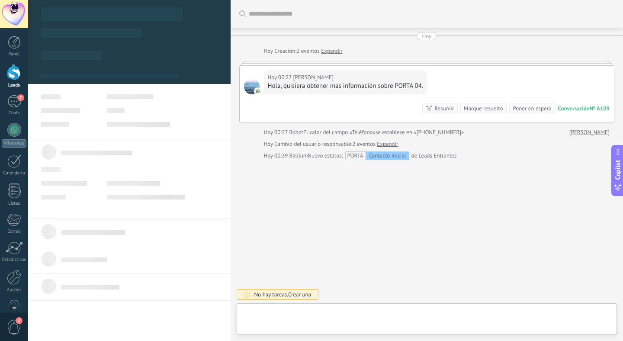
type textarea "**********"
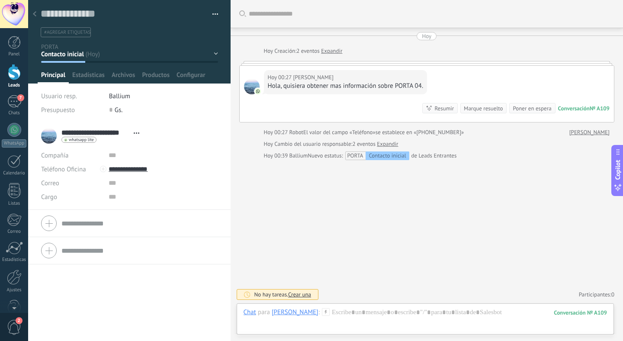
click at [38, 16] on div at bounding box center [35, 14] width 12 height 17
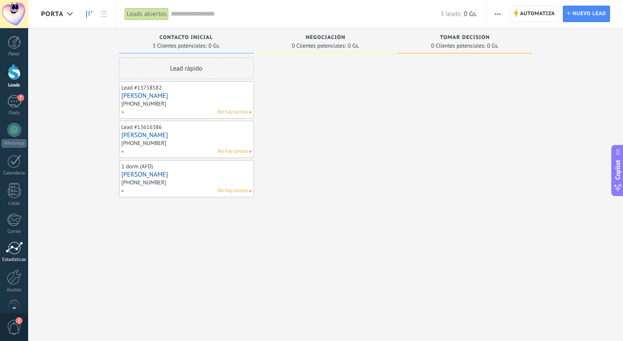
click at [12, 247] on div at bounding box center [14, 247] width 17 height 13
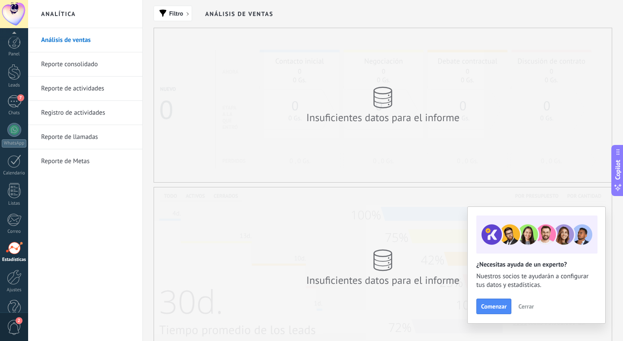
scroll to position [19, 0]
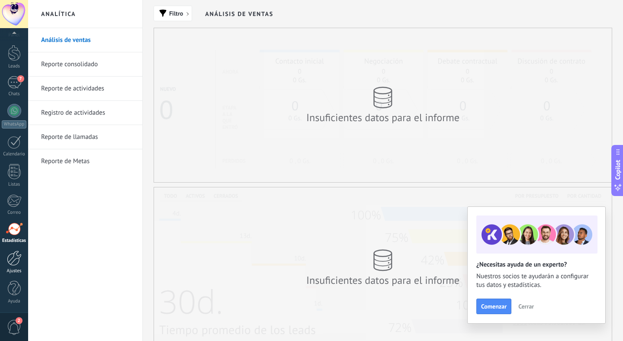
click at [16, 261] on div at bounding box center [14, 257] width 15 height 15
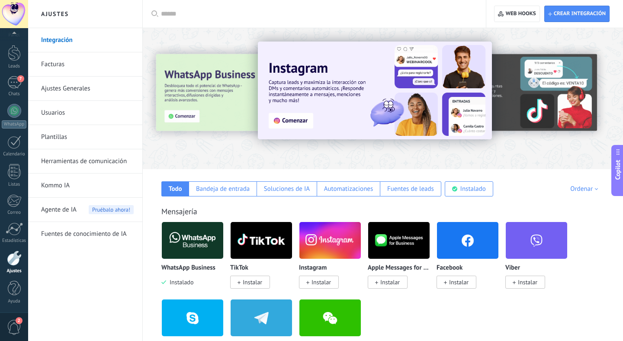
click at [87, 163] on link "Herramientas de comunicación" at bounding box center [87, 161] width 93 height 24
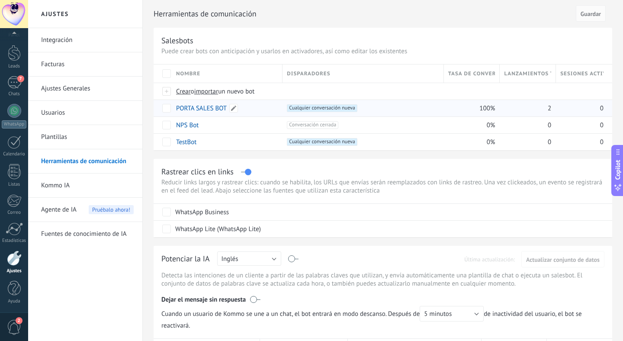
click at [209, 109] on link "PORTA SALES BOT" at bounding box center [201, 108] width 51 height 8
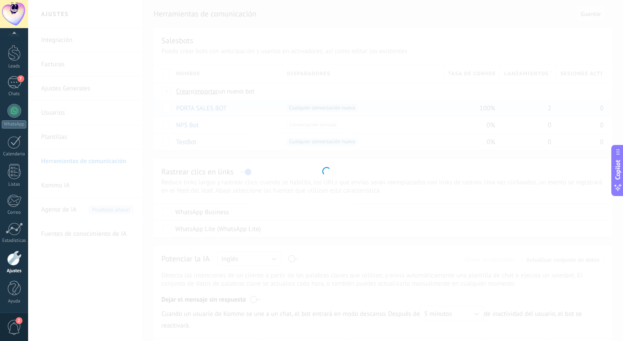
type input "**********"
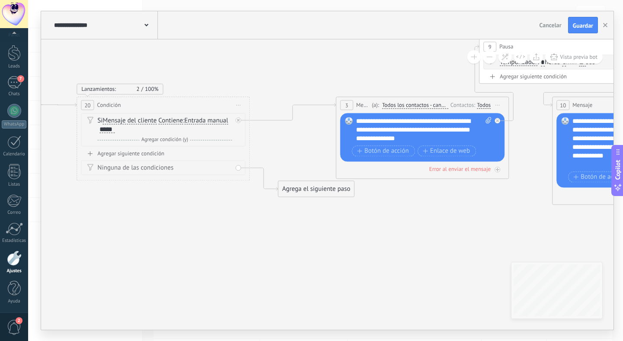
drag, startPoint x: 278, startPoint y: 88, endPoint x: 278, endPoint y: 80, distance: 8.7
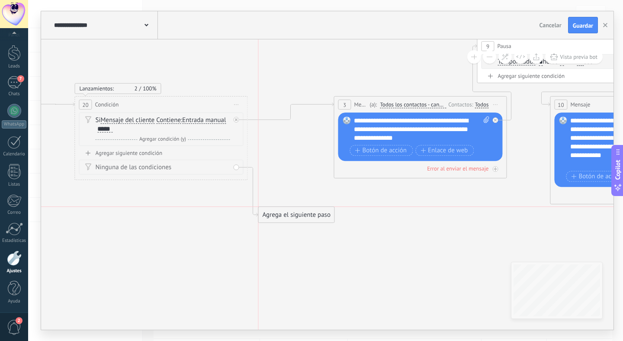
drag, startPoint x: 315, startPoint y: 186, endPoint x: 298, endPoint y: 214, distance: 33.2
click at [298, 214] on div "Agrega el siguiente paso" at bounding box center [296, 215] width 76 height 14
click at [155, 164] on div "Ninguna de las condiciones" at bounding box center [162, 167] width 135 height 9
click at [236, 102] on span "Iniciar vista previa aquí Cambiar nombre Duplicar Borrar" at bounding box center [236, 104] width 14 height 13
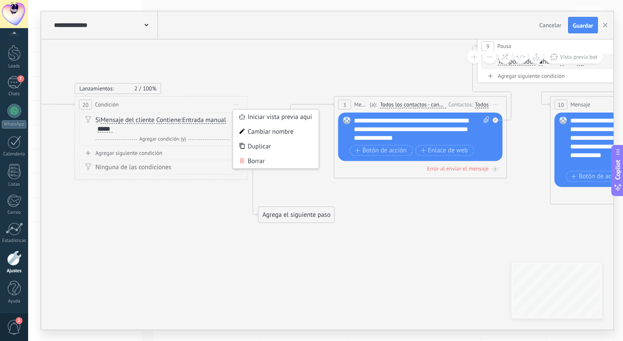
click at [579, 19] on button "Guardar" at bounding box center [583, 25] width 30 height 16
click at [605, 25] on use "button" at bounding box center [605, 25] width 4 height 4
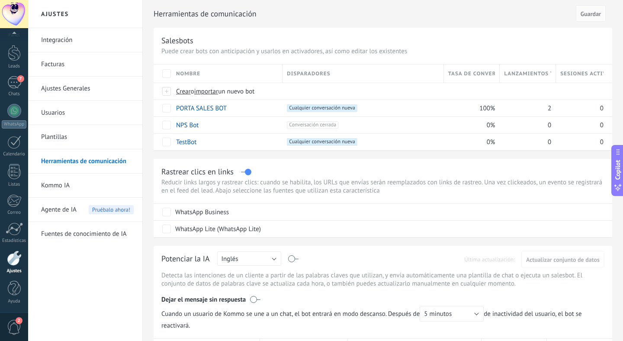
click at [275, 153] on div "Herramientas de comunicación Cancelar Guardar Salesbots Puede crear bots con an…" at bounding box center [383, 332] width 480 height 665
click at [18, 82] on div "7" at bounding box center [14, 82] width 14 height 13
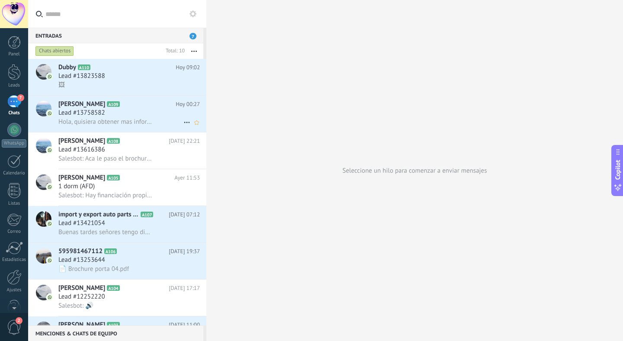
click at [93, 111] on span "Lead #13758582" at bounding box center [81, 113] width 47 height 9
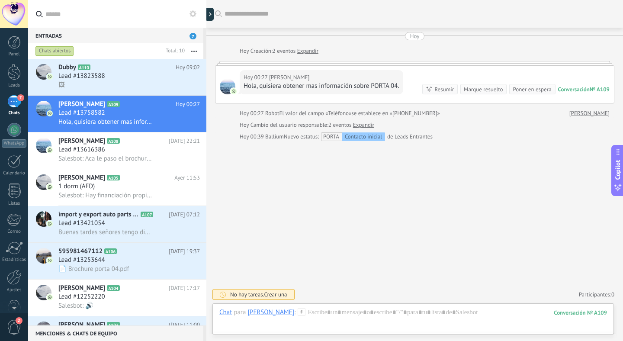
click at [317, 190] on div "Buscar Carga más Hoy Hoy Creación: 2 eventos Expandir Hoy 00:27 Diego Gonzalez …" at bounding box center [414, 170] width 417 height 341
click at [363, 311] on div at bounding box center [413, 321] width 388 height 26
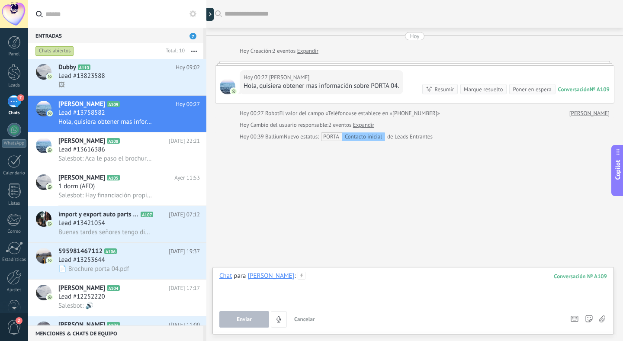
click at [362, 281] on div at bounding box center [413, 288] width 388 height 33
click at [359, 281] on div at bounding box center [413, 288] width 388 height 33
click at [305, 276] on icon at bounding box center [302, 276] width 8 height 8
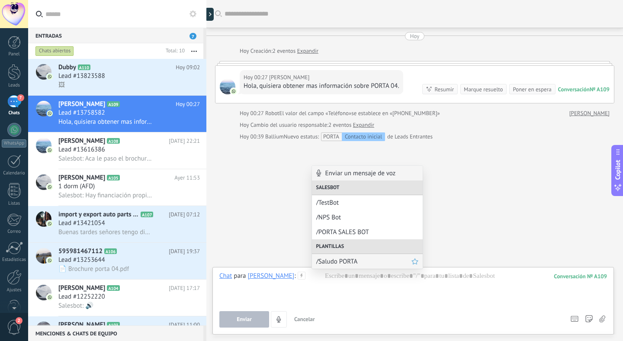
click at [348, 260] on span "/Saludo PORTA" at bounding box center [363, 261] width 95 height 8
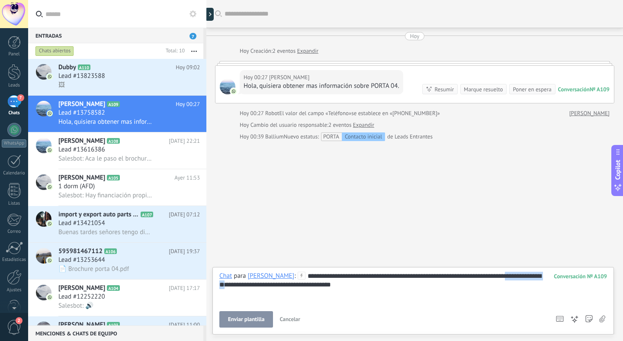
drag, startPoint x: 265, startPoint y: 285, endPoint x: 219, endPoint y: 285, distance: 45.4
click at [219, 285] on span "**********" at bounding box center [380, 279] width 322 height 15
click at [354, 285] on div "**********" at bounding box center [413, 288] width 388 height 33
click at [244, 316] on span "Enviar plantilla" at bounding box center [246, 319] width 36 height 6
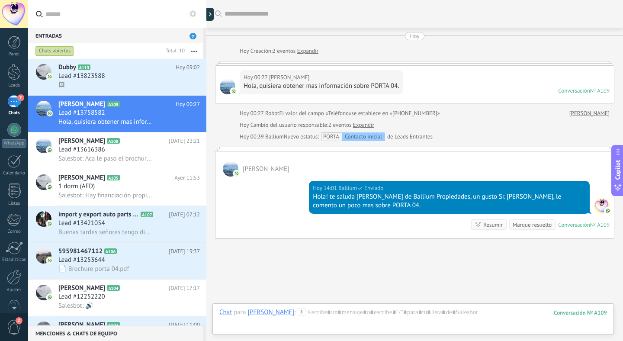
scroll to position [48, 0]
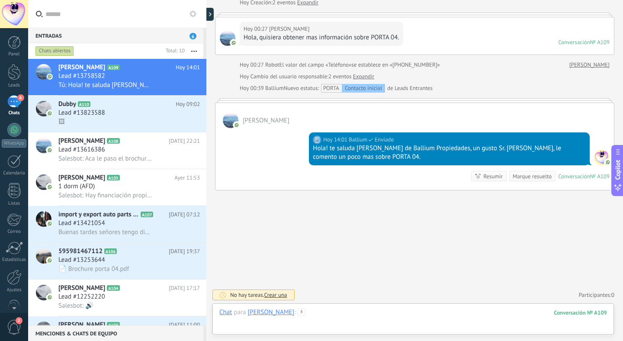
click at [362, 312] on div at bounding box center [413, 321] width 388 height 26
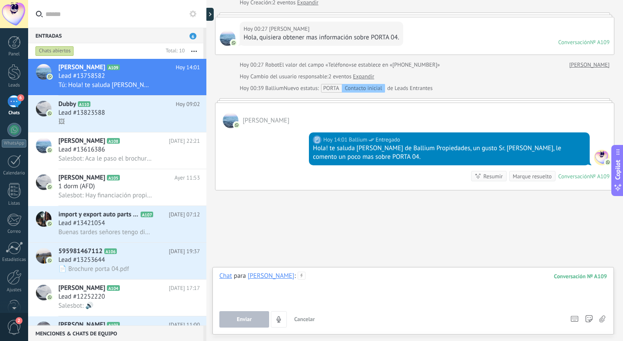
click at [365, 278] on div at bounding box center [413, 288] width 388 height 33
click at [109, 148] on div "Lead #13616386" at bounding box center [128, 149] width 141 height 9
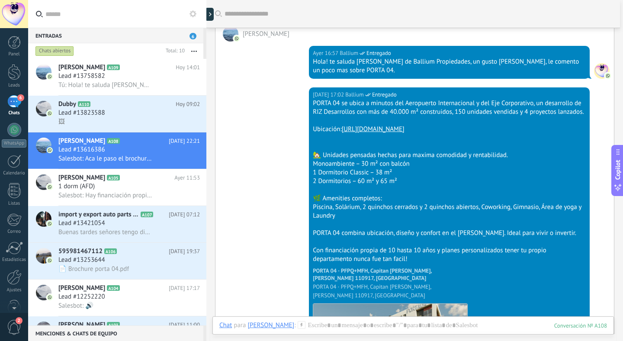
scroll to position [111, 0]
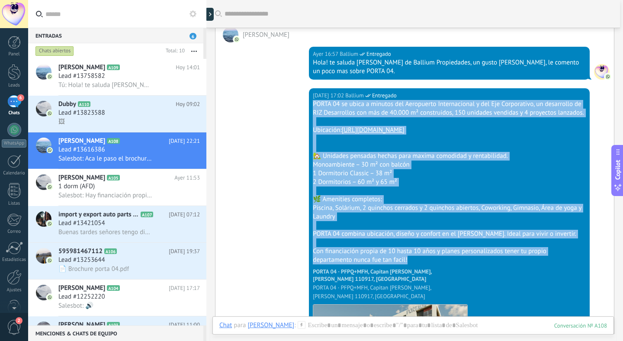
drag, startPoint x: 313, startPoint y: 103, endPoint x: 478, endPoint y: 269, distance: 233.7
click at [478, 269] on div "PORTA 04 se ubica a minutos del Aeropuerto Internacional y del Eje Corporativo,…" at bounding box center [449, 237] width 273 height 275
copy div "PORTA 04 se ubica a minutos del Aeropuerto Internacional y del Eje Corporativo,…"
click at [128, 80] on div "Lead #13758582" at bounding box center [128, 76] width 141 height 9
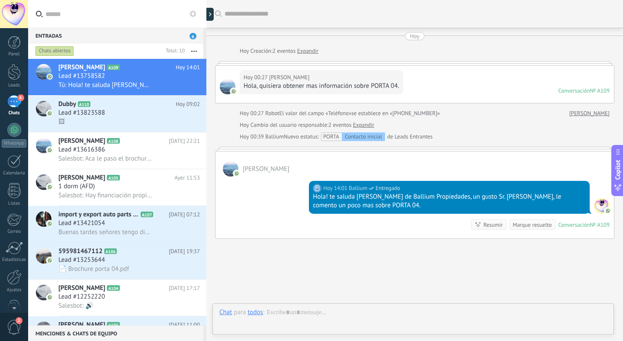
scroll to position [48, 0]
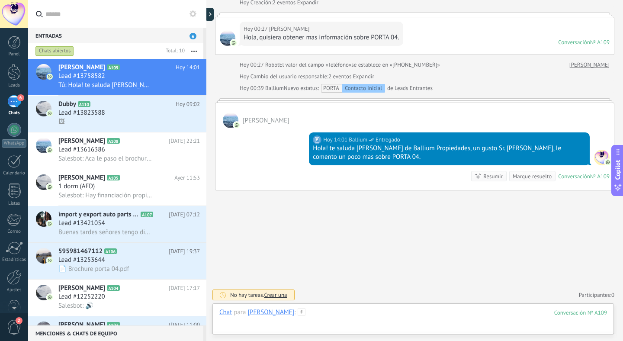
click at [343, 312] on div at bounding box center [413, 321] width 388 height 26
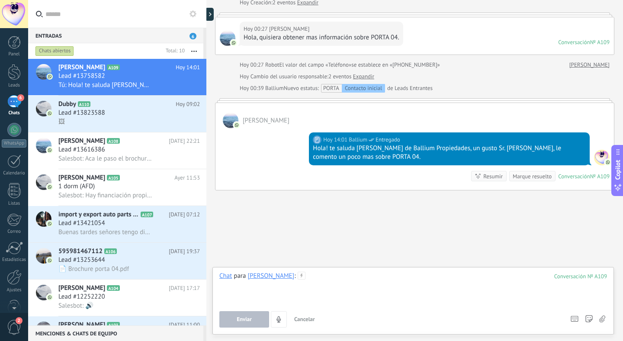
paste div
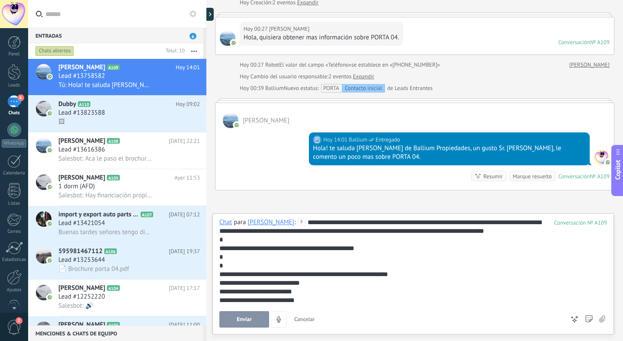
scroll to position [69, 0]
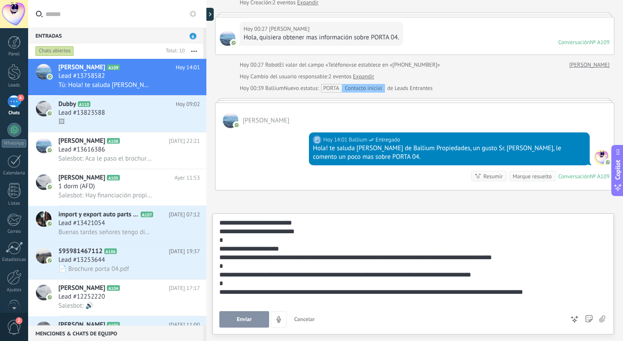
click at [237, 311] on button "Enviar" at bounding box center [244, 319] width 50 height 16
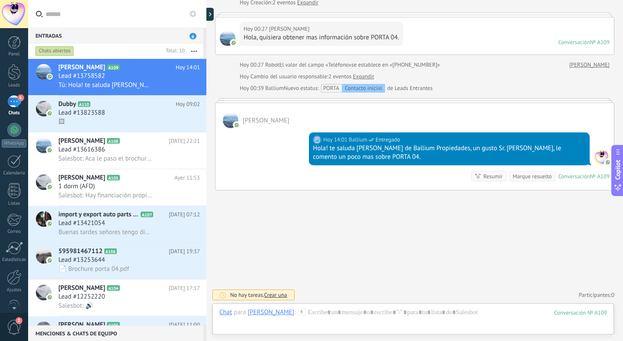
scroll to position [349, 0]
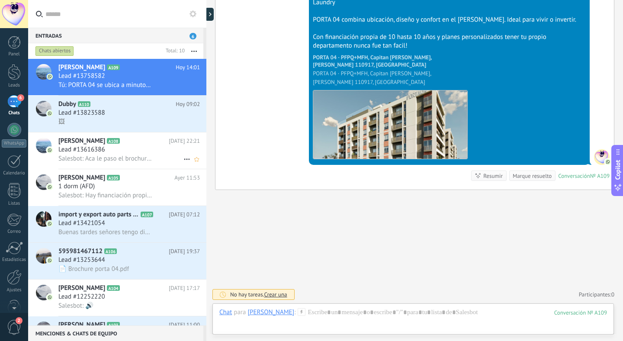
click at [128, 153] on div "Lead #13616386" at bounding box center [128, 149] width 141 height 9
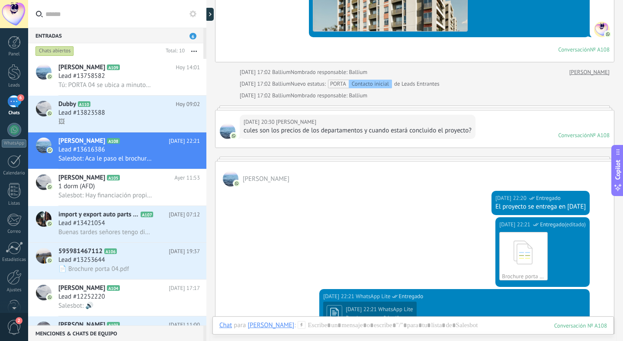
scroll to position [457, 0]
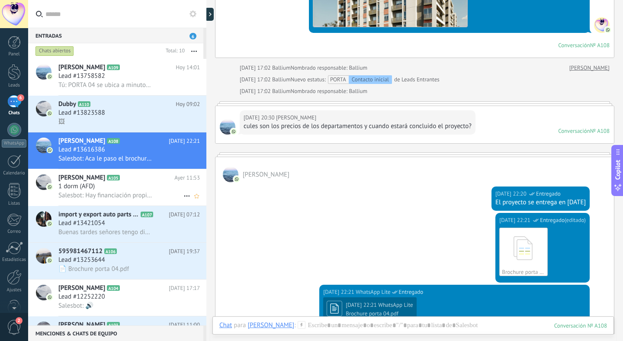
click at [132, 190] on div "1 dorm (AFD)" at bounding box center [128, 186] width 141 height 9
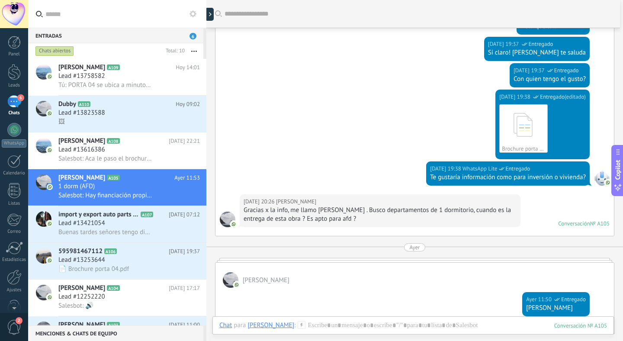
scroll to position [154, 0]
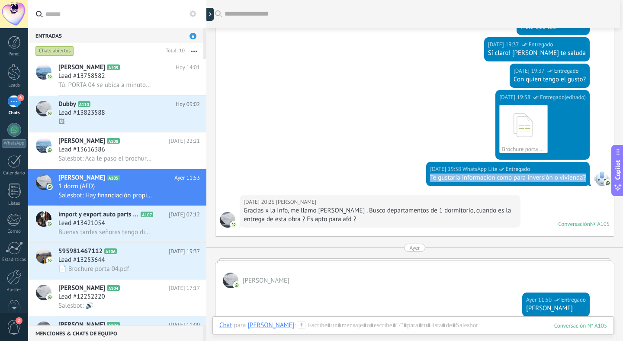
drag, startPoint x: 583, startPoint y: 177, endPoint x: 427, endPoint y: 176, distance: 155.3
click at [427, 176] on div "10.10.2025 19:38 WhatsApp Lite Entregado Te gustaría información como para inve…" at bounding box center [507, 174] width 163 height 24
copy div "Te gustaría información como para inversión o vivienda?"
click at [113, 115] on div "Lead #13823588" at bounding box center [128, 113] width 141 height 9
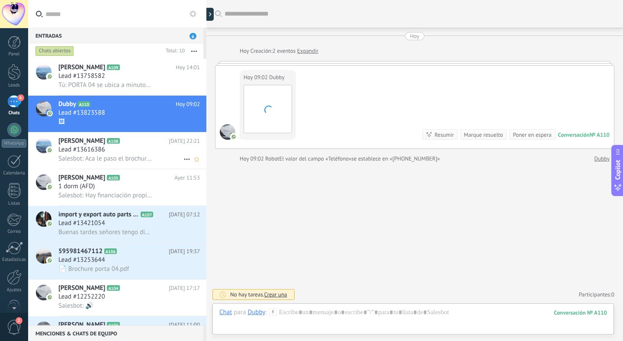
click at [128, 145] on h2 "Vega Jaime A108" at bounding box center [113, 141] width 110 height 9
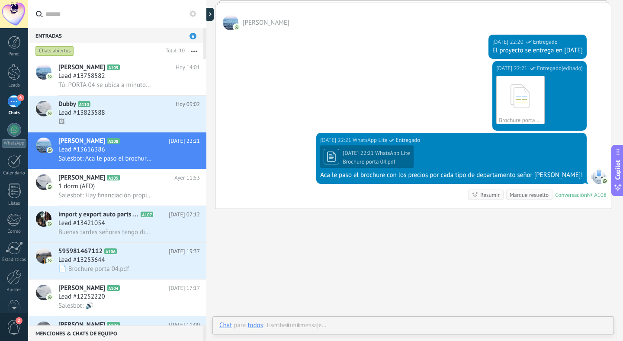
scroll to position [617, 0]
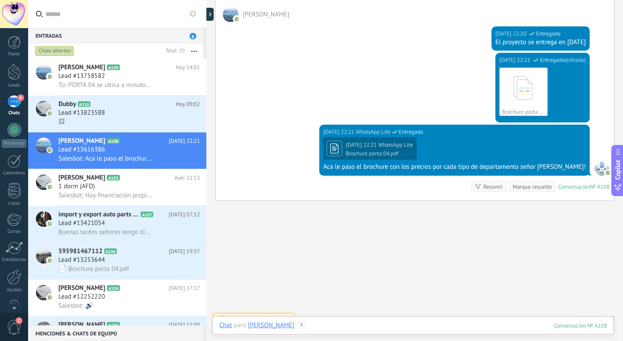
click at [385, 326] on div at bounding box center [413, 334] width 388 height 26
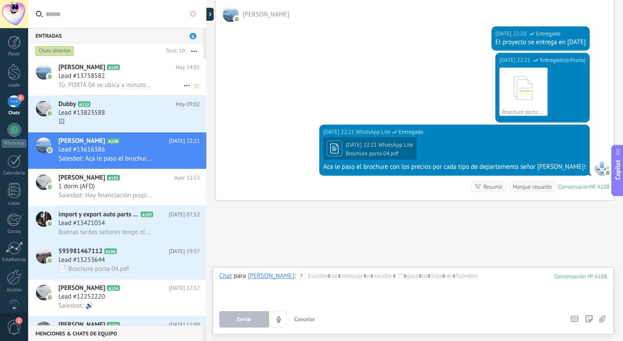
click at [119, 69] on span "A109" at bounding box center [113, 67] width 13 height 6
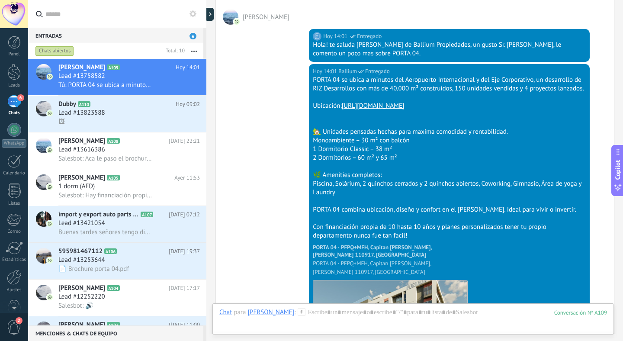
scroll to position [349, 0]
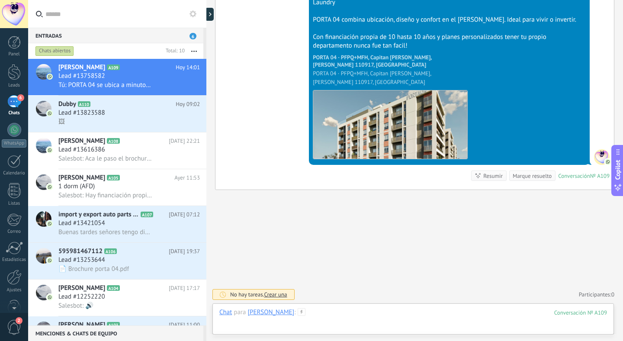
click at [375, 311] on div at bounding box center [413, 321] width 388 height 26
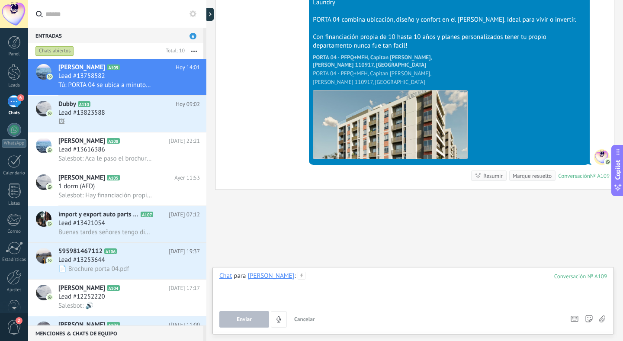
paste div
click at [486, 276] on div "**********" at bounding box center [413, 288] width 388 height 33
click at [249, 319] on span "Enviar" at bounding box center [244, 319] width 15 height 6
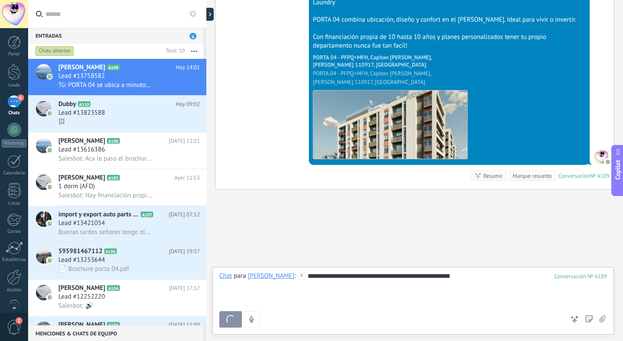
scroll to position [376, 0]
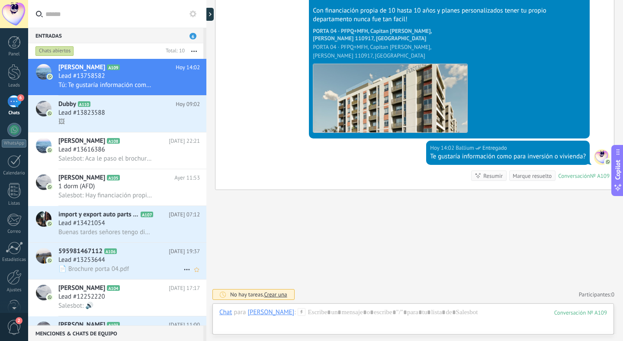
click at [134, 259] on div "Lead #13253644" at bounding box center [128, 260] width 141 height 9
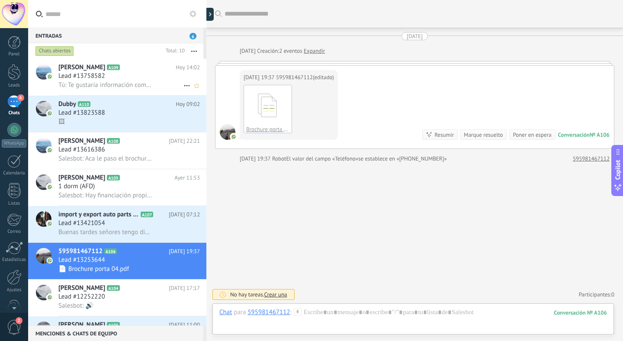
click at [106, 77] on h3 "Lead #13758582" at bounding box center [83, 76] width 51 height 9
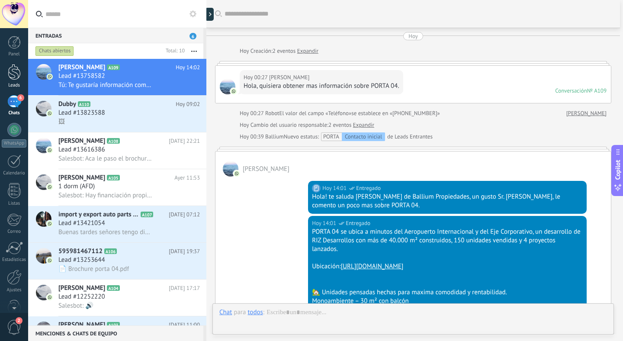
scroll to position [376, 0]
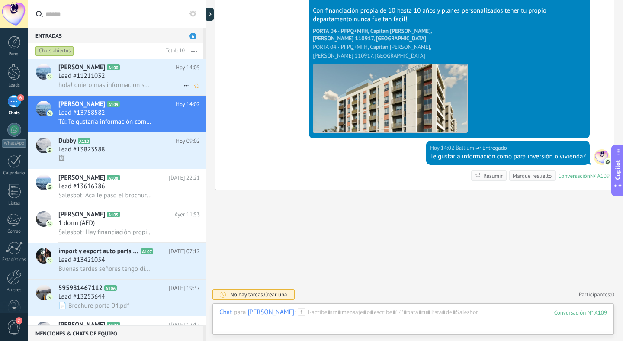
click at [134, 80] on div "hola! quiero mas informacion sobre Porta 04" at bounding box center [128, 84] width 141 height 9
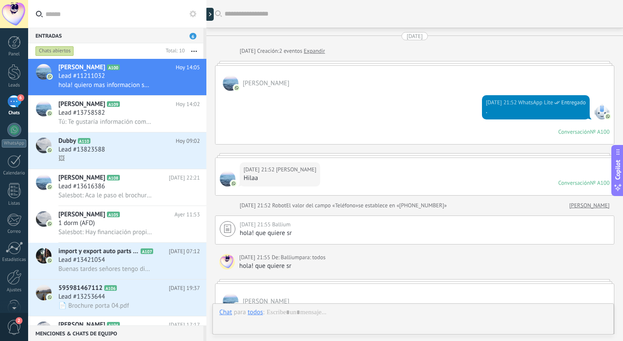
scroll to position [253, 0]
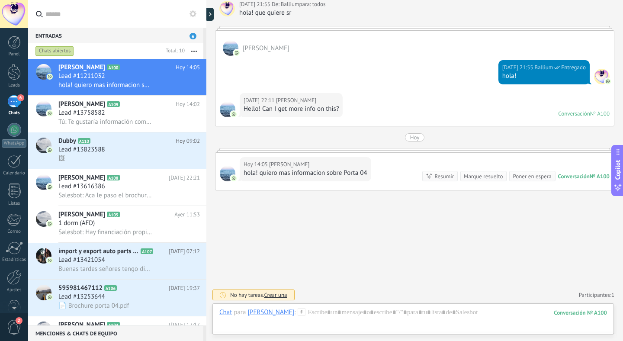
click at [590, 295] on link "Participantes: 1" at bounding box center [596, 294] width 35 height 7
click at [333, 313] on div at bounding box center [413, 321] width 388 height 26
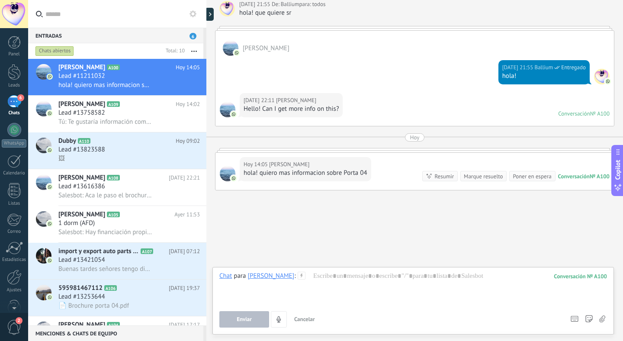
click at [311, 236] on div "Buscar Carga más 07.10.2025 07.10.2025 Creación: 2 eventos Expandir Jonathan Oc…" at bounding box center [414, 44] width 417 height 594
click at [309, 244] on div "Buscar Carga más 07.10.2025 07.10.2025 Creación: 2 eventos Expandir Jonathan Oc…" at bounding box center [414, 44] width 417 height 594
click at [305, 278] on icon at bounding box center [302, 276] width 8 height 8
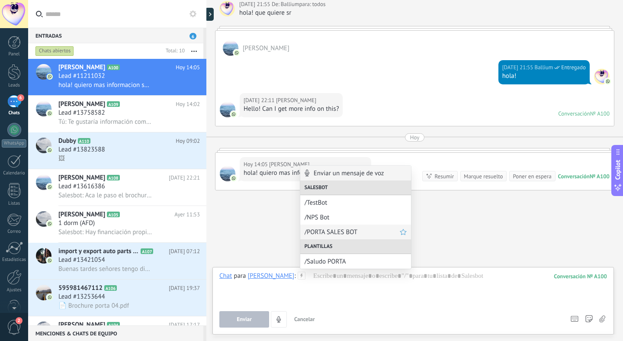
click at [336, 234] on span "/PORTA SALES BOT" at bounding box center [351, 232] width 95 height 8
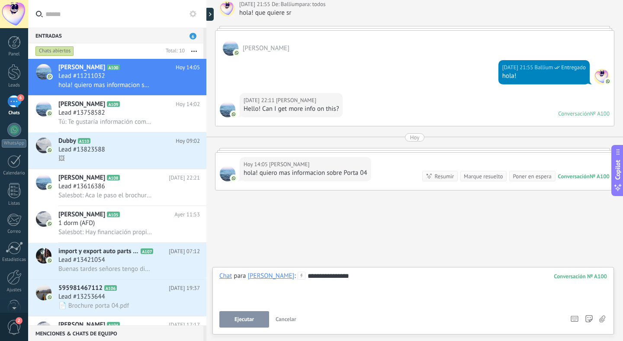
click at [253, 319] on span "Ejecutar" at bounding box center [243, 319] width 19 height 6
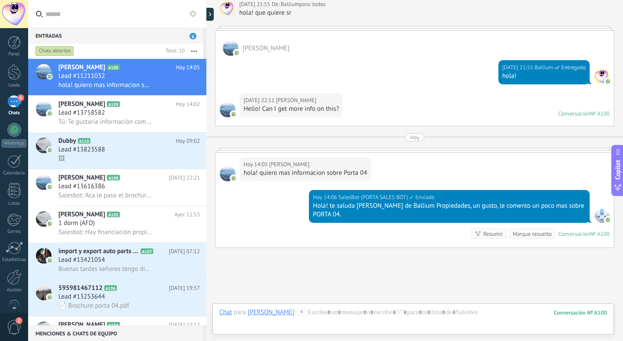
scroll to position [311, 0]
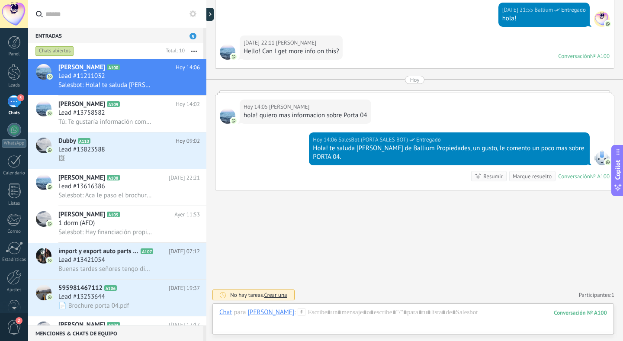
click at [592, 294] on link "Participantes: 1" at bounding box center [596, 294] width 35 height 7
click at [464, 314] on div at bounding box center [413, 321] width 388 height 26
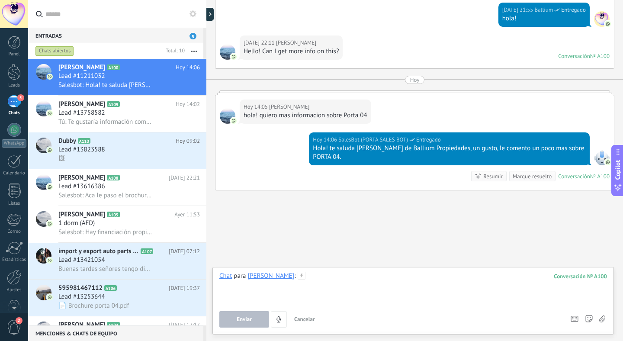
click at [413, 279] on div at bounding box center [413, 288] width 388 height 33
click at [241, 225] on div "Buscar Carga más 07.10.2025 07.10.2025 Creación: 2 eventos Expandir Jonathan Oc…" at bounding box center [414, 15] width 417 height 652
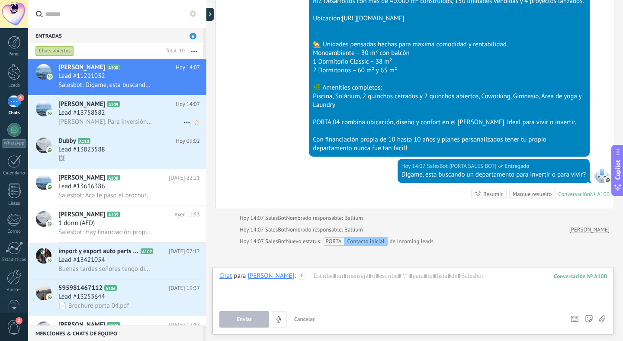
scroll to position [560, 0]
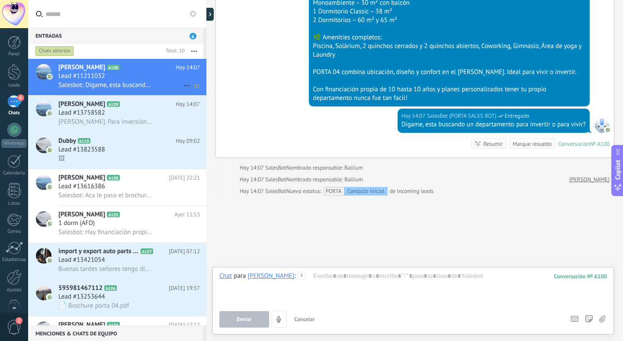
click at [131, 79] on div "Lead #11211032" at bounding box center [128, 76] width 141 height 9
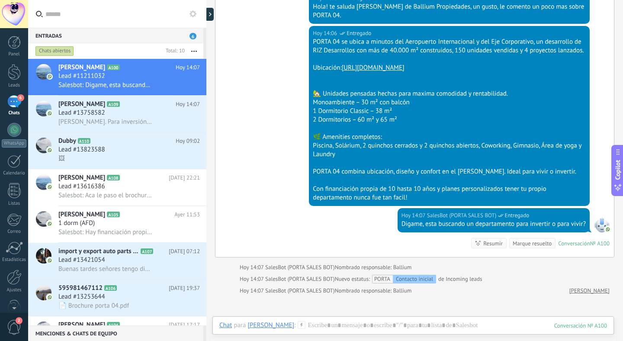
scroll to position [455, 0]
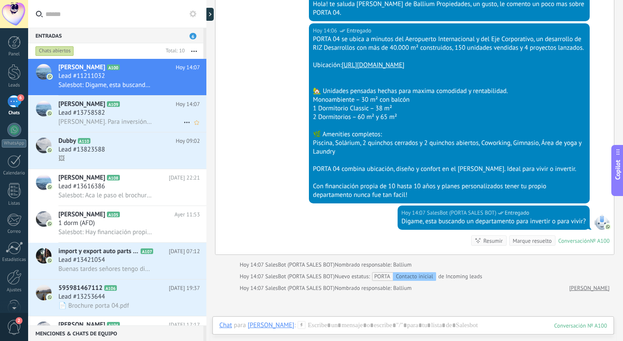
click at [143, 117] on div "Lead #13758582" at bounding box center [128, 113] width 141 height 9
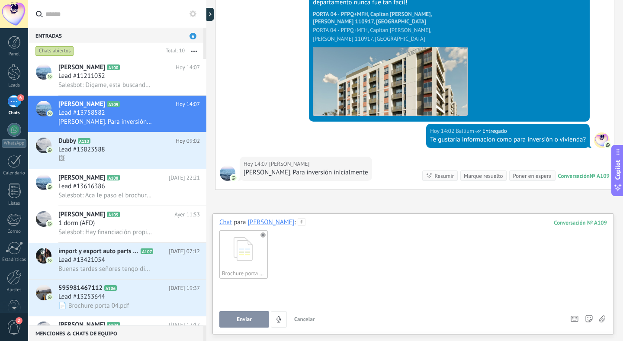
click at [302, 289] on div at bounding box center [413, 297] width 388 height 33
click at [244, 320] on span "Enviar" at bounding box center [244, 319] width 15 height 6
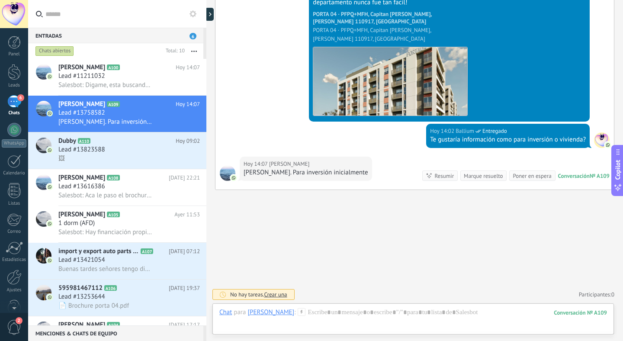
scroll to position [487, 0]
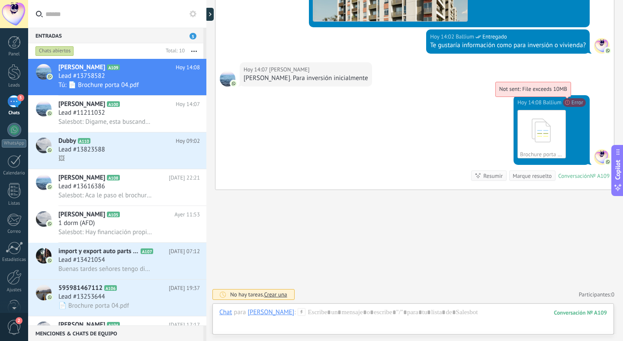
click at [567, 93] on span "Not sent: File exceeds 10MB" at bounding box center [533, 88] width 68 height 7
click at [565, 93] on span "Not sent: File exceeds 10MB" at bounding box center [533, 88] width 68 height 7
click at [578, 129] on div "Brochure porta 04.pdf Descargar" at bounding box center [551, 134] width 68 height 48
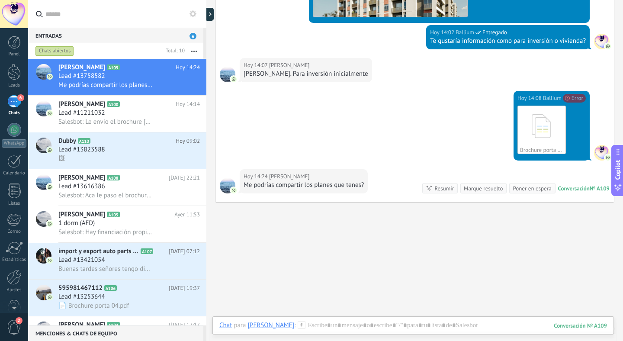
scroll to position [513, 0]
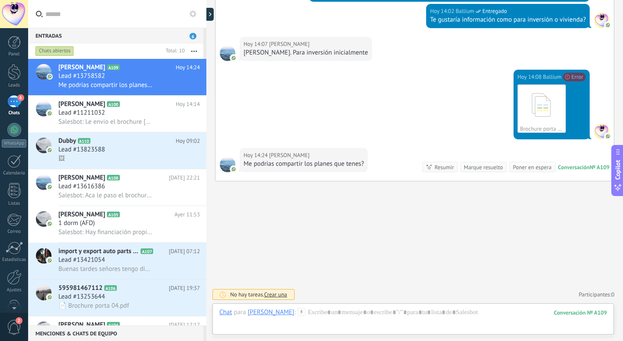
click at [341, 314] on div at bounding box center [413, 321] width 388 height 26
